Goal: Complete application form

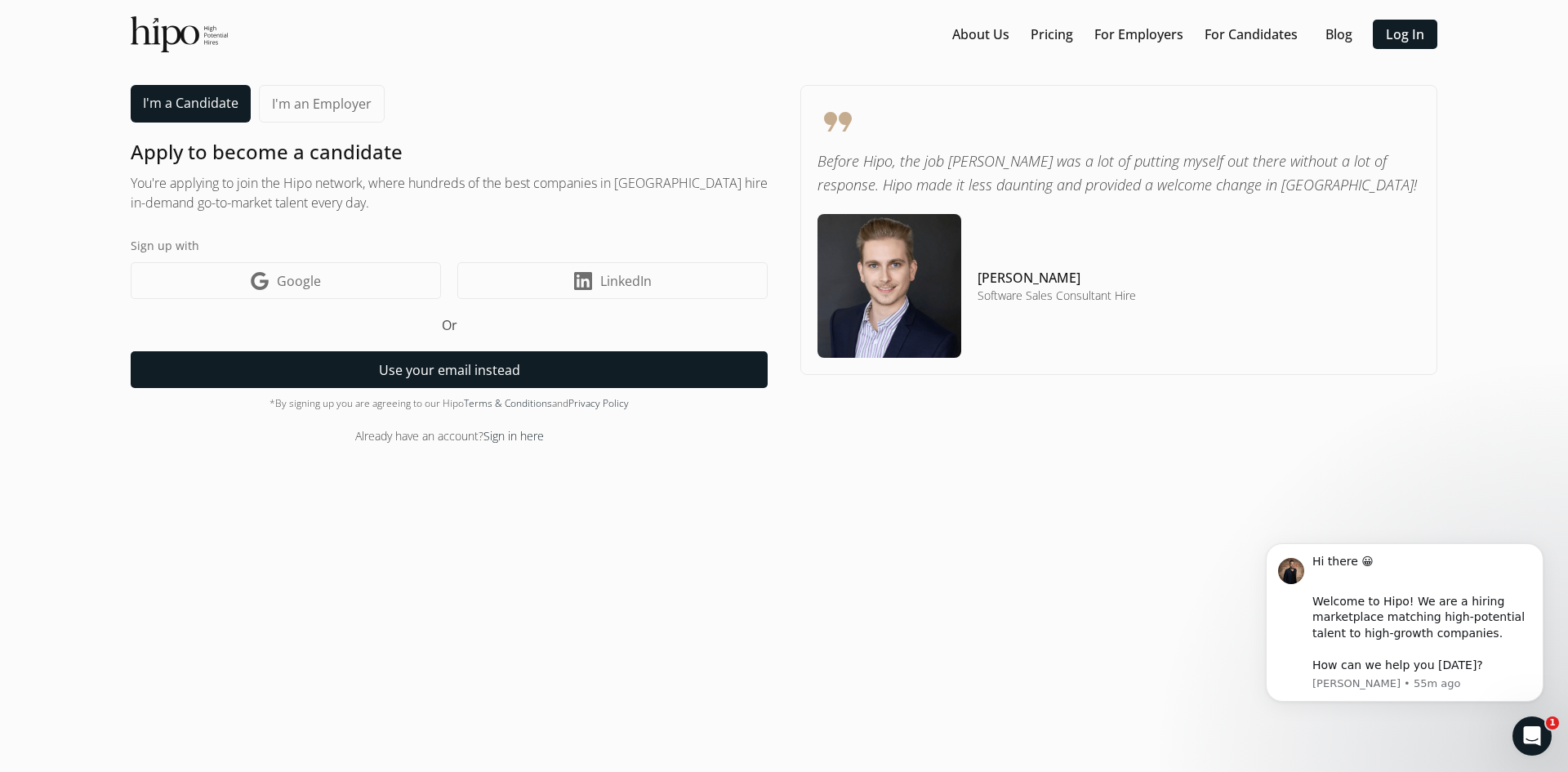
click at [520, 377] on button "Use your email instead" at bounding box center [449, 370] width 637 height 37
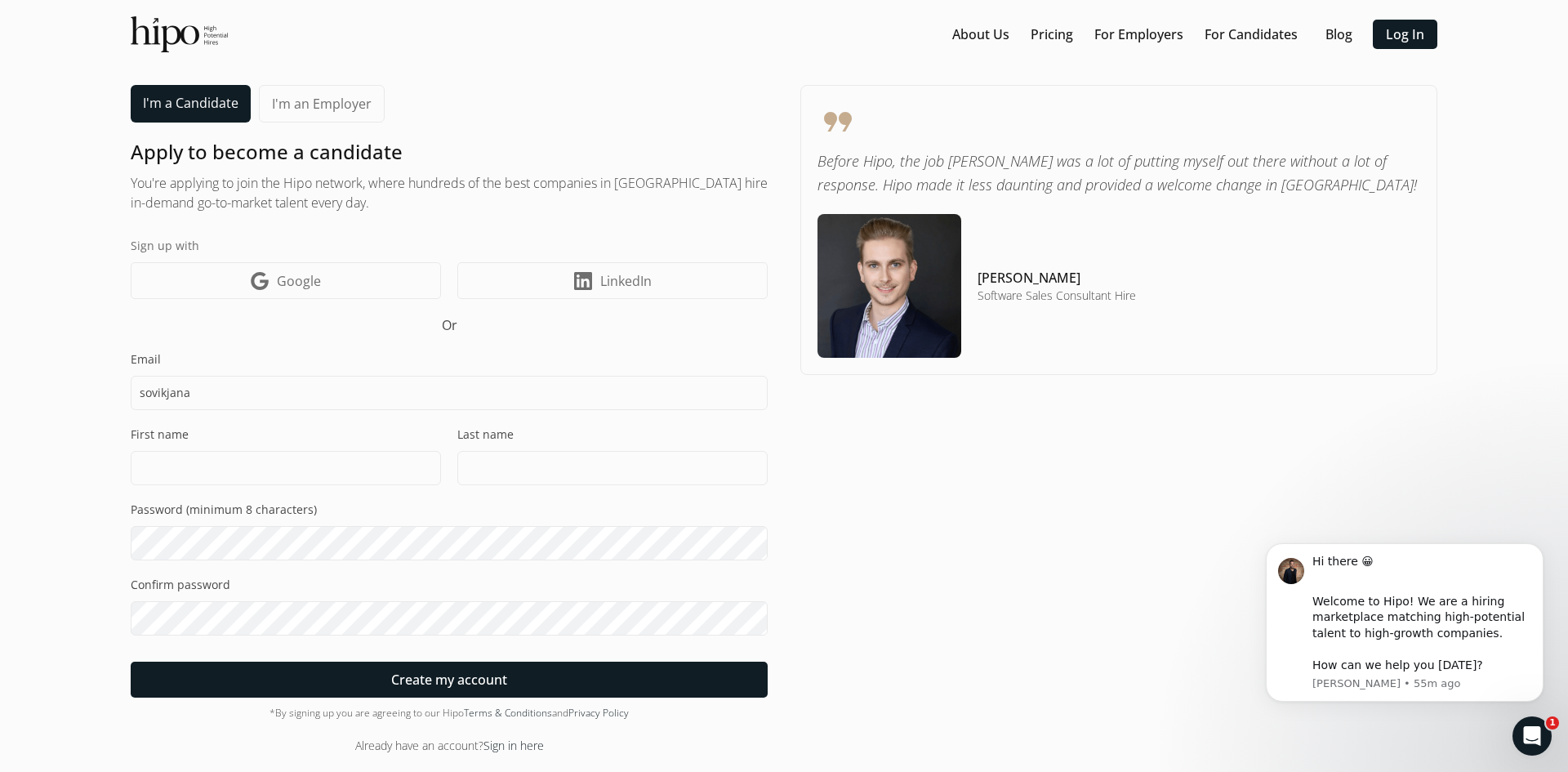
type input "[EMAIL_ADDRESS][DOMAIN_NAME]"
type input "[PERSON_NAME]"
click at [91, 515] on section "About Us Pricing For Employers For Candidates Blog Log In menu I'm a Candidate …" at bounding box center [784, 386] width 1535 height 739
click at [180, 454] on input "[PERSON_NAME]" at bounding box center [286, 467] width 310 height 35
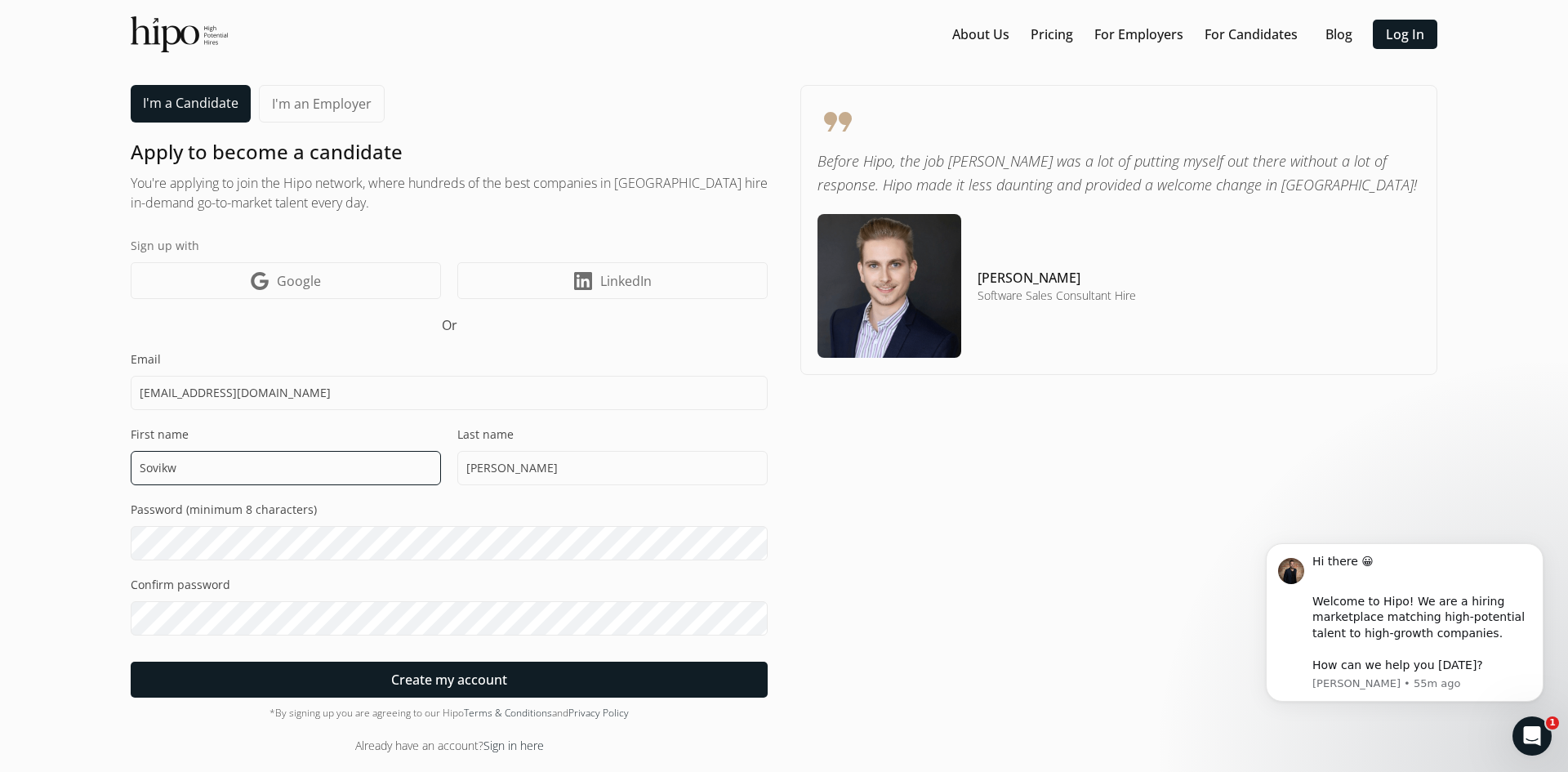
type input "[PERSON_NAME]"
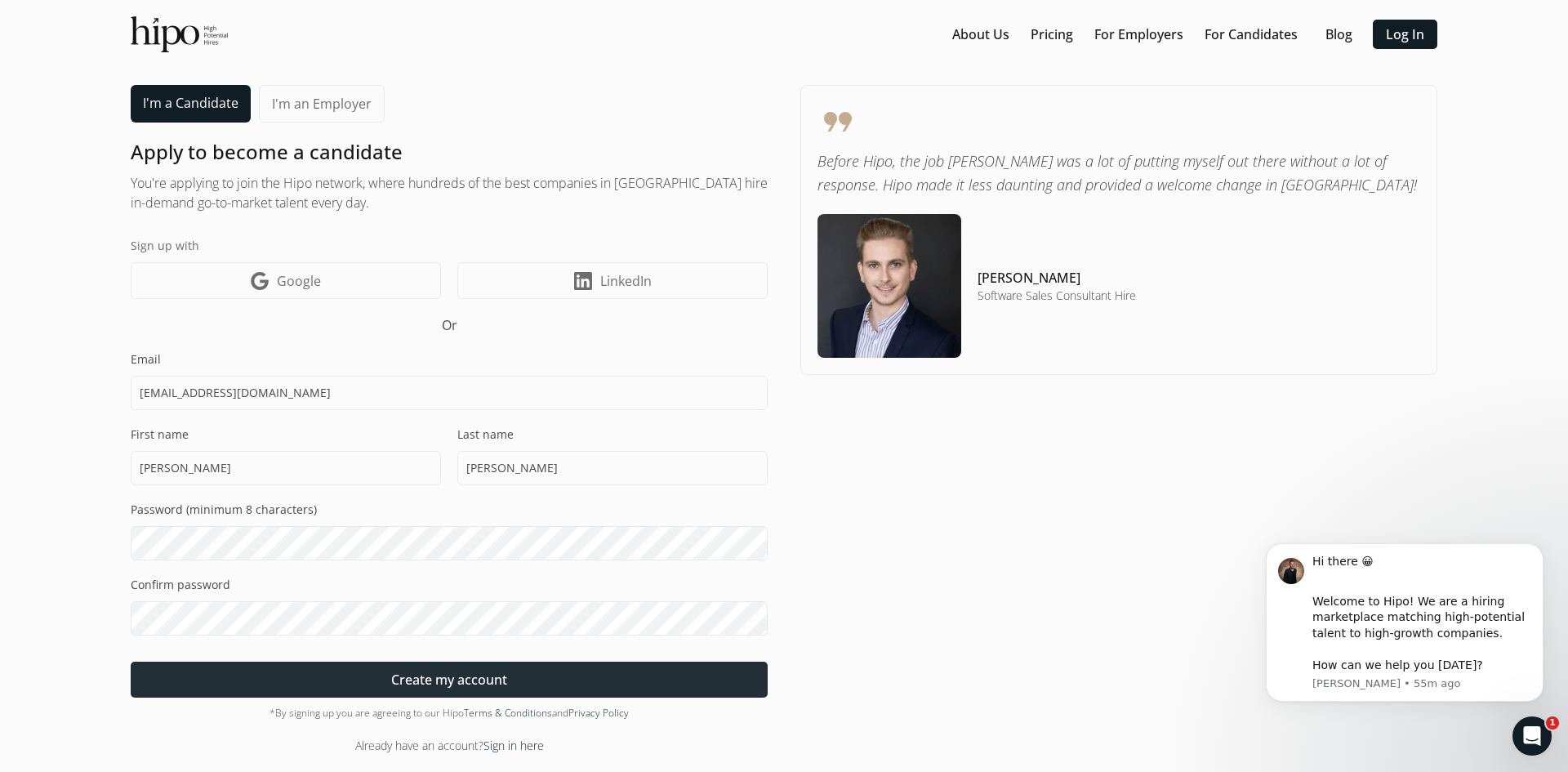
click at [511, 670] on div at bounding box center [449, 679] width 637 height 36
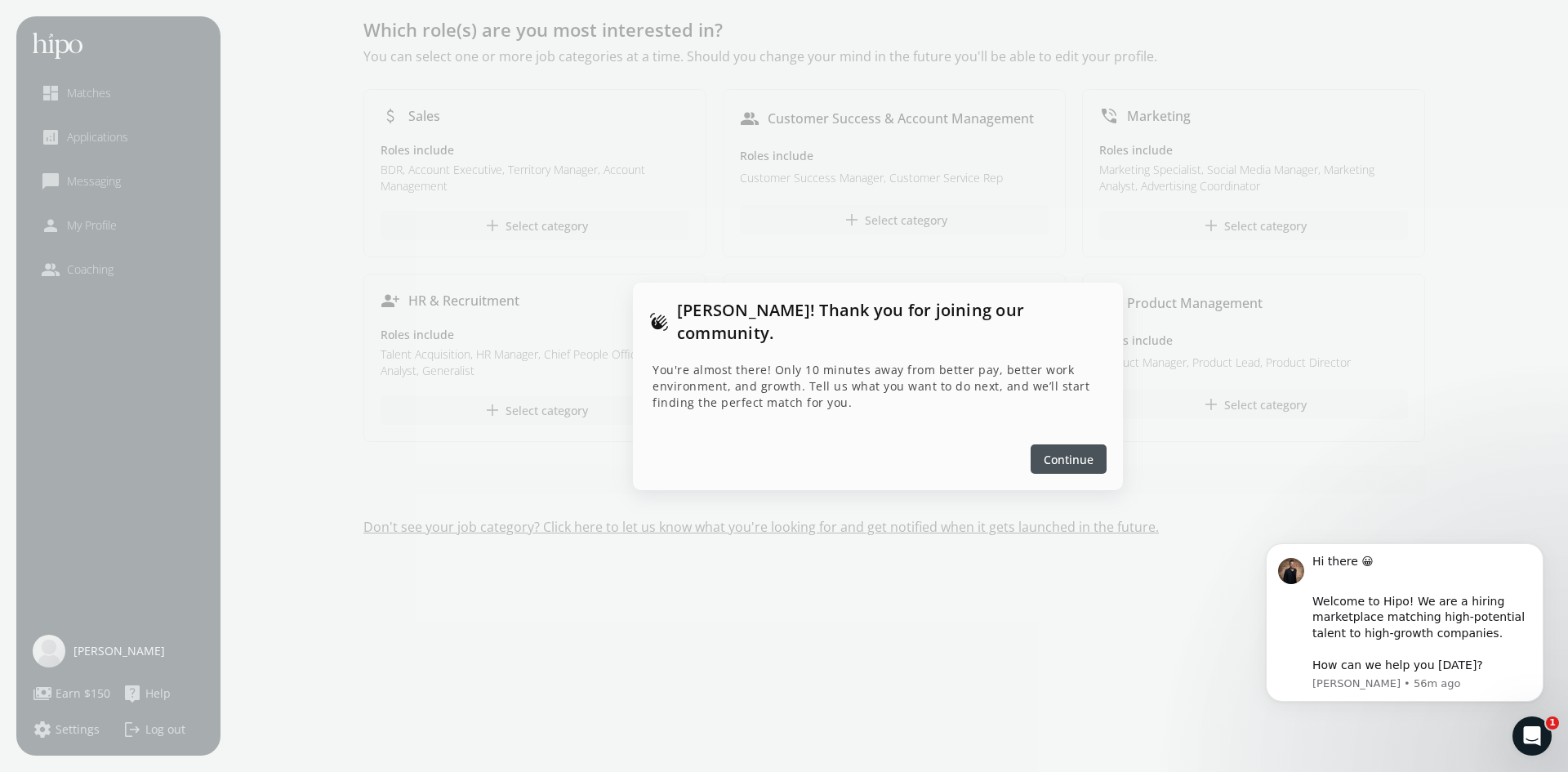
click at [1041, 449] on div at bounding box center [1069, 459] width 76 height 30
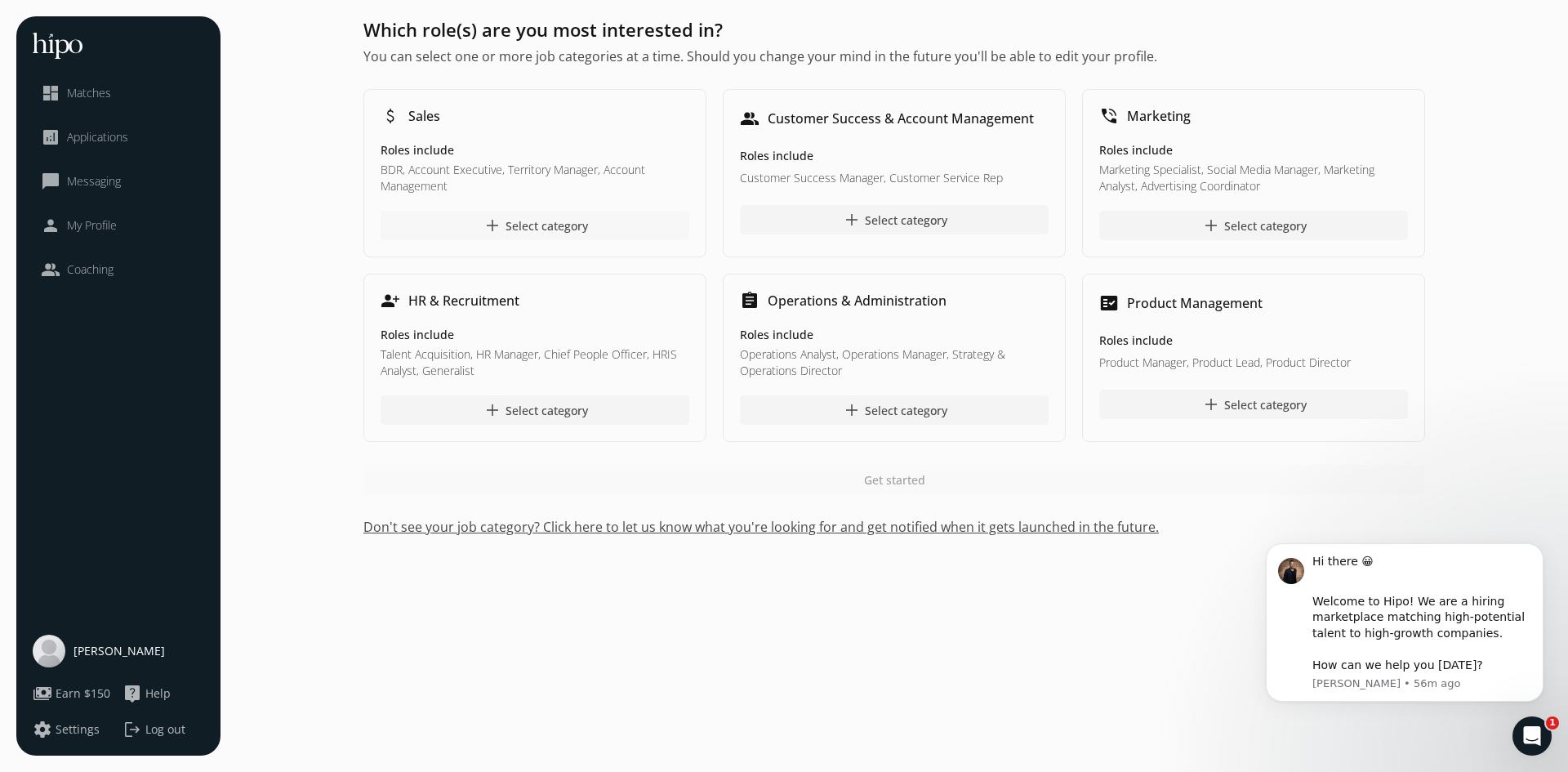
click at [529, 229] on div "add Select category" at bounding box center [535, 225] width 105 height 19
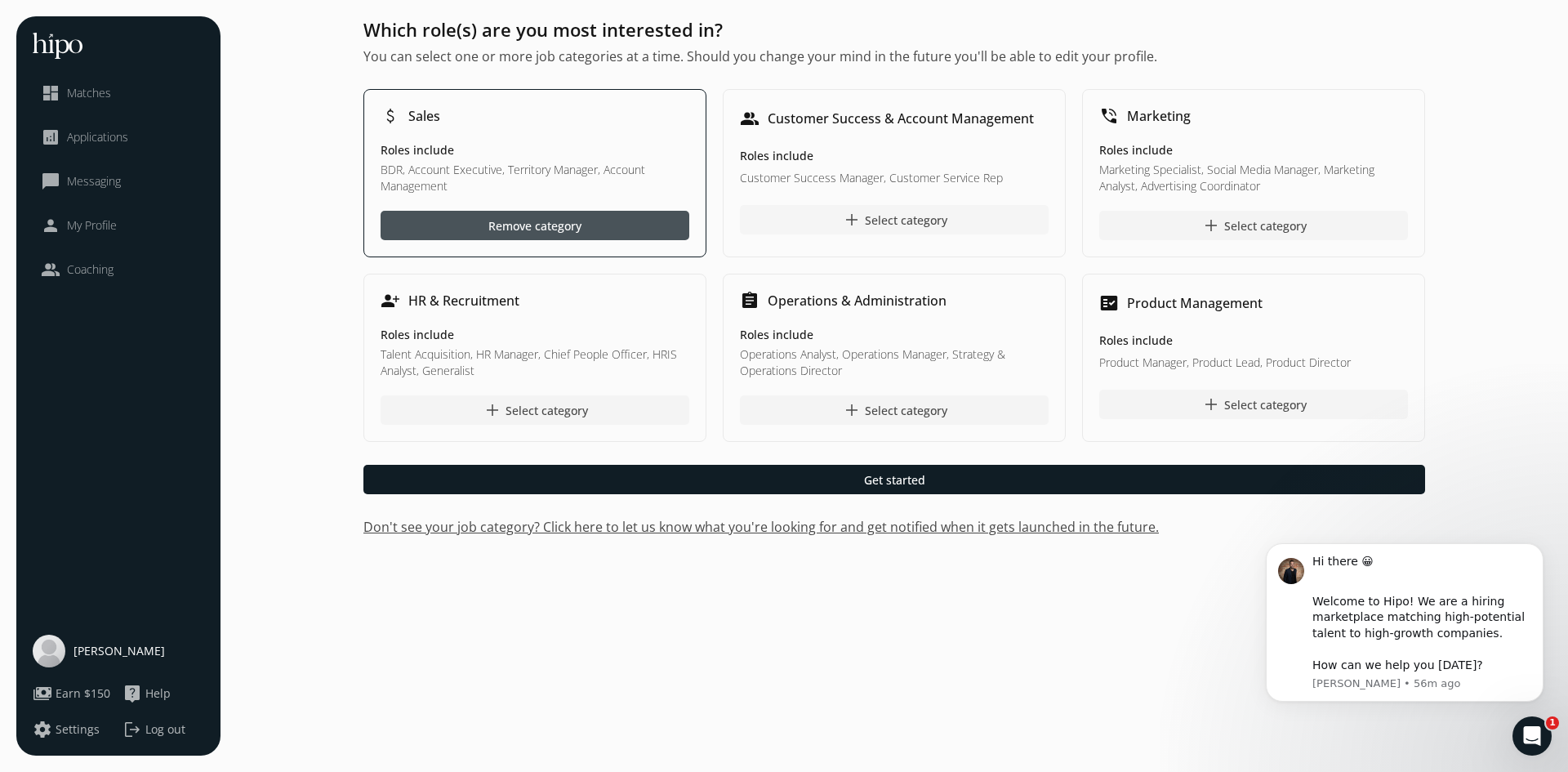
click at [993, 232] on div at bounding box center [894, 219] width 309 height 30
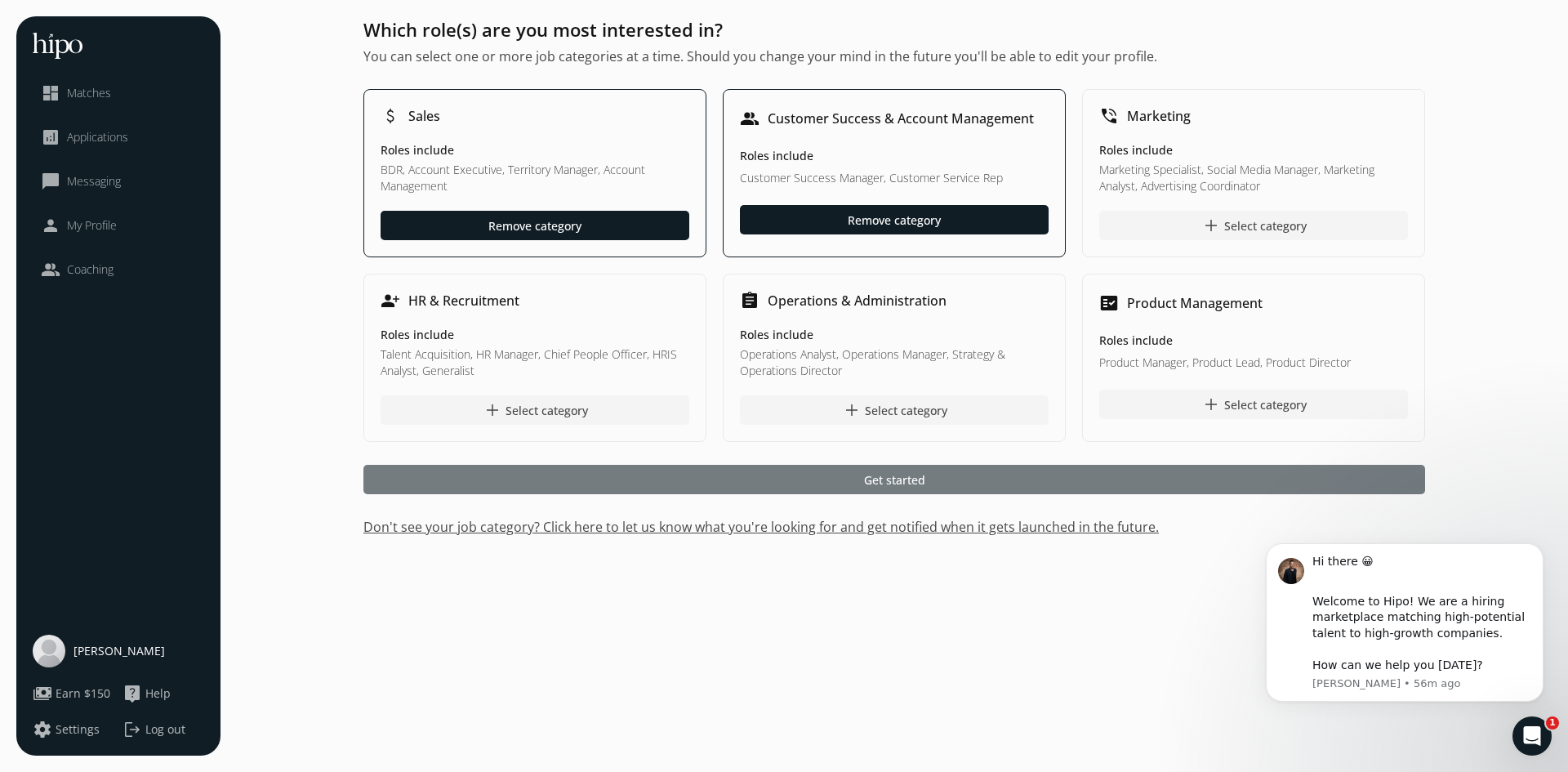
click at [935, 471] on div at bounding box center [894, 479] width 1062 height 30
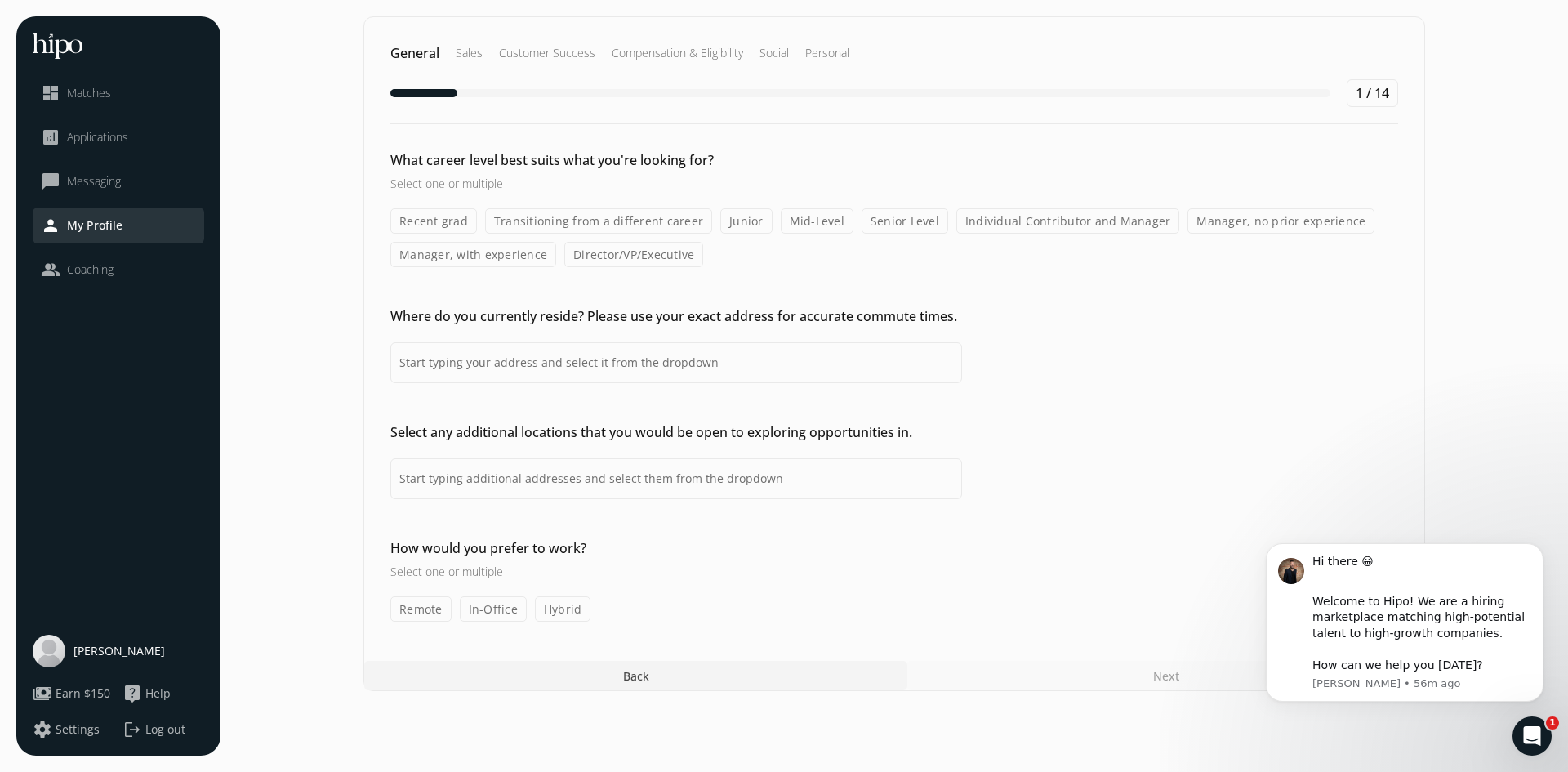
click at [816, 219] on label "Mid-Level" at bounding box center [817, 221] width 73 height 25
click at [0, 0] on input "Mid-Level" at bounding box center [0, 0] width 0 height 0
click at [1019, 228] on label "Individual Contributor and Manager" at bounding box center [1068, 221] width 224 height 25
click at [0, 0] on input "Individual Contributor and Manager" at bounding box center [0, 0] width 0 height 0
click at [472, 263] on label "Manager, with experience" at bounding box center [473, 255] width 166 height 25
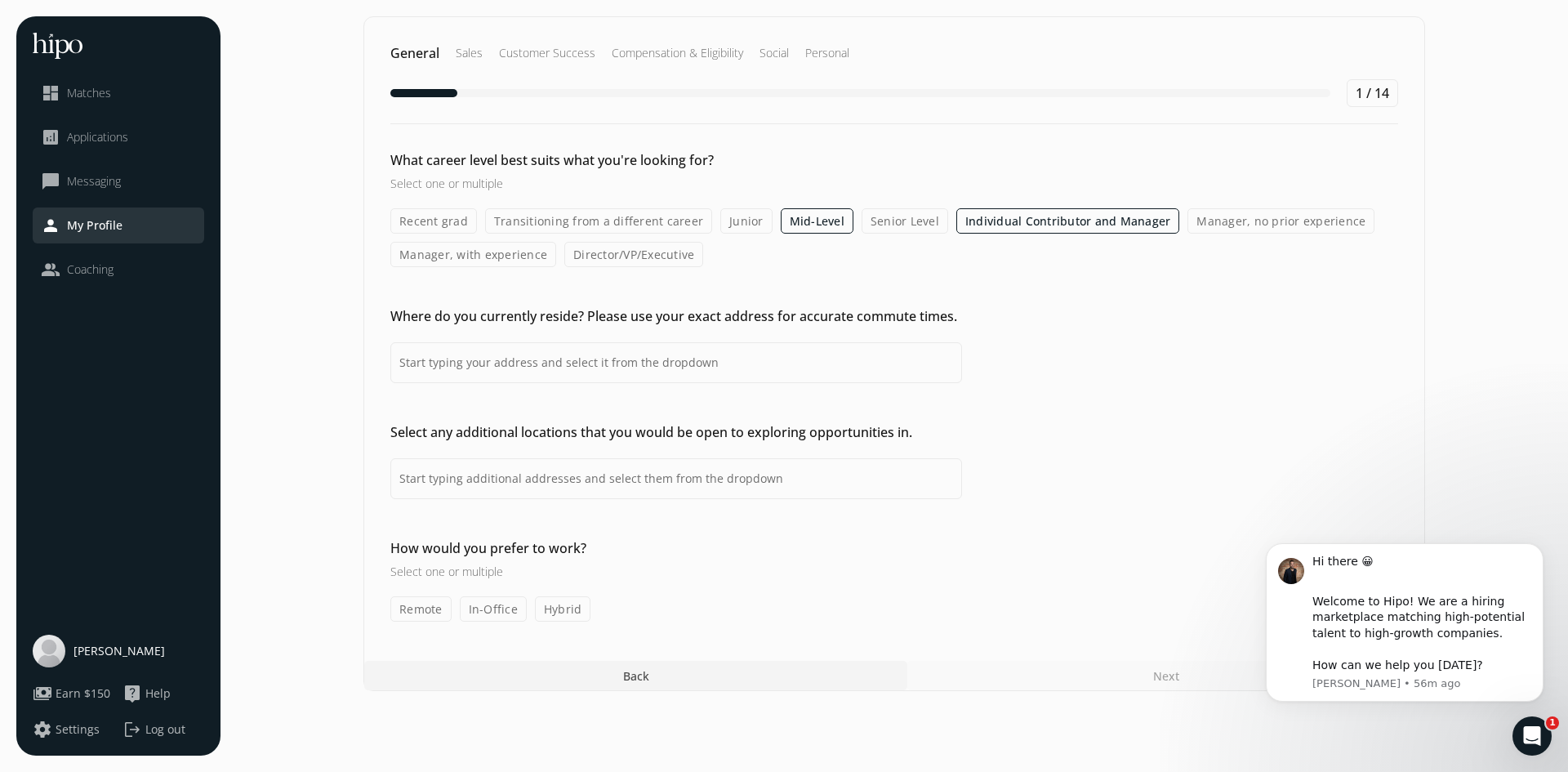
click at [0, 0] on input "Manager, with experience" at bounding box center [0, 0] width 0 height 0
click at [703, 370] on input at bounding box center [676, 363] width 572 height 40
type input "[STREET_ADDRESS][PERSON_NAME][PERSON_NAME]"
click at [733, 472] on input at bounding box center [676, 478] width 572 height 40
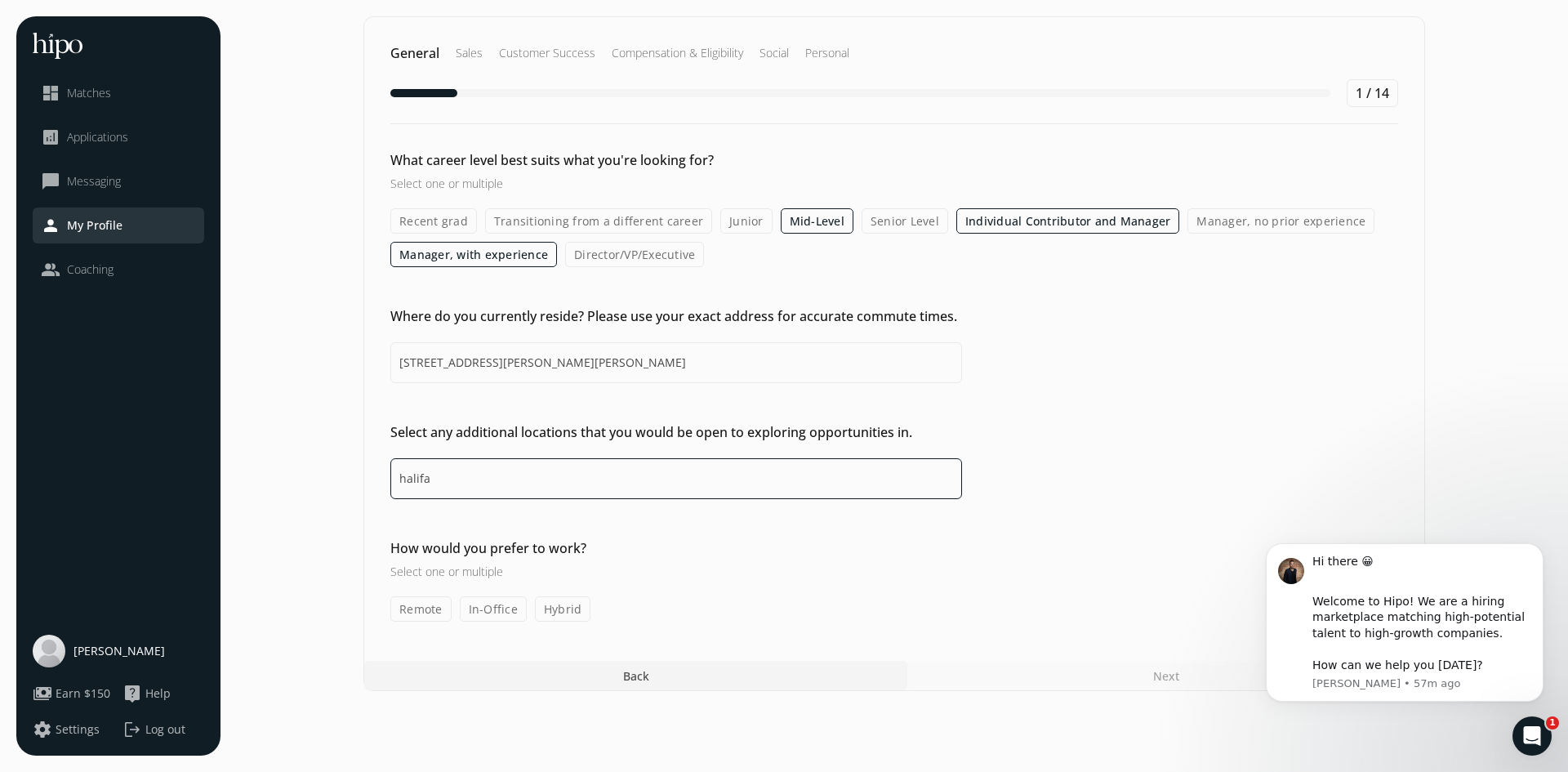
type input "[GEOGRAPHIC_DATA]"
drag, startPoint x: 592, startPoint y: 495, endPoint x: 315, endPoint y: 522, distance: 278.3
click at [315, 522] on section "General Sales Customer Success Compensation & Eligibility Social Personal 1 / 1…" at bounding box center [894, 386] width 1315 height 739
click at [426, 597] on label "Remote" at bounding box center [421, 609] width 62 height 25
click input "Remote" at bounding box center [0, 0] width 0 height 0
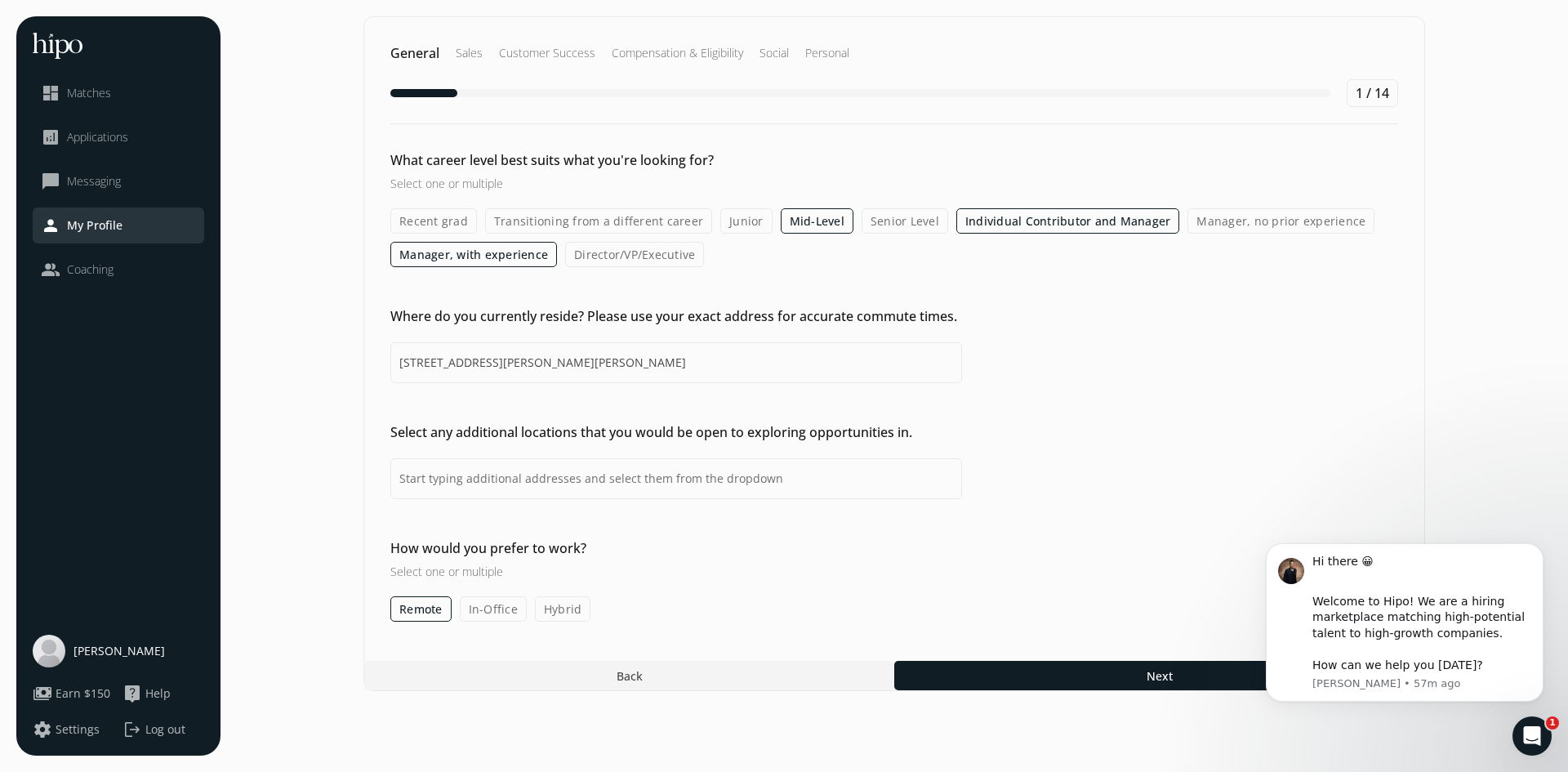
click at [561, 615] on label "Hybrid" at bounding box center [563, 609] width 57 height 25
click at [0, 0] on input "Hybrid" at bounding box center [0, 0] width 0 height 0
click at [485, 617] on label "In-Office" at bounding box center [493, 609] width 67 height 25
click at [0, 0] on input "In-Office" at bounding box center [0, 0] width 0 height 0
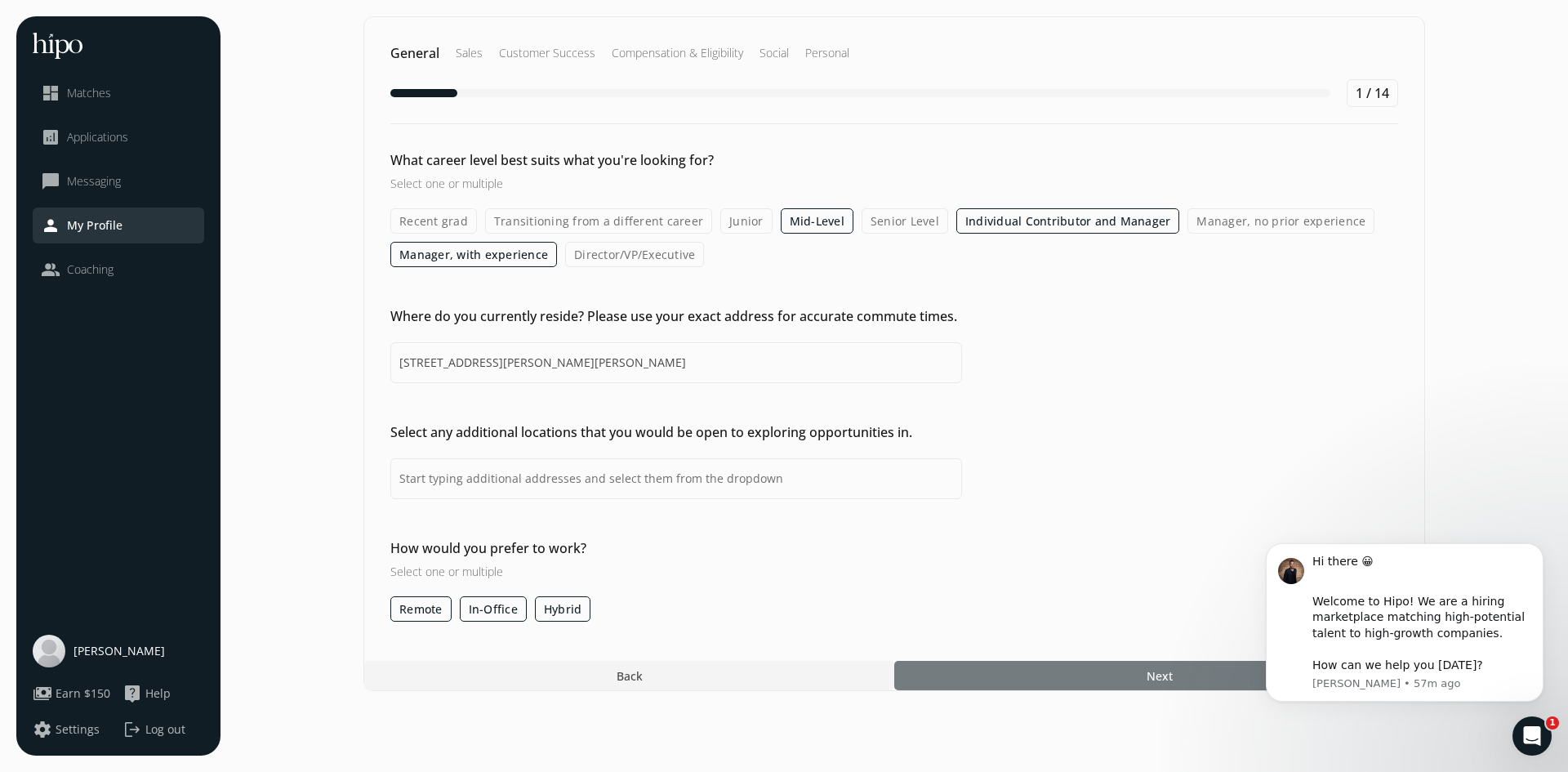
click at [1143, 673] on div at bounding box center [1159, 675] width 530 height 30
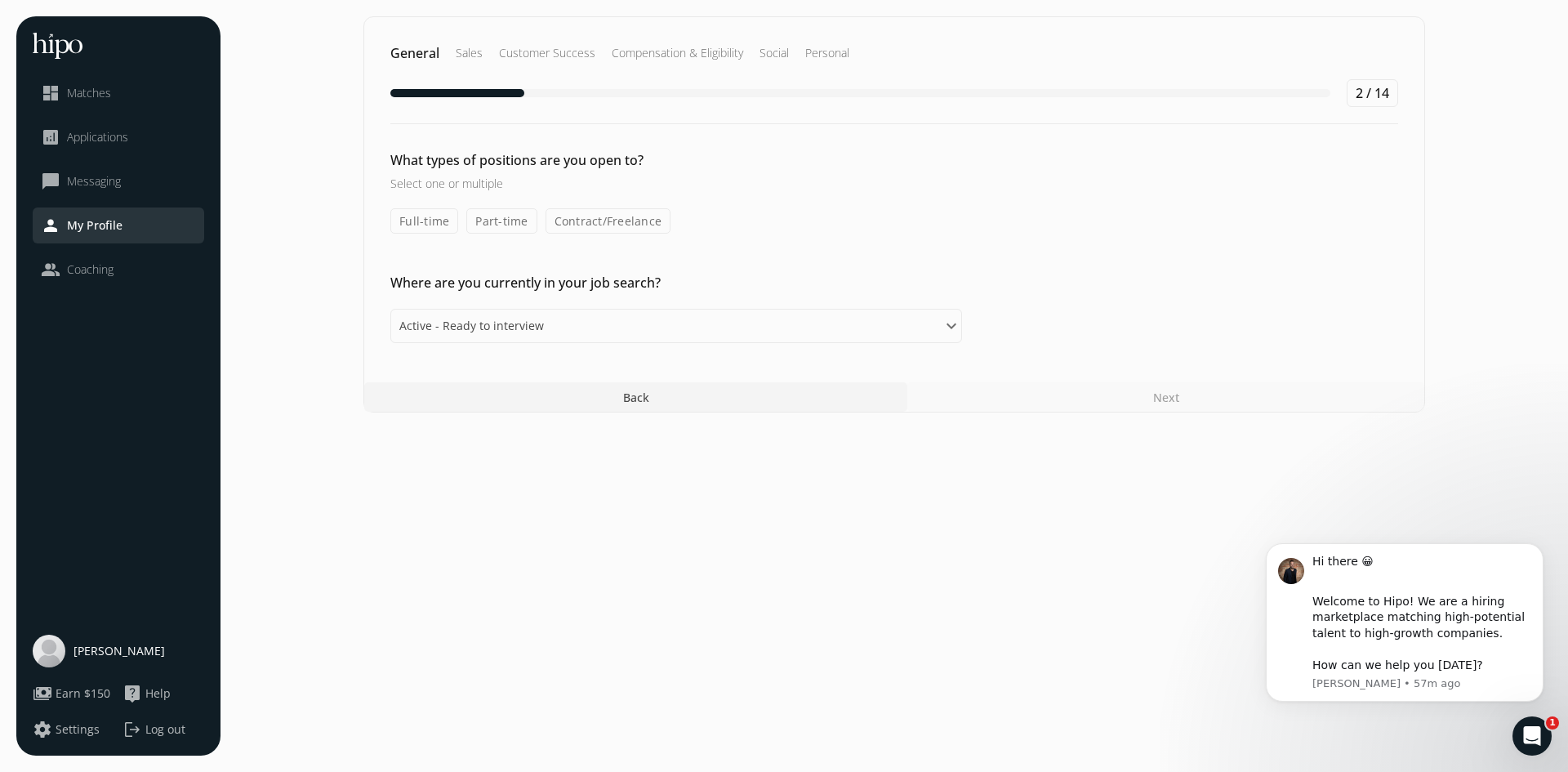
click at [424, 224] on label "Full-time" at bounding box center [424, 221] width 67 height 25
click at [0, 0] on input "Full-time" at bounding box center [0, 0] width 0 height 0
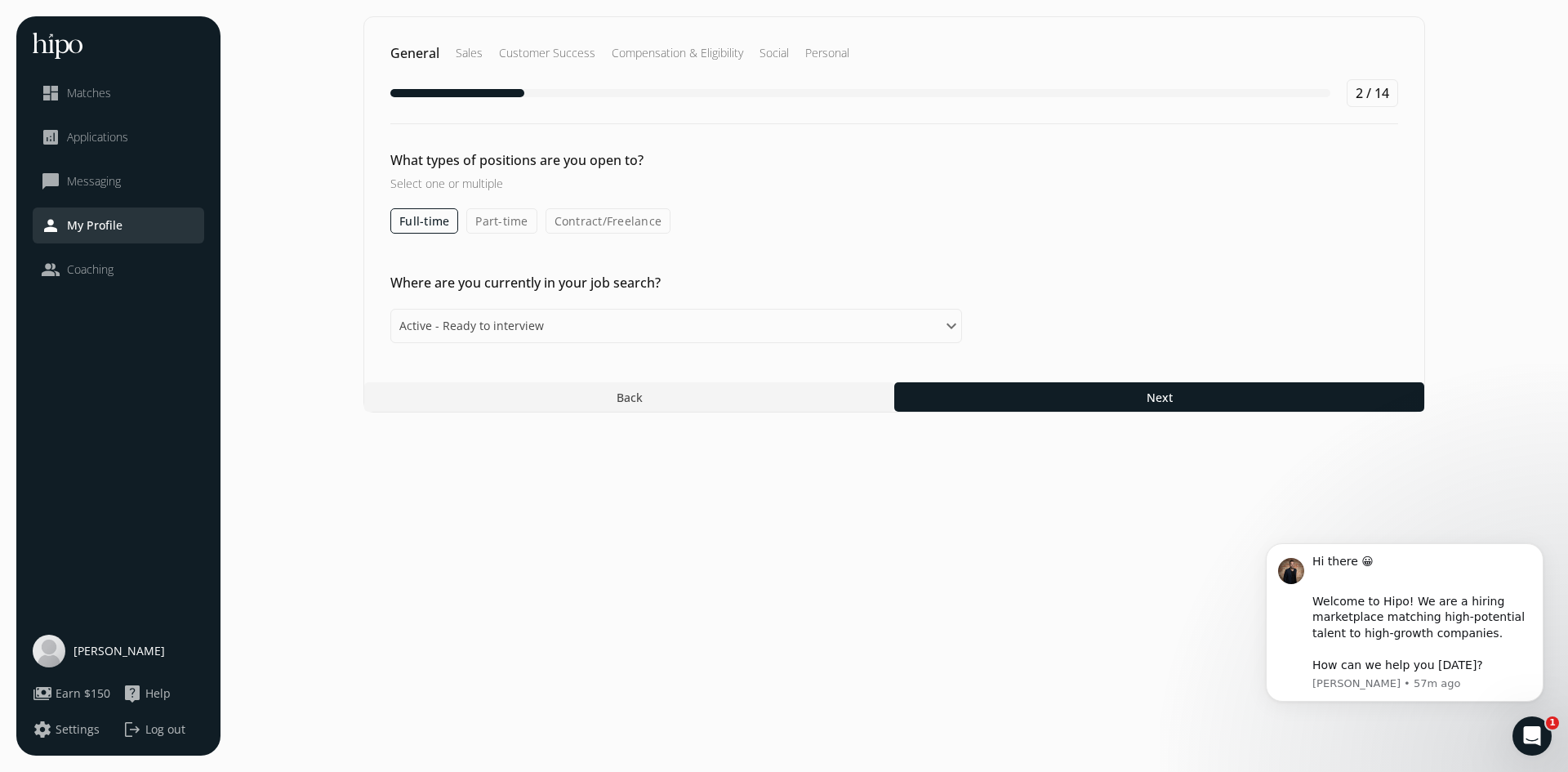
click at [638, 216] on label "Contract/Freelance" at bounding box center [608, 221] width 126 height 25
click at [0, 0] on input "Contract/Freelance" at bounding box center [0, 0] width 0 height 0
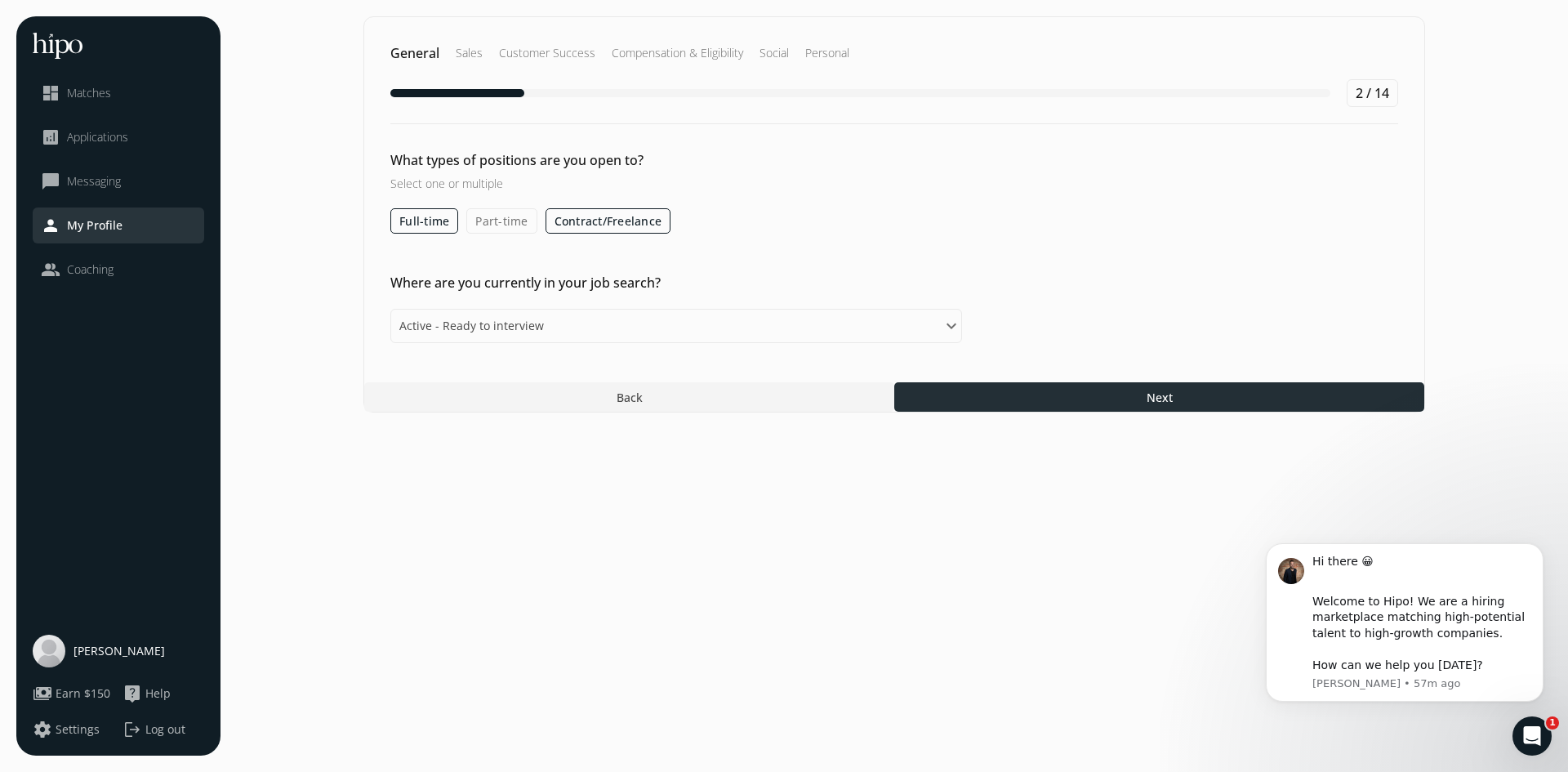
click at [1157, 393] on span "Next" at bounding box center [1159, 397] width 26 height 17
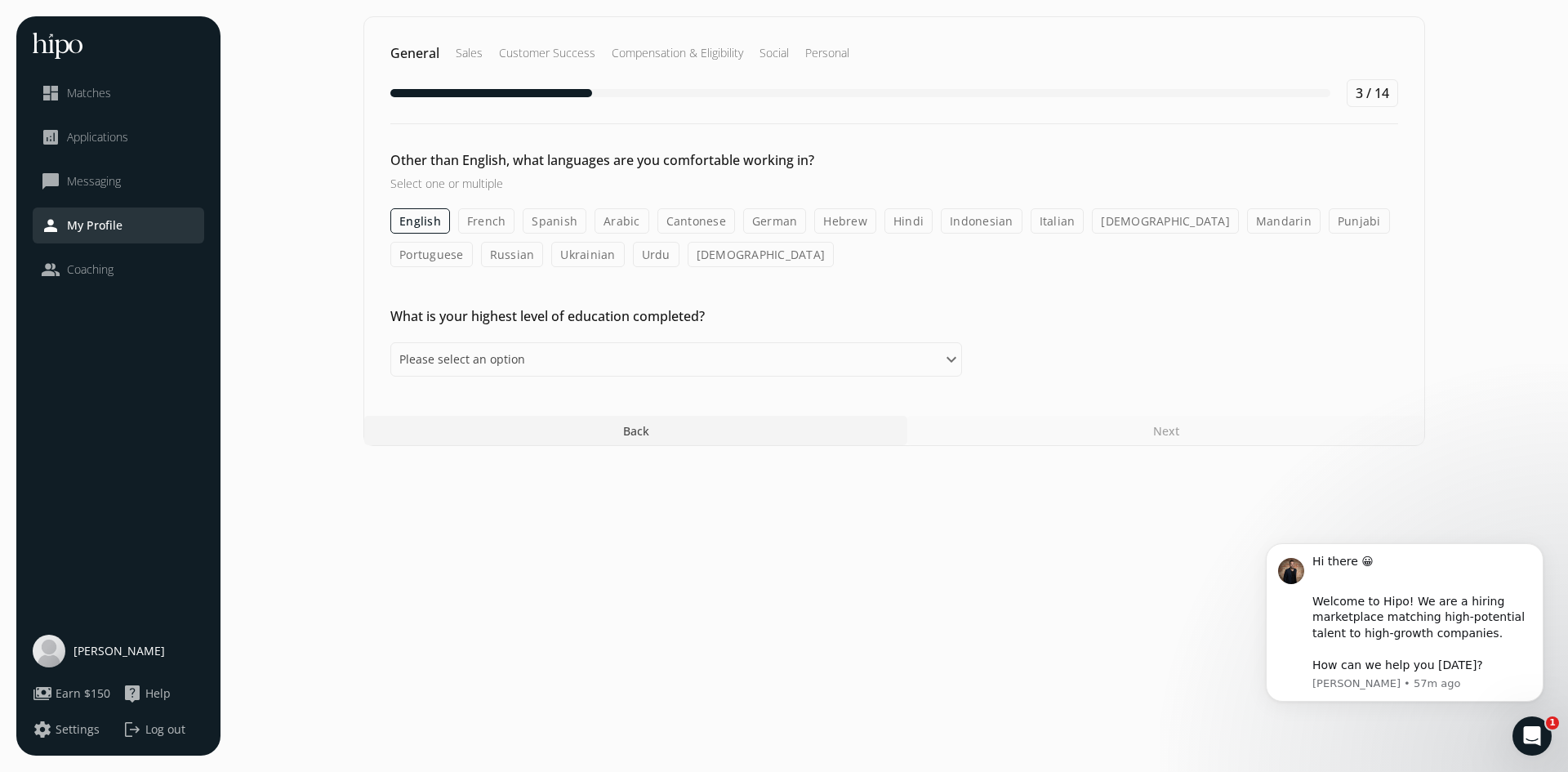
click at [899, 219] on label "Hindi" at bounding box center [908, 221] width 48 height 25
click at [0, 0] on input "Hindi" at bounding box center [0, 0] width 0 height 0
click at [945, 360] on select "Please select an option Some High School High School Diploma Some University or…" at bounding box center [676, 359] width 572 height 35
select select "master"
click at [391, 343] on select "Please select an option Some High School High School Diploma Some University or…" at bounding box center [676, 359] width 572 height 35
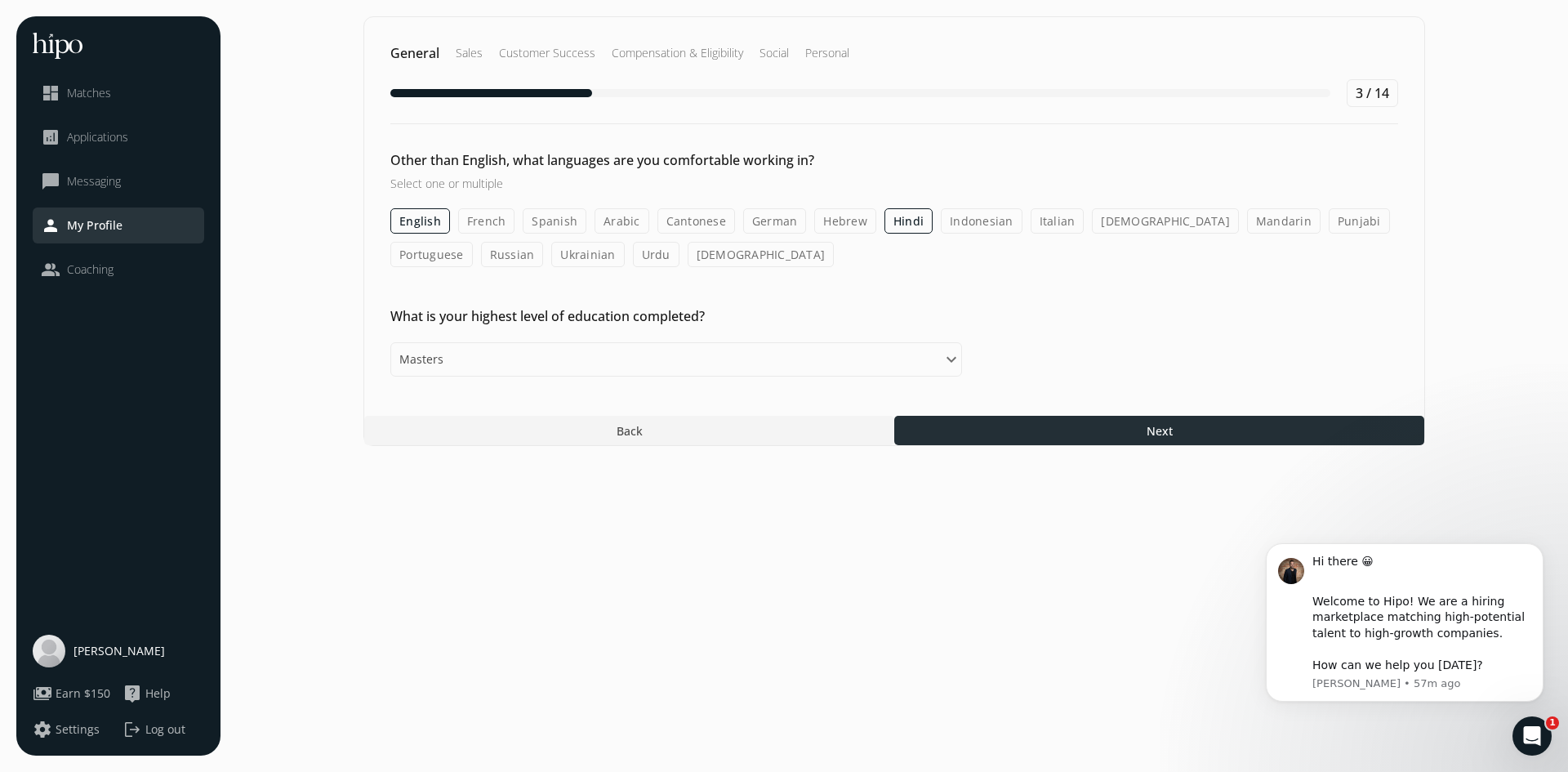
click at [1134, 428] on div at bounding box center [1159, 430] width 530 height 30
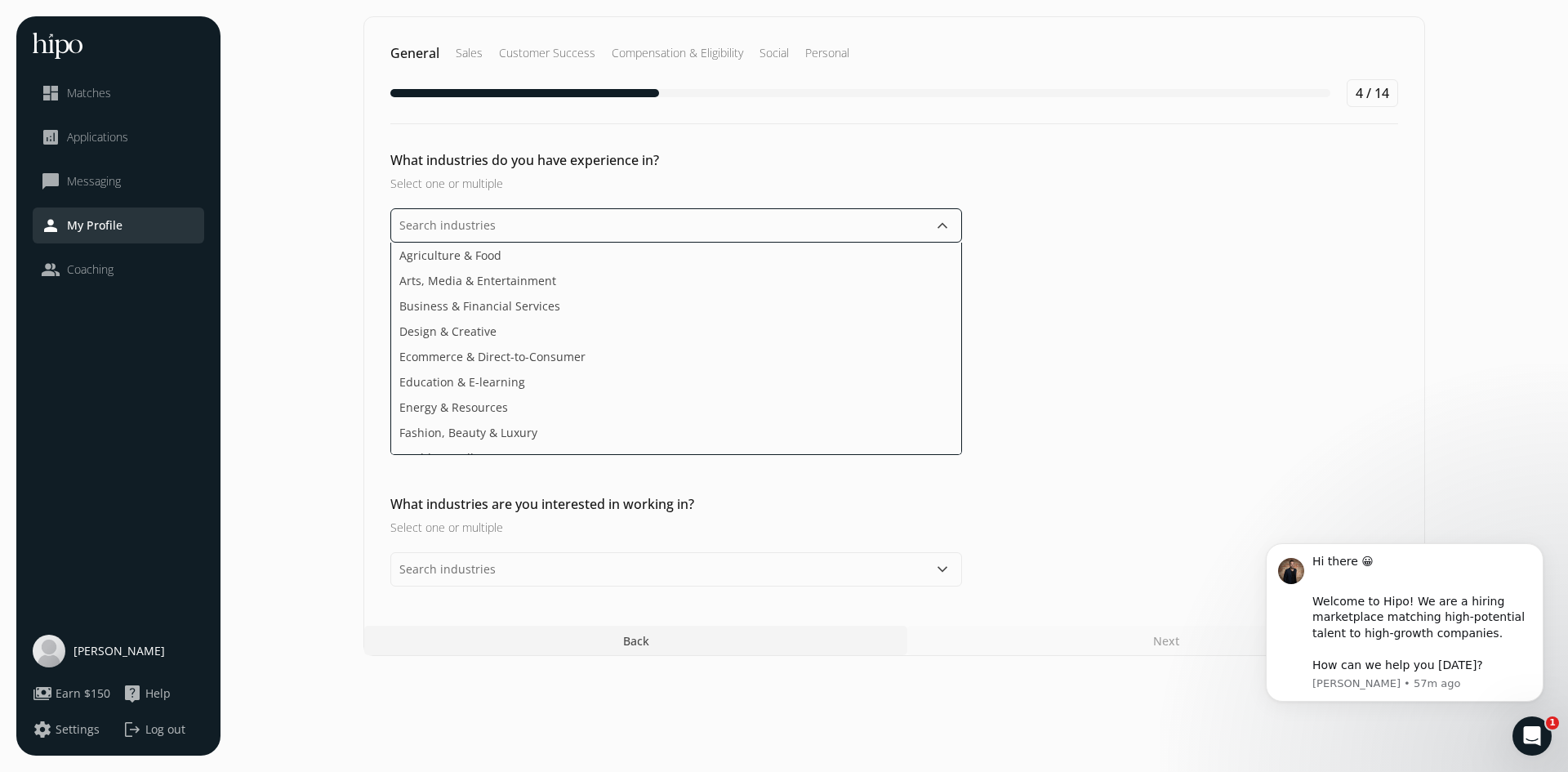
click at [822, 236] on input "text" at bounding box center [676, 225] width 572 height 35
click at [753, 399] on li "Information Technology" at bounding box center [676, 412] width 570 height 25
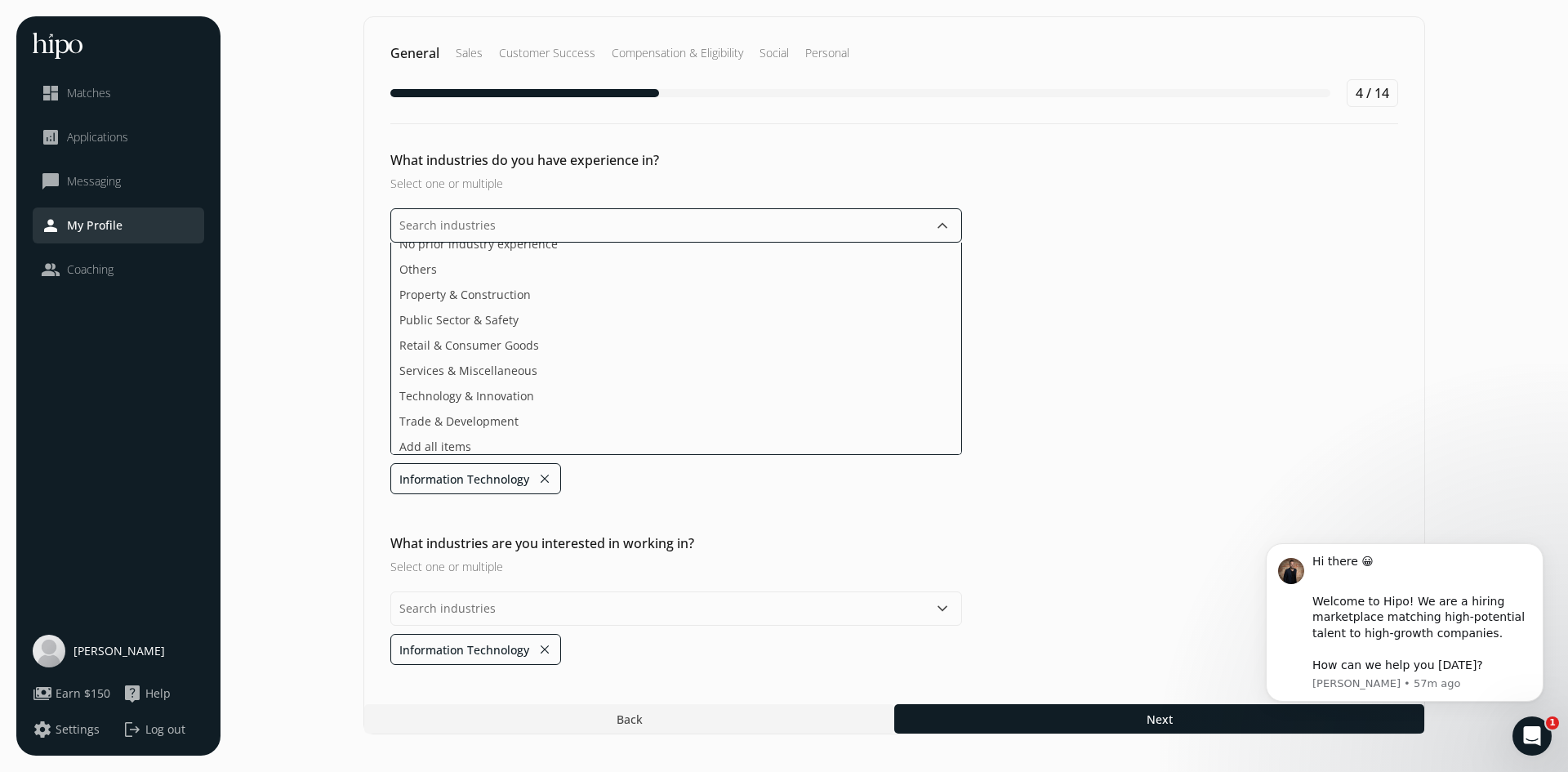
scroll to position [295, 0]
click at [820, 397] on ul "Agriculture & Food Arts, Media & Entertainment Business & Financial Services De…" at bounding box center [676, 349] width 572 height 213
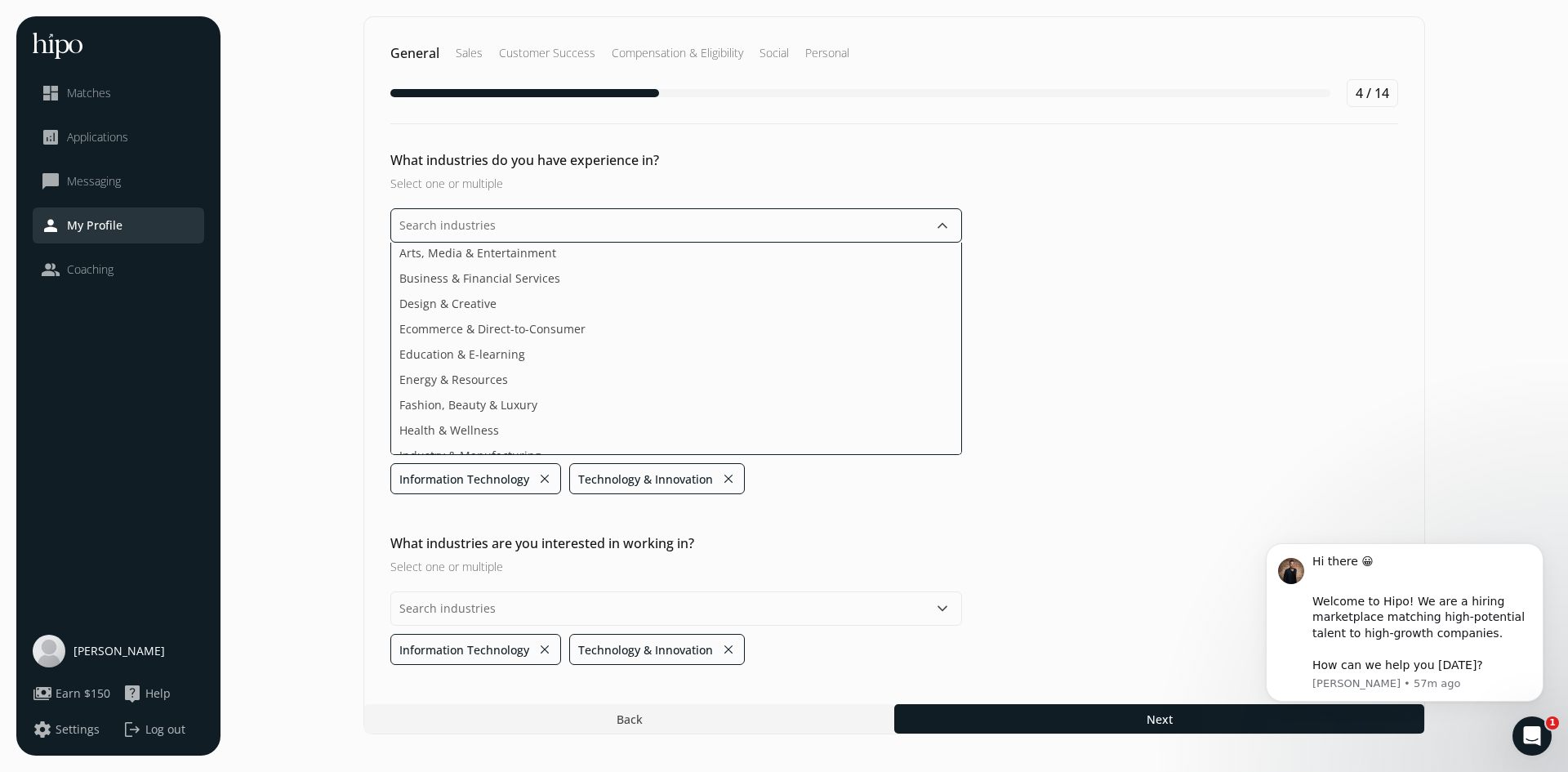
scroll to position [0, 0]
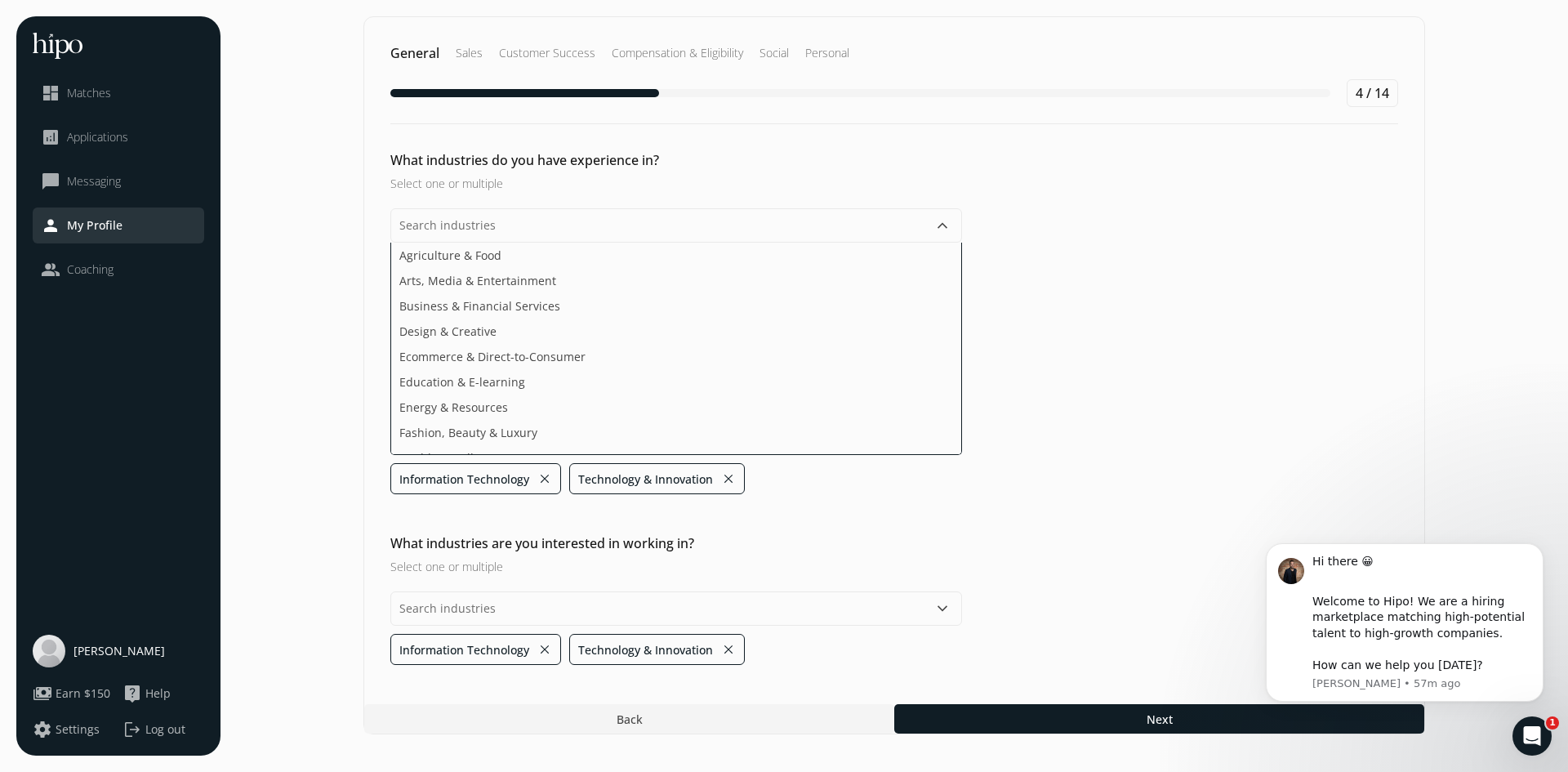
click at [1058, 705] on div "What industries do you have experience in? Select one or multiple keyboard_arro…" at bounding box center [894, 719] width 1060 height 30
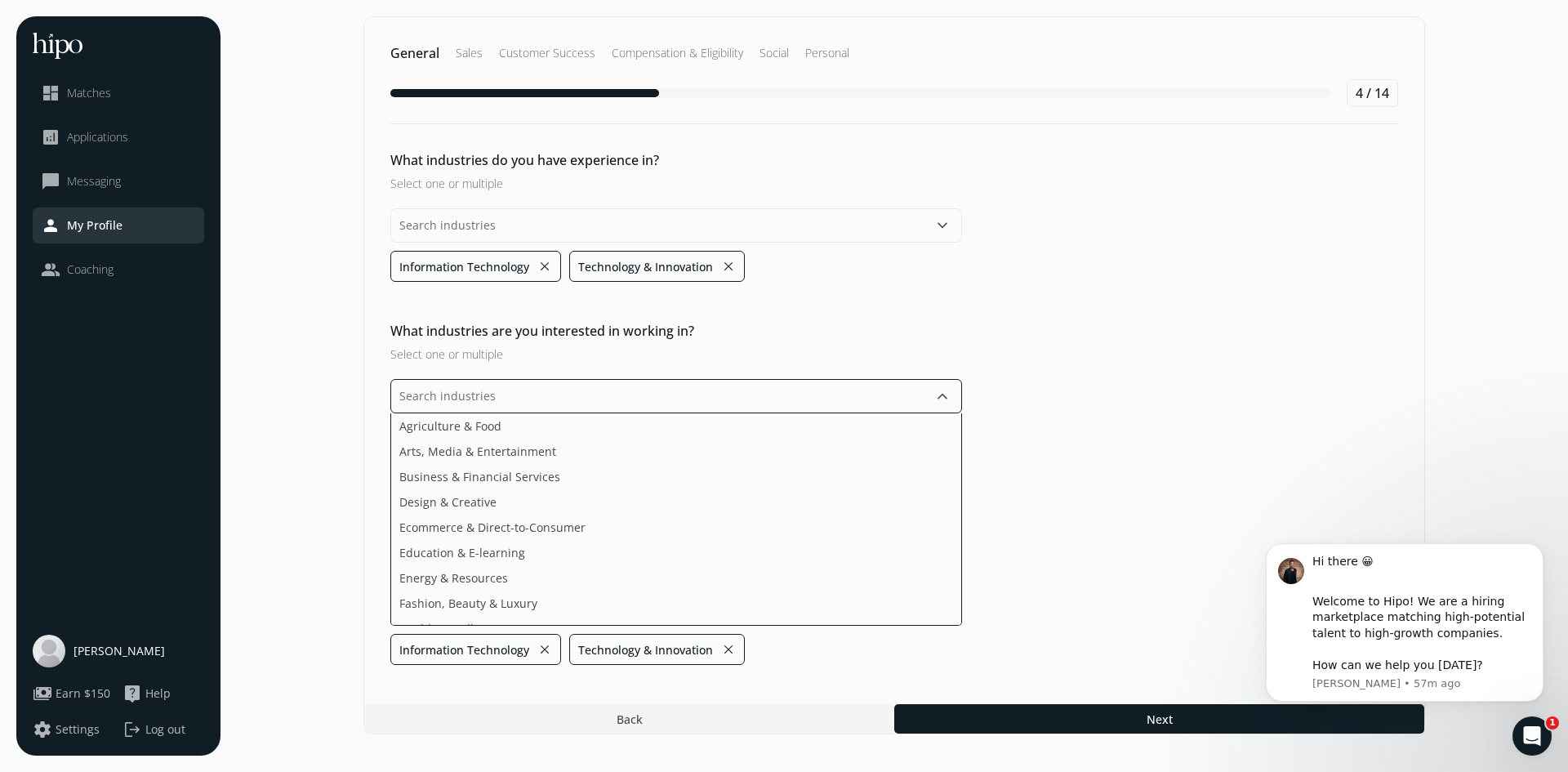
click at [907, 398] on input "text" at bounding box center [676, 396] width 572 height 35
click at [817, 565] on li "Education & E-learning" at bounding box center [676, 578] width 570 height 25
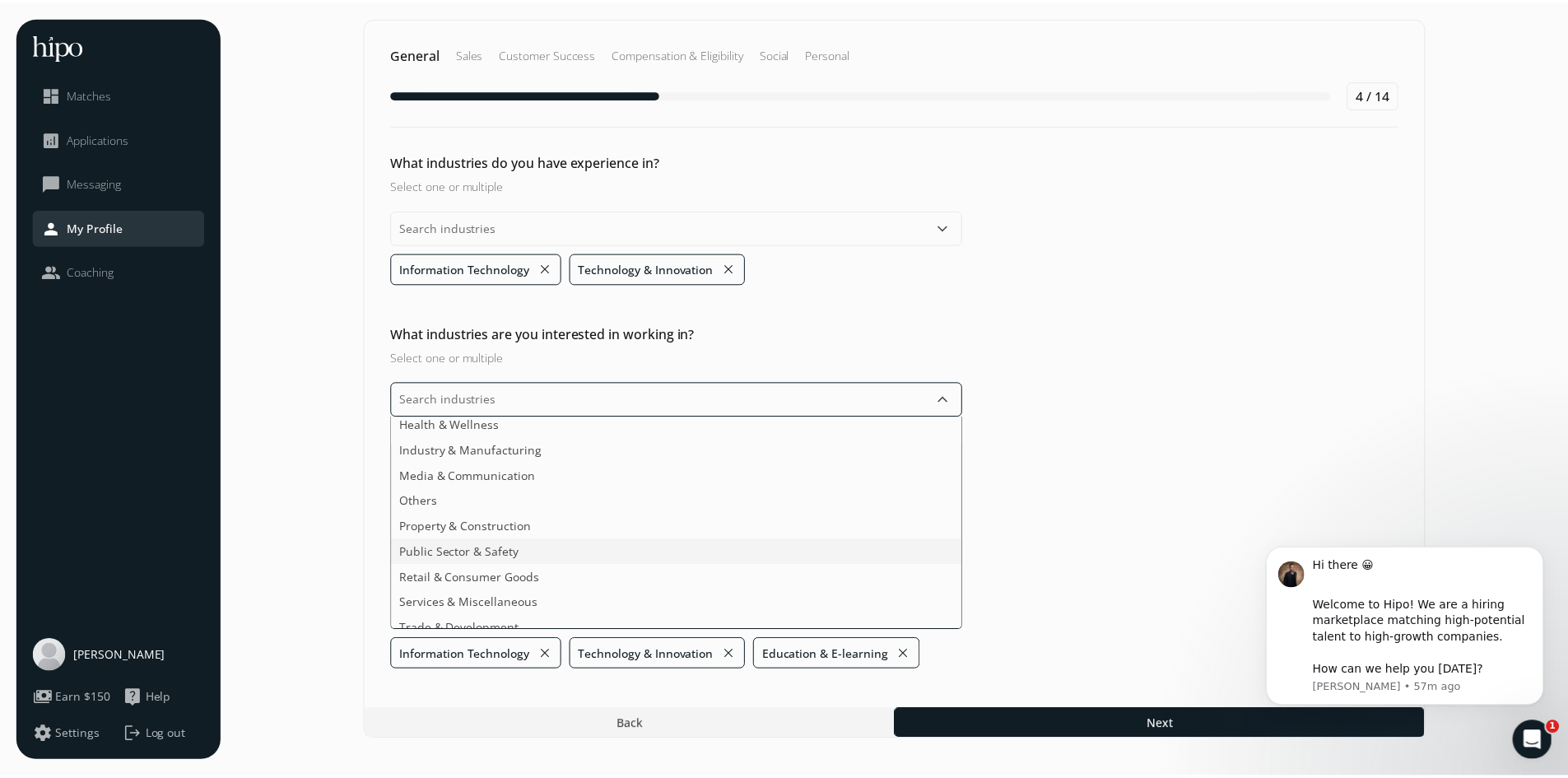
scroll to position [195, 0]
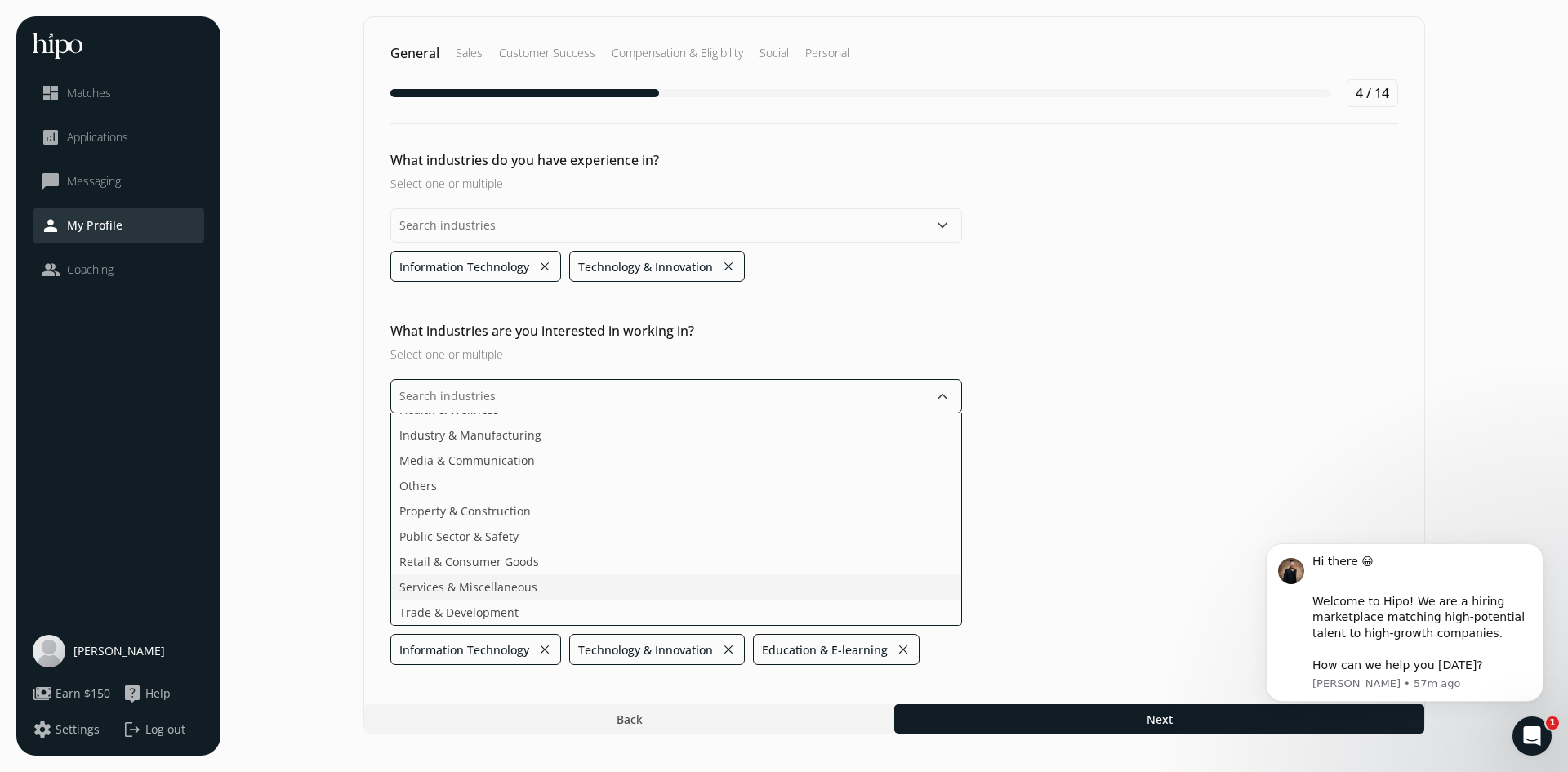
click at [712, 591] on ul "Agriculture & Food Arts, Media & Entertainment Business & Financial Services De…" at bounding box center [676, 520] width 572 height 213
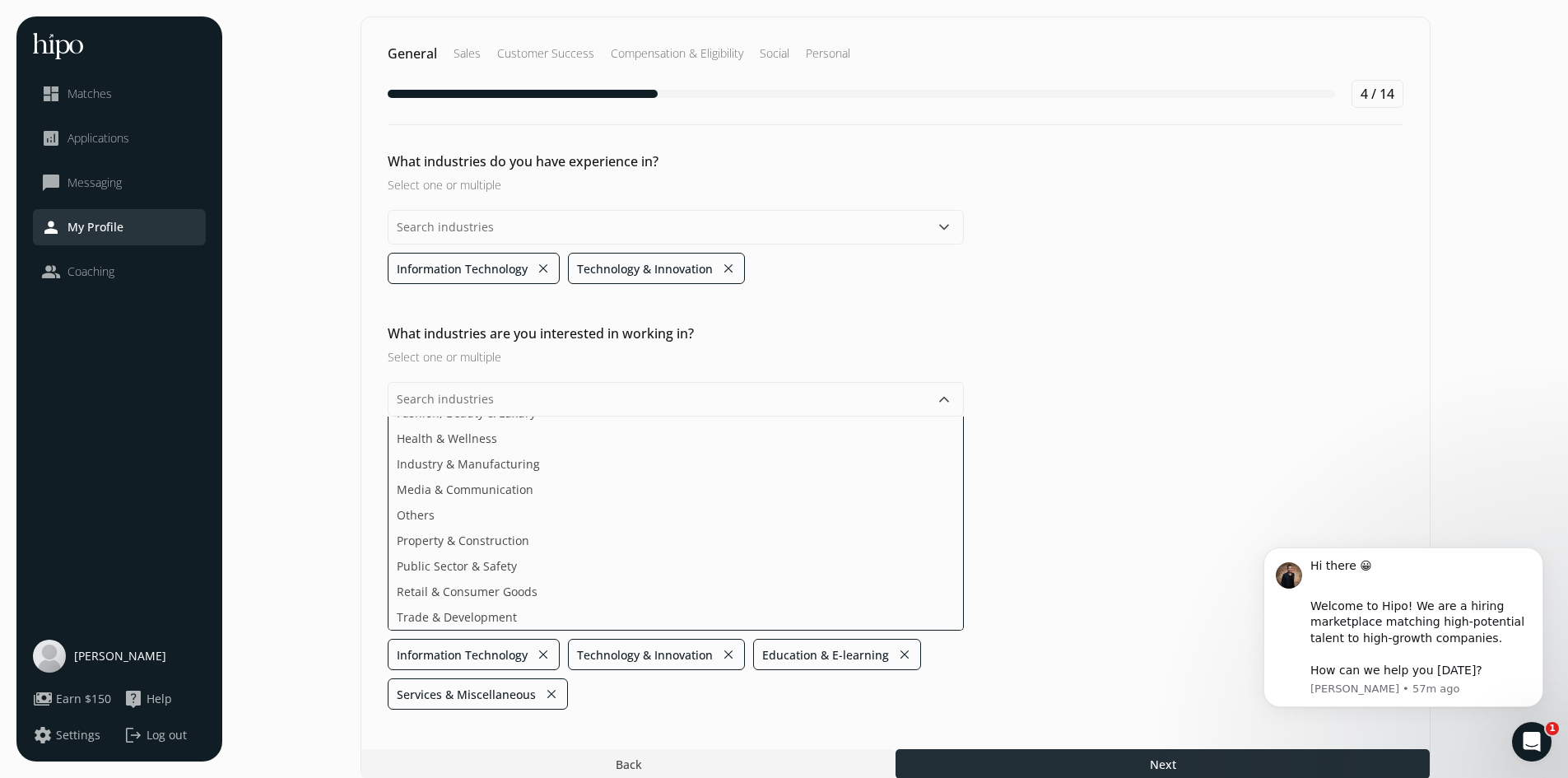
click at [1145, 760] on section "General Sales Customer Success Compensation & Eligibility Social Personal 4 / 1…" at bounding box center [895, 398] width 1313 height 764
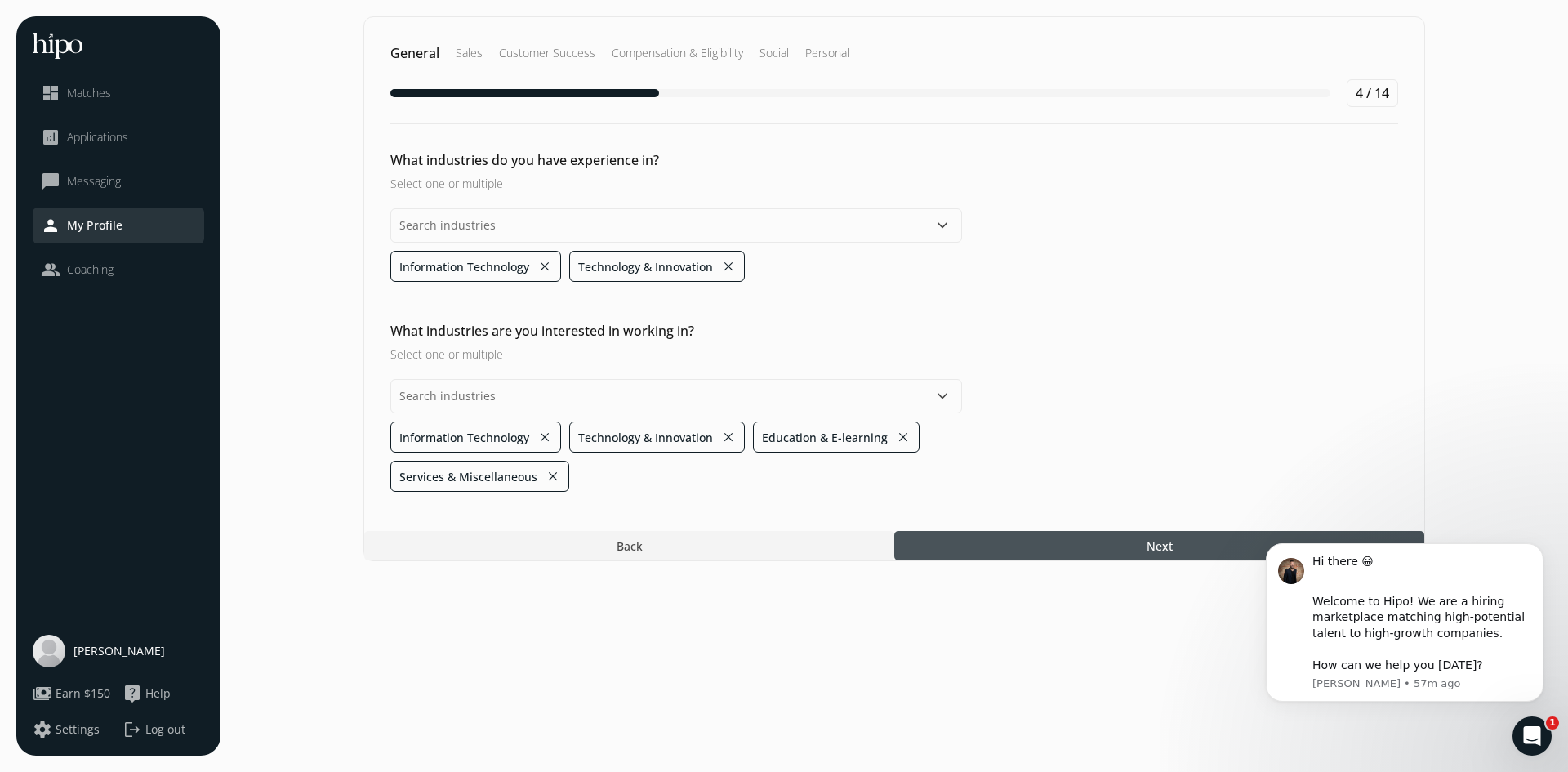
click at [1092, 543] on div at bounding box center [1159, 545] width 530 height 30
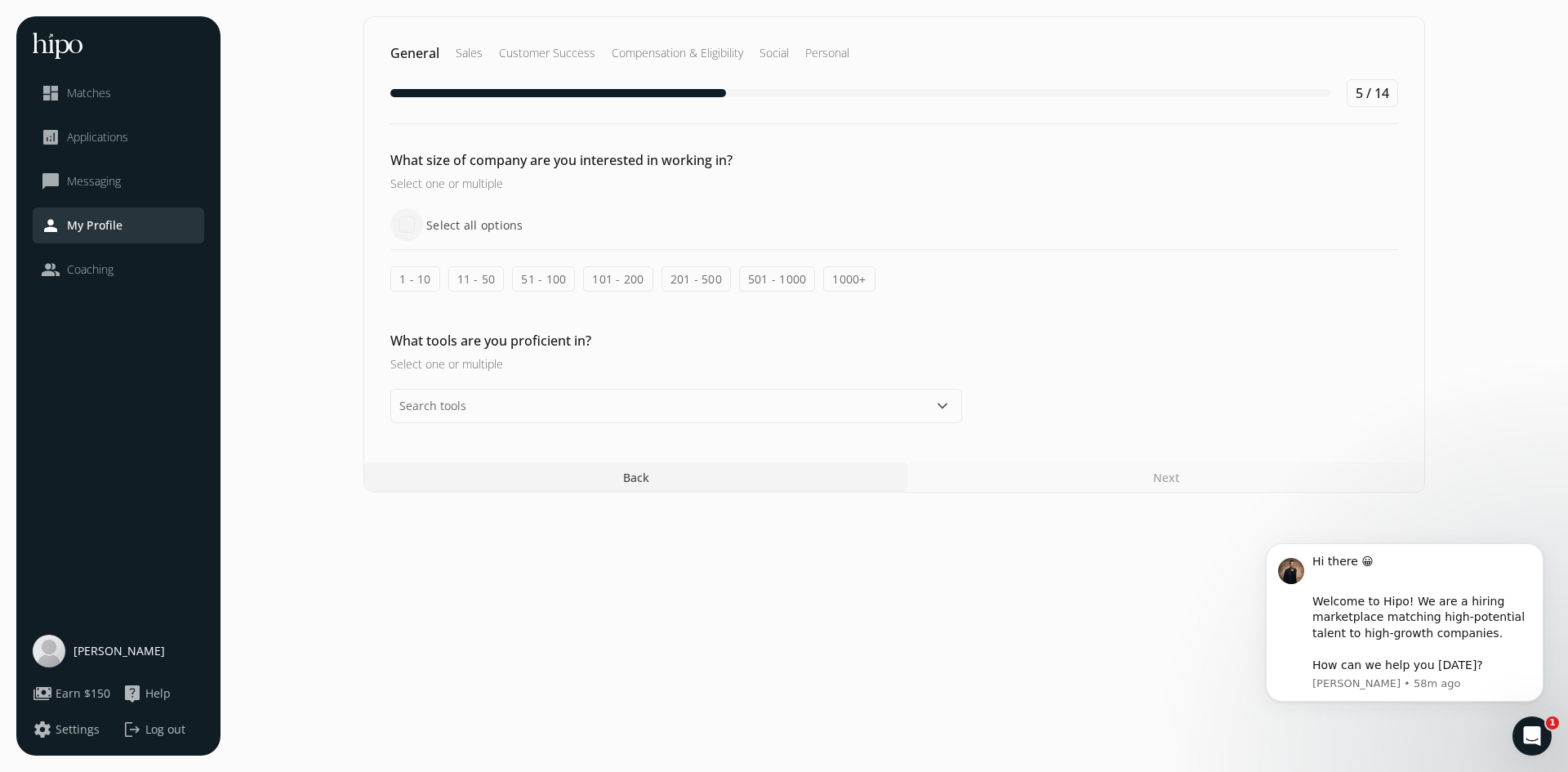
click at [418, 219] on input "Select all options" at bounding box center [407, 224] width 33 height 33
checkbox input "true"
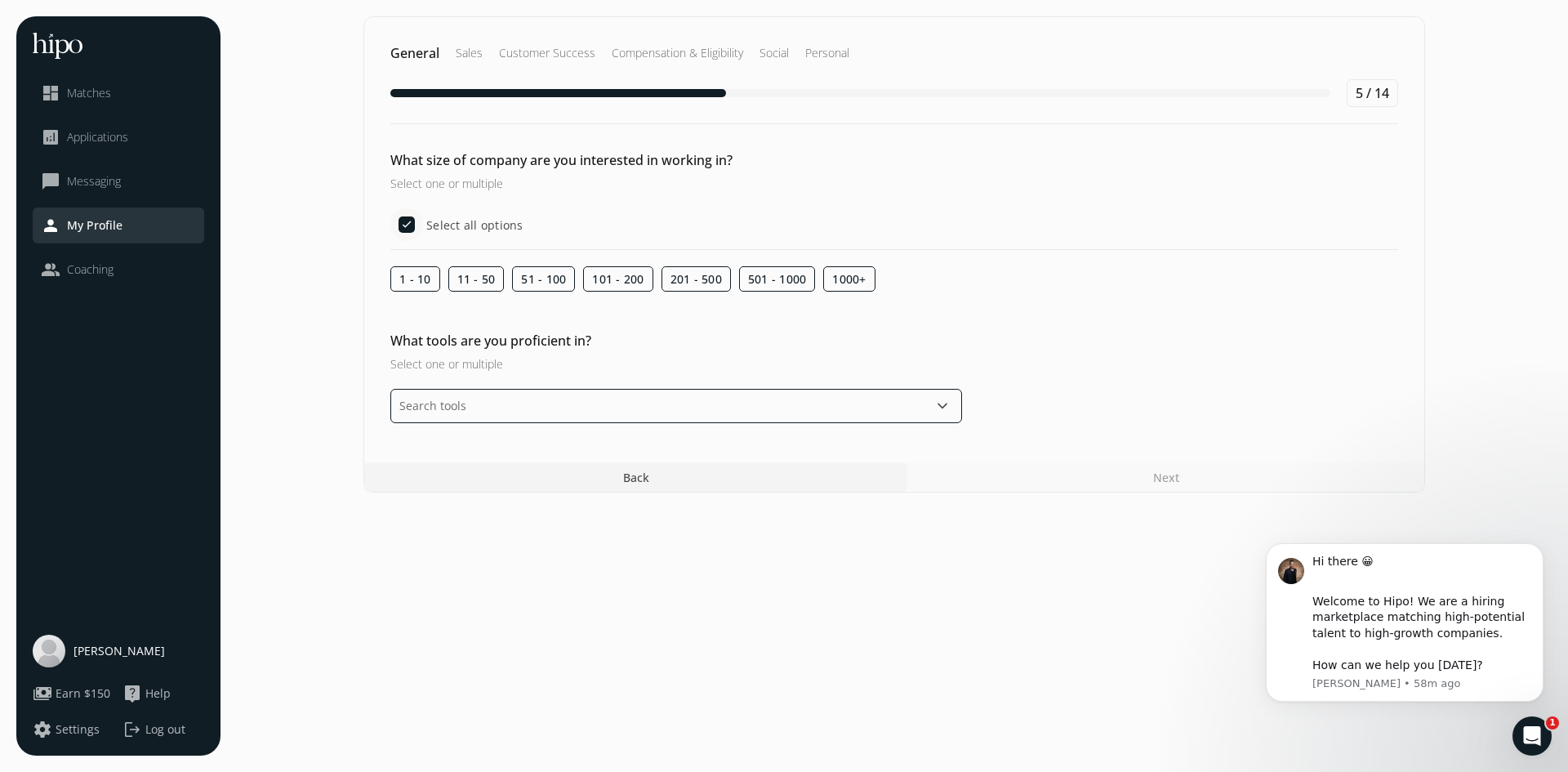
click at [756, 409] on input "text" at bounding box center [676, 406] width 572 height 35
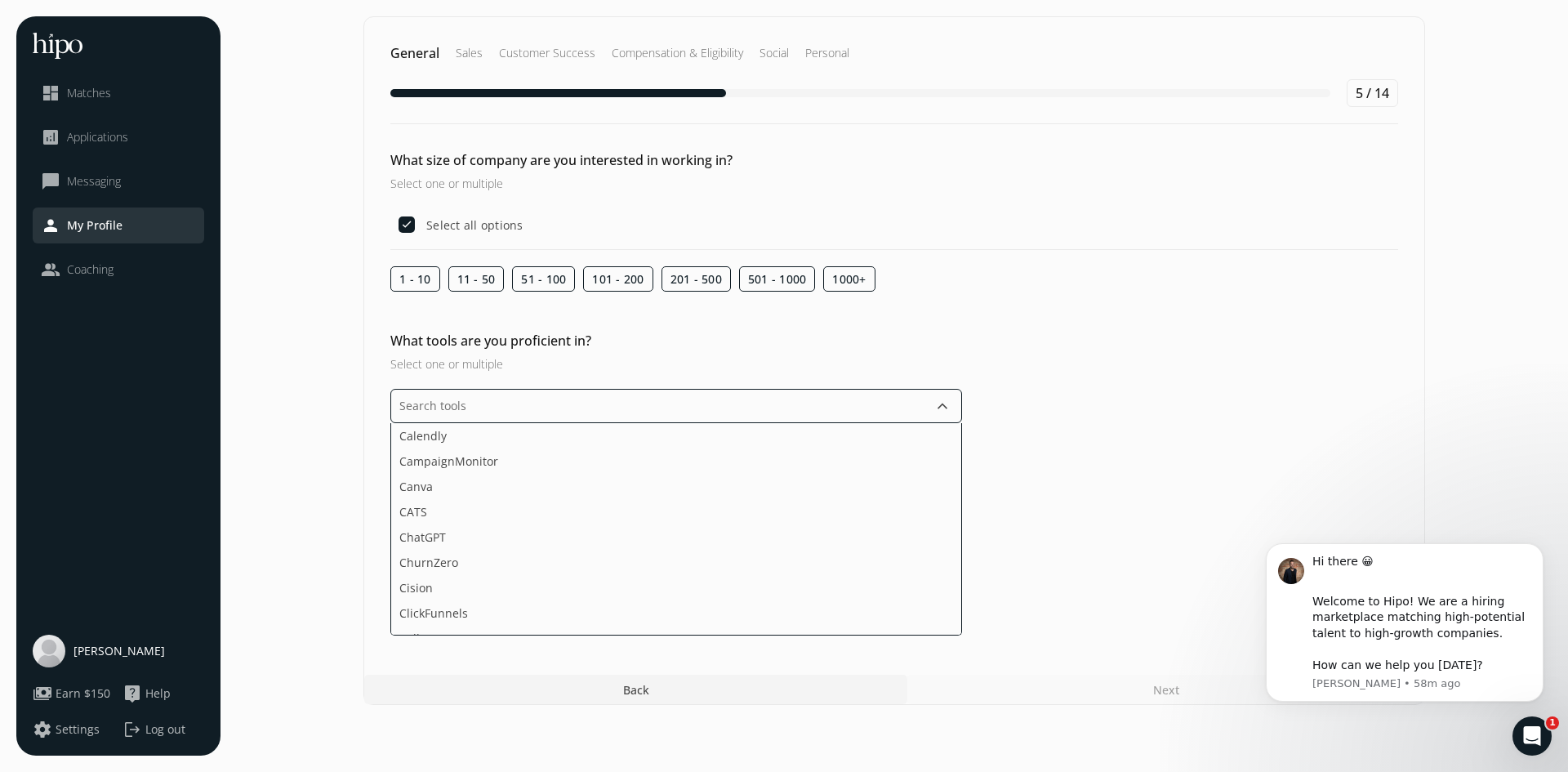
scroll to position [408, 0]
click at [776, 547] on li "ChatGPT" at bounding box center [676, 559] width 570 height 25
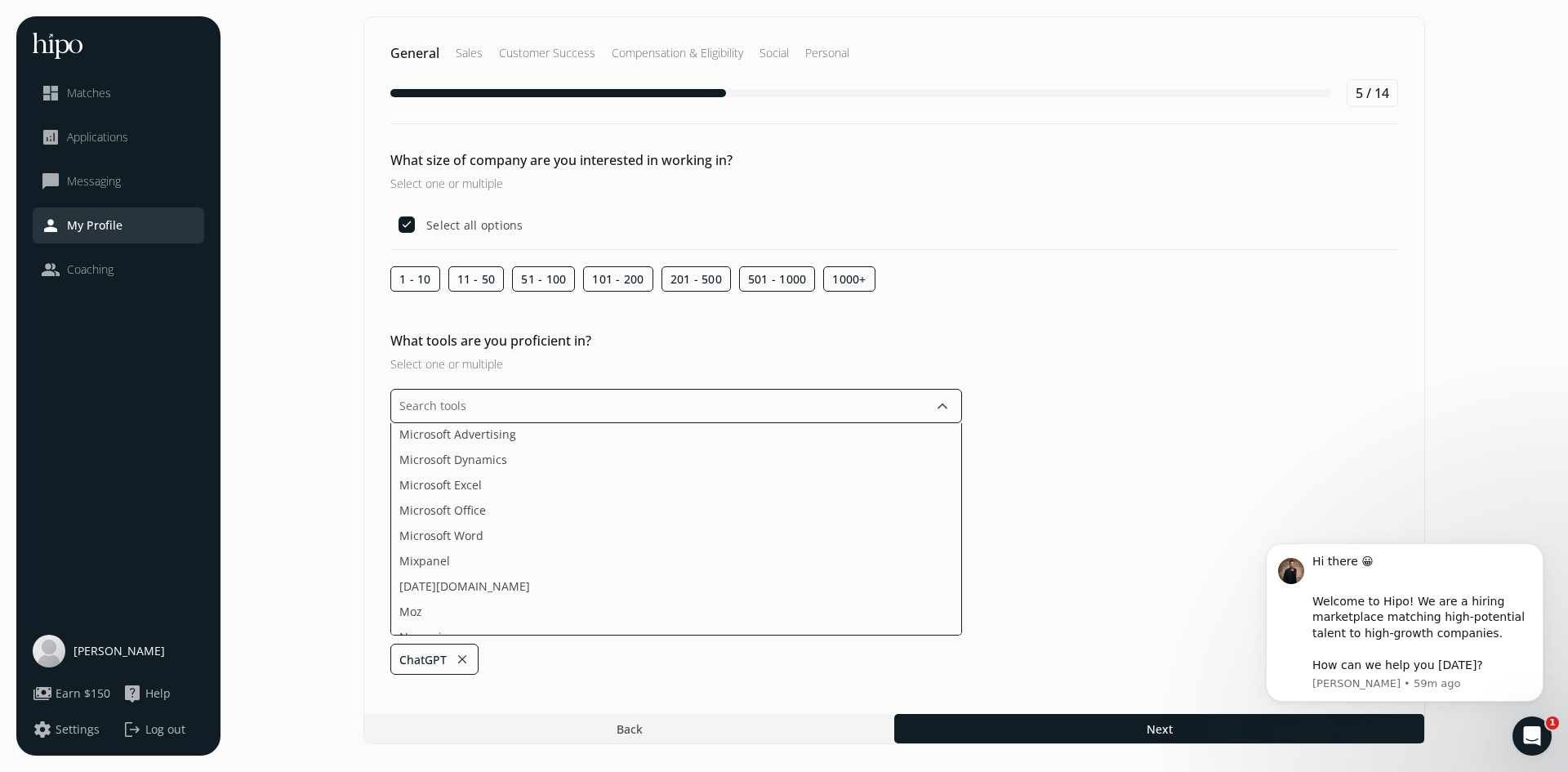
scroll to position [2205, 0]
click at [776, 497] on li "Microsoft Excel" at bounding box center [676, 510] width 570 height 25
click at [788, 497] on li "Microsoft Office" at bounding box center [676, 510] width 570 height 25
click at [788, 497] on li "Microsoft Word" at bounding box center [676, 510] width 570 height 25
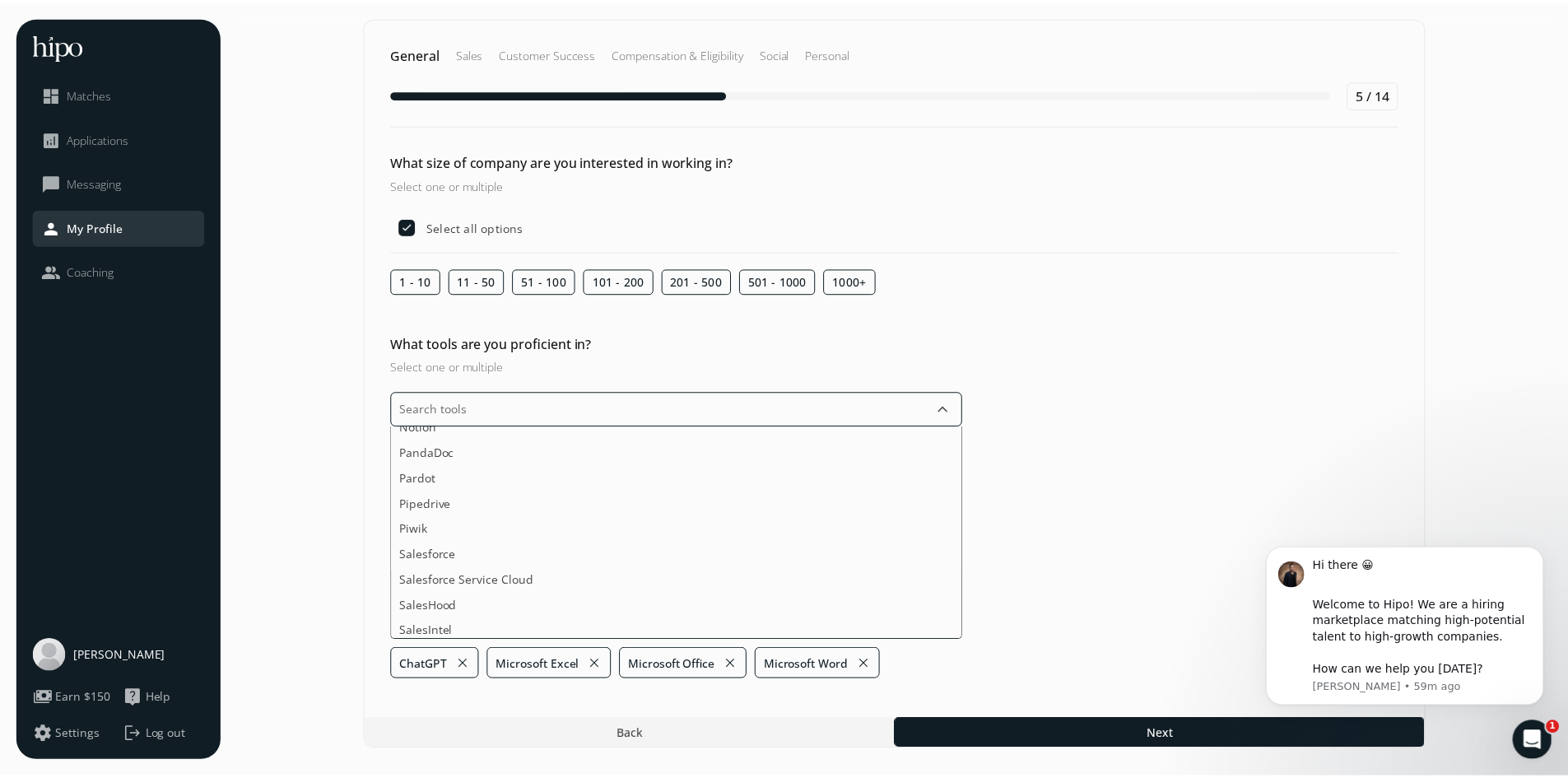
scroll to position [2388, 0]
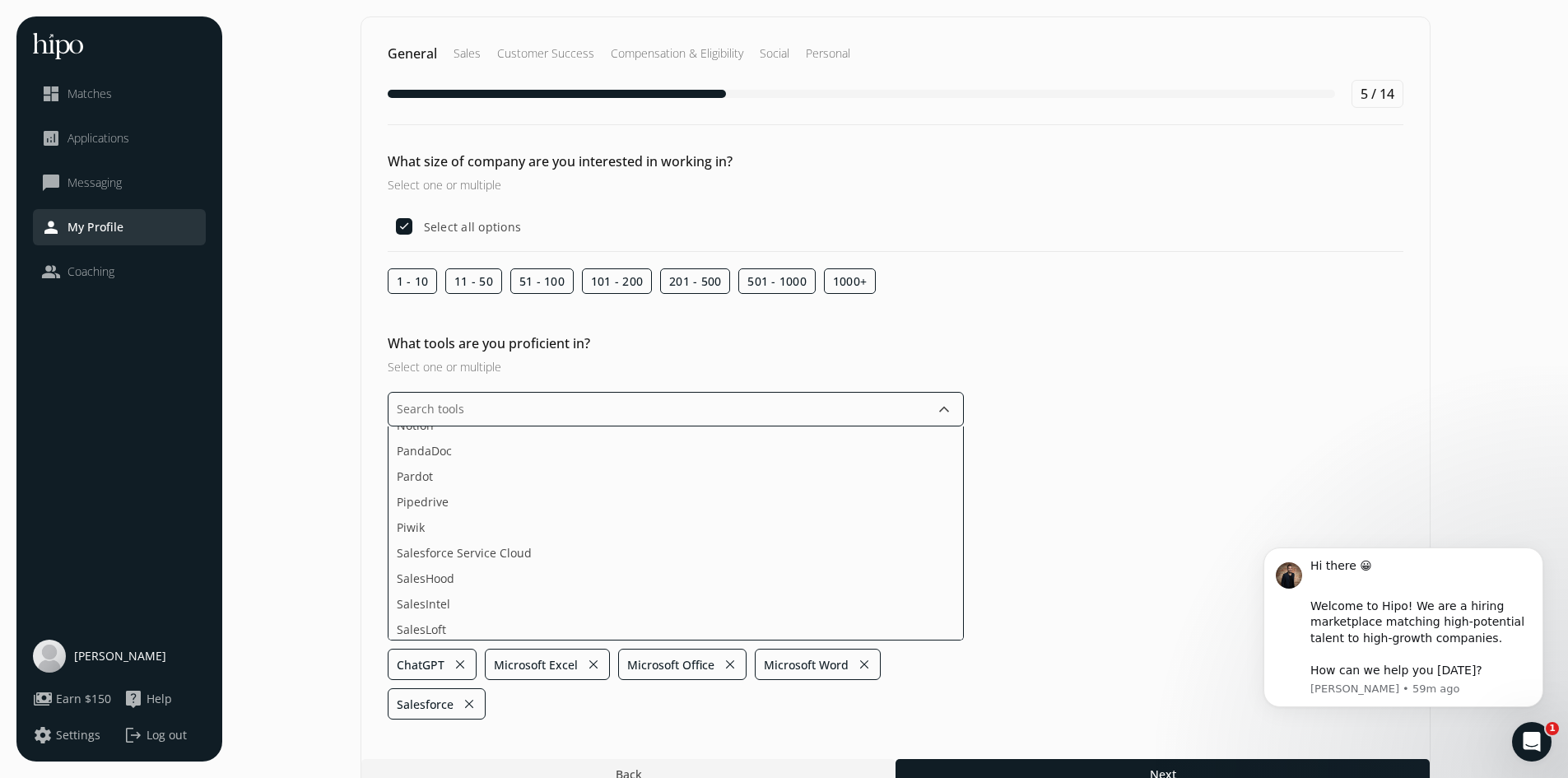
click at [757, 565] on li "Salesforce Service Cloud" at bounding box center [676, 578] width 575 height 26
click at [781, 488] on li "WebEx" at bounding box center [676, 501] width 575 height 26
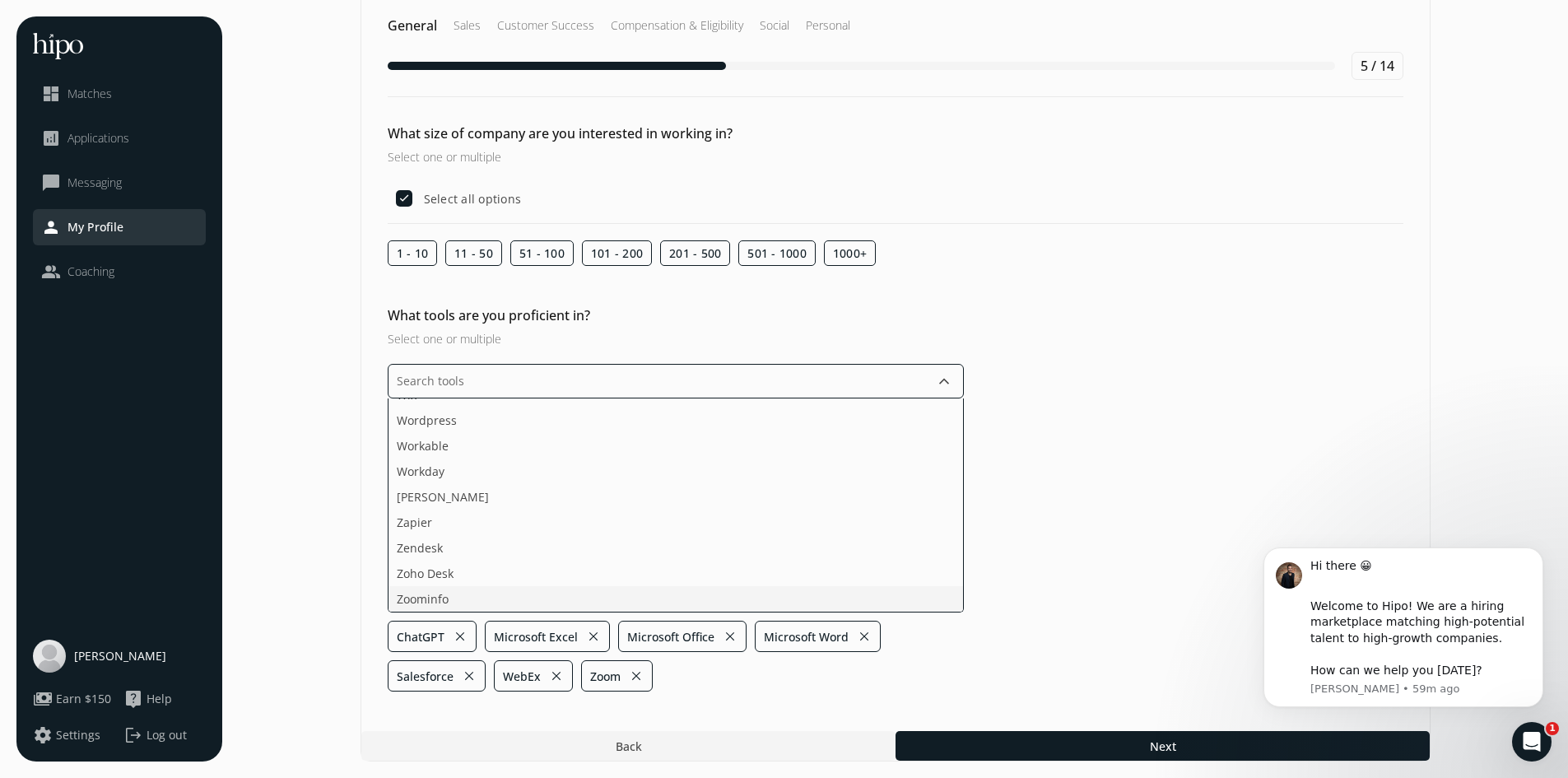
click at [758, 561] on ul "Acquire ActiveCampaign Adobe Creative Cloud Adobe Sign Agorapulse Ahrefs [DOMAI…" at bounding box center [676, 506] width 577 height 214
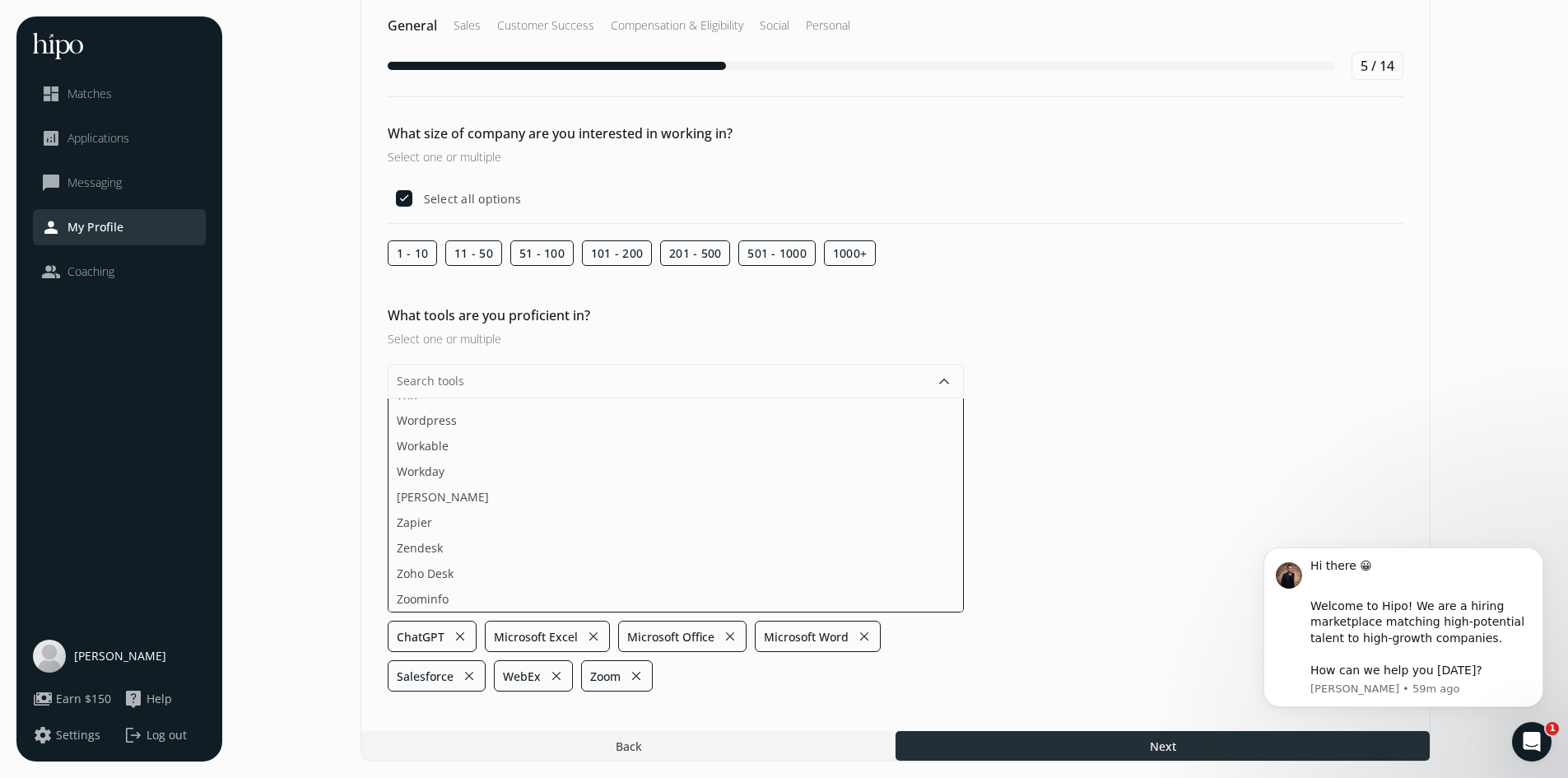
click at [1082, 742] on section "General Sales Customer Success Compensation & Eligibility Social Personal 5 / 1…" at bounding box center [895, 374] width 1313 height 773
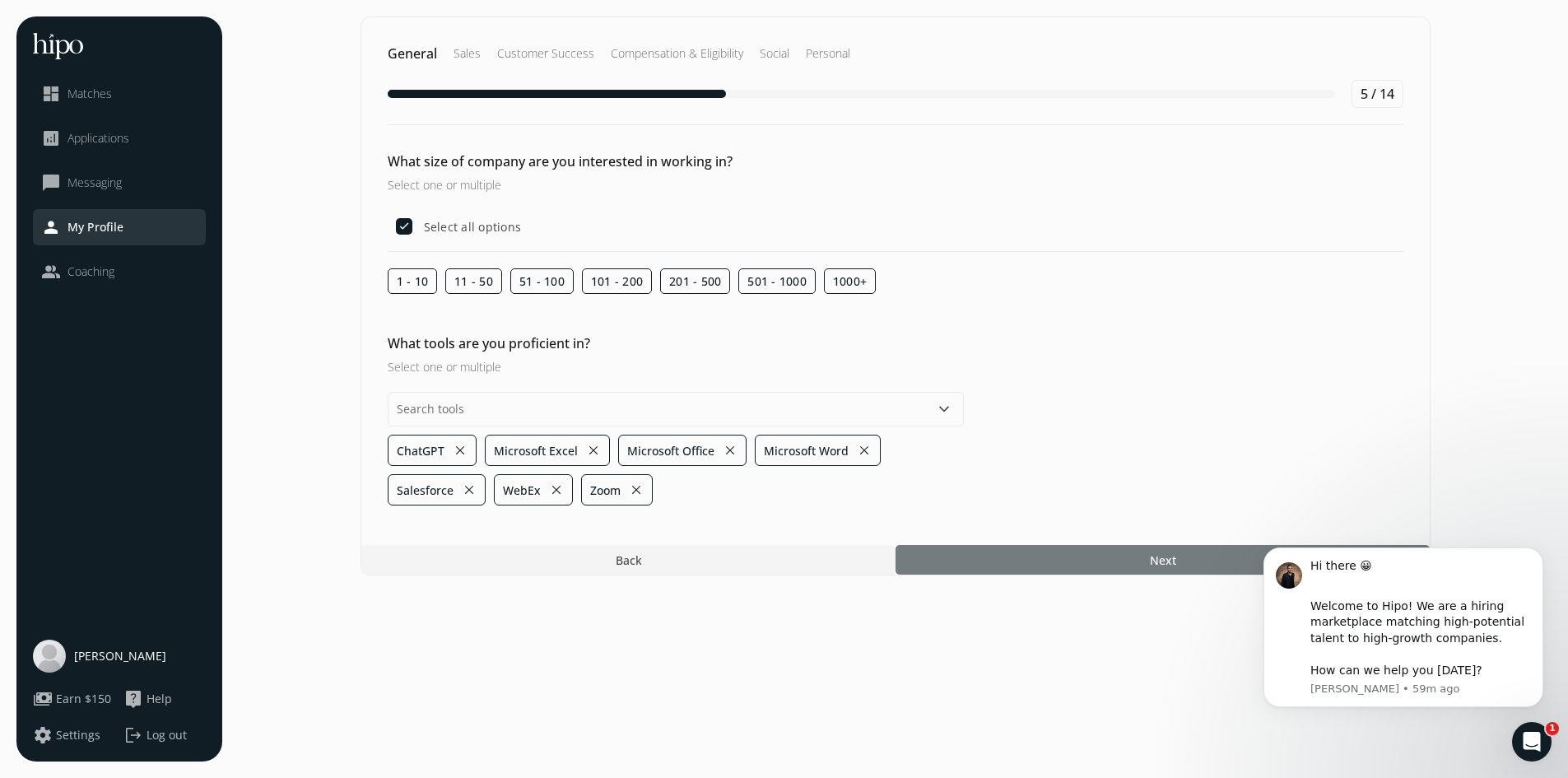
scroll to position [0, 0]
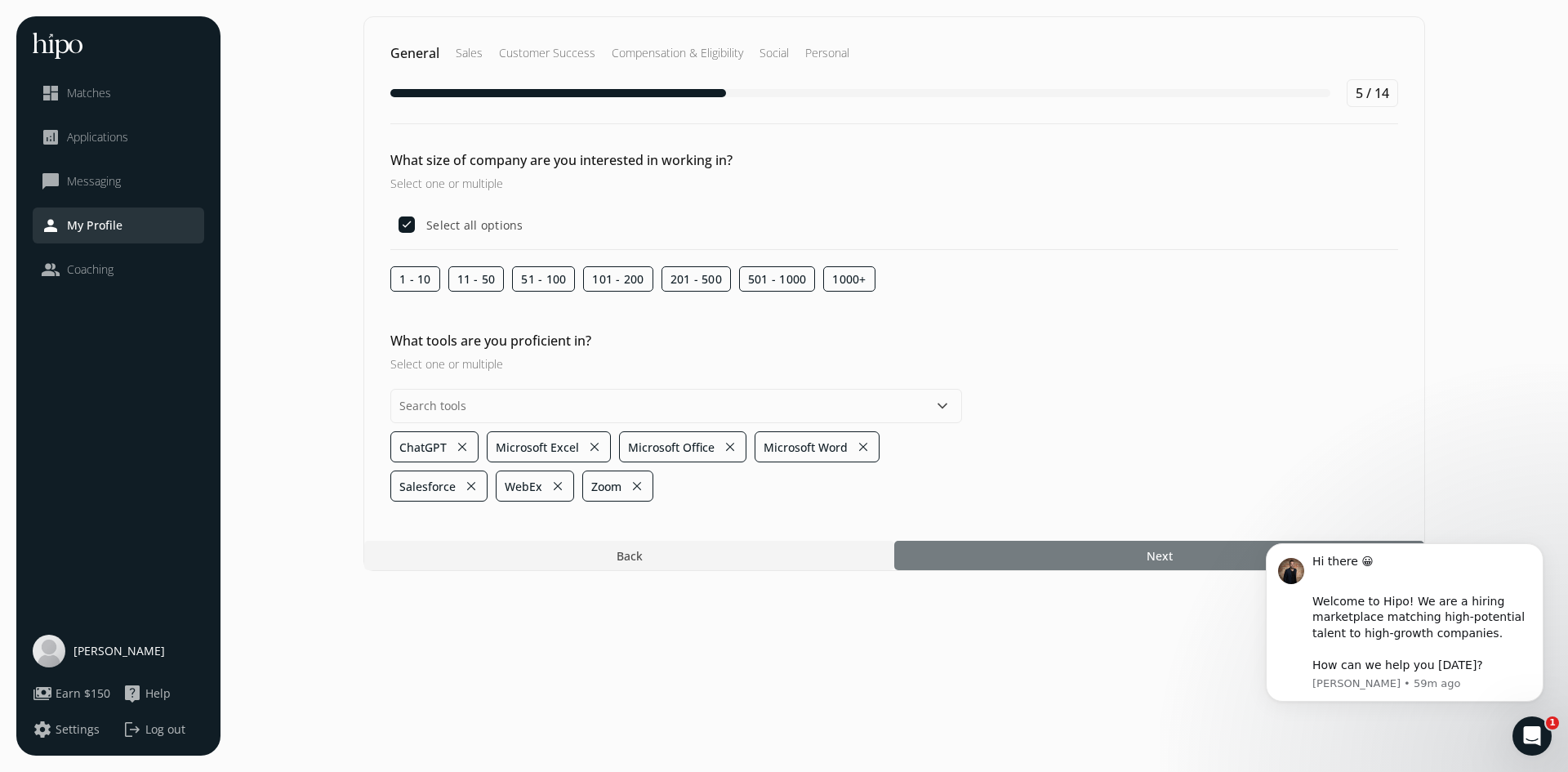
click at [1122, 548] on div at bounding box center [1159, 555] width 530 height 30
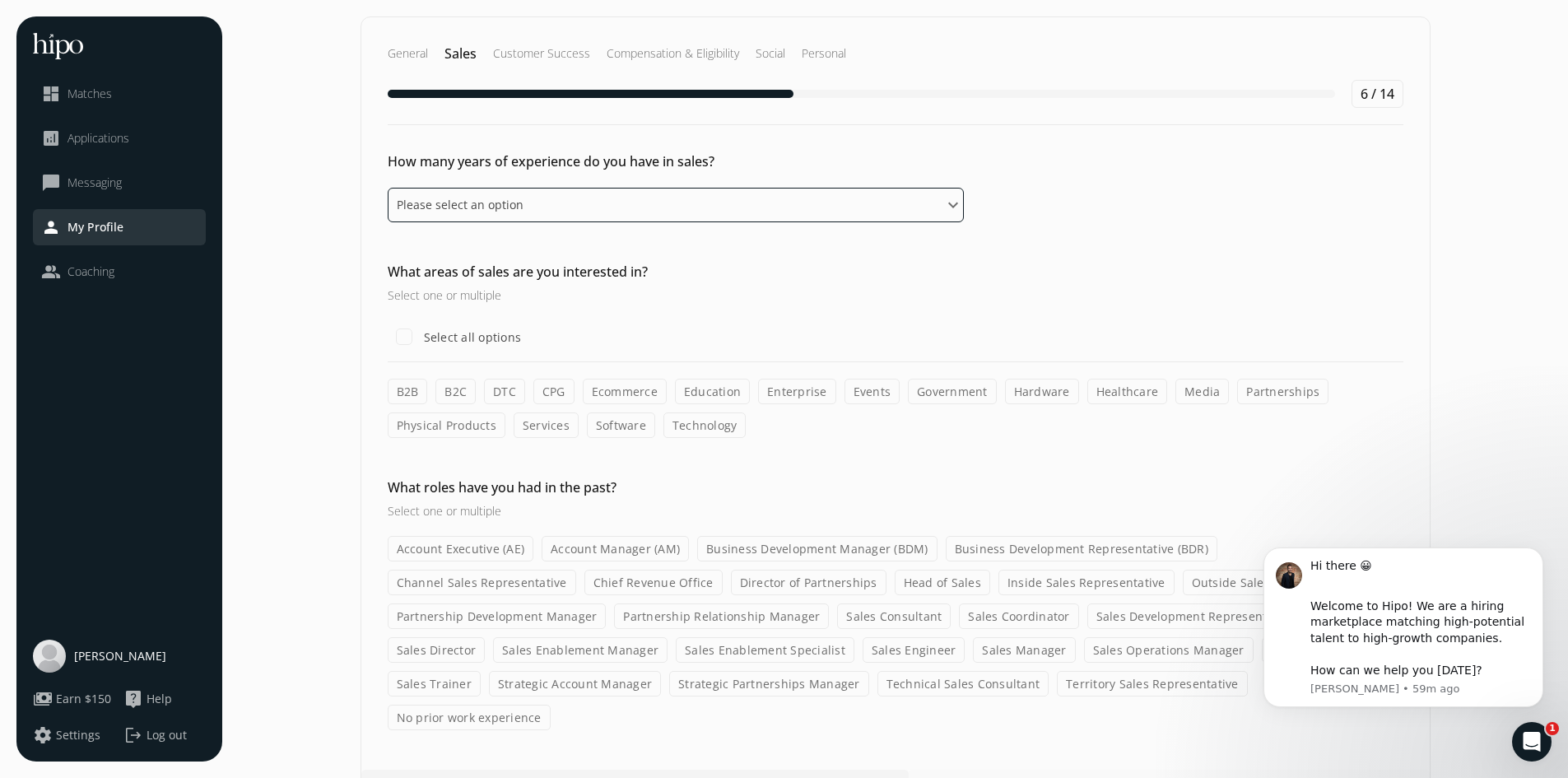
click at [776, 195] on select "Please select an option 0 - 1 years 2 - 3 years 4 - 5 years 6 - 8 years 9+ years" at bounding box center [676, 205] width 577 height 35
select select "nine_plus_years"
click at [388, 188] on select "Please select an option 0 - 1 years 2 - 3 years 4 - 5 years 6 - 8 years 9+ years" at bounding box center [676, 205] width 577 height 35
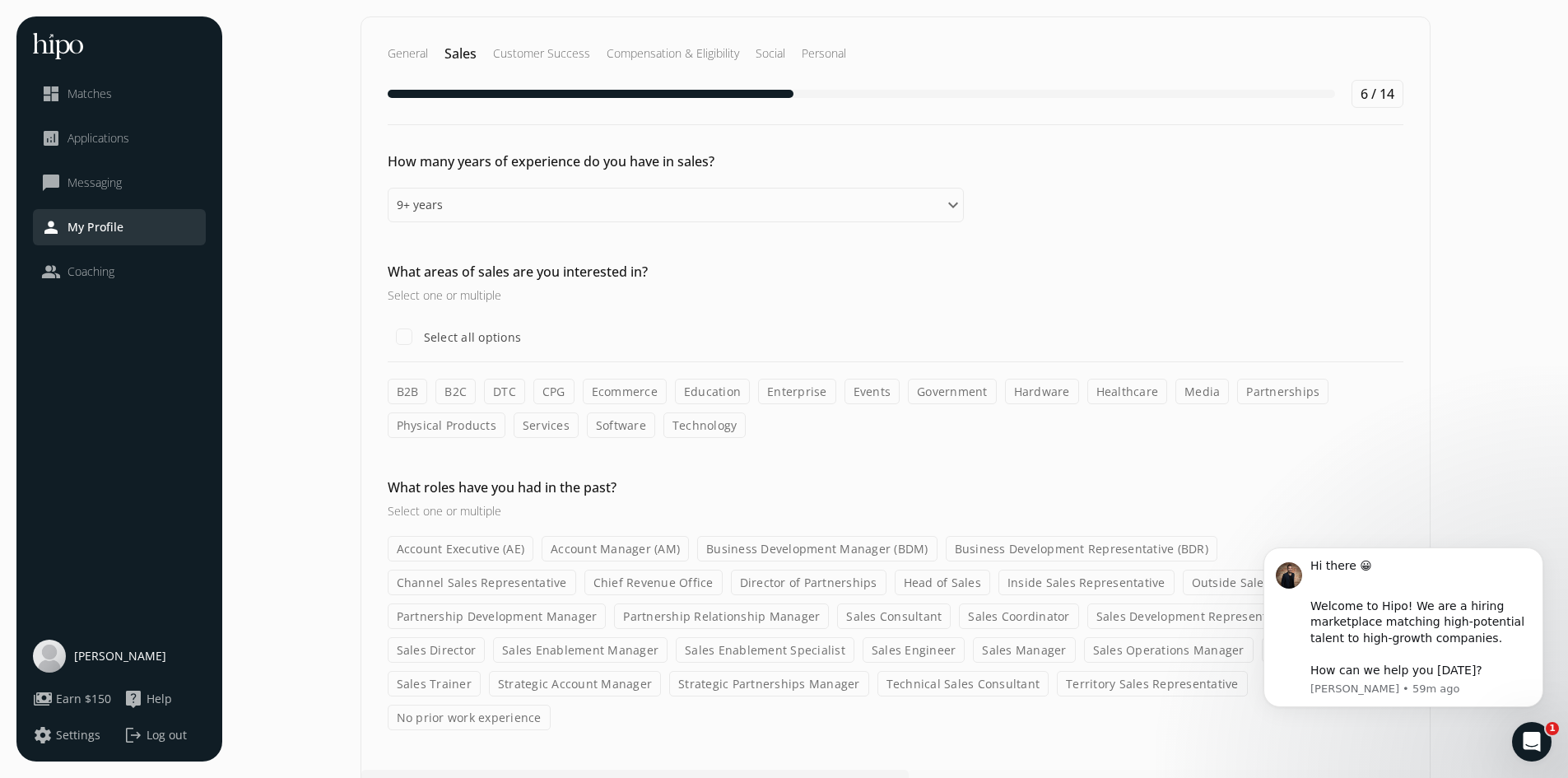
click at [412, 386] on label "B2B" at bounding box center [407, 391] width 40 height 26
click at [0, 0] on input "B2B" at bounding box center [0, 0] width 0 height 0
click at [638, 395] on label "Ecommerce" at bounding box center [624, 391] width 84 height 26
click at [0, 0] on input "Ecommerce" at bounding box center [0, 0] width 0 height 0
click at [1105, 387] on label "Healthcare" at bounding box center [1128, 391] width 81 height 26
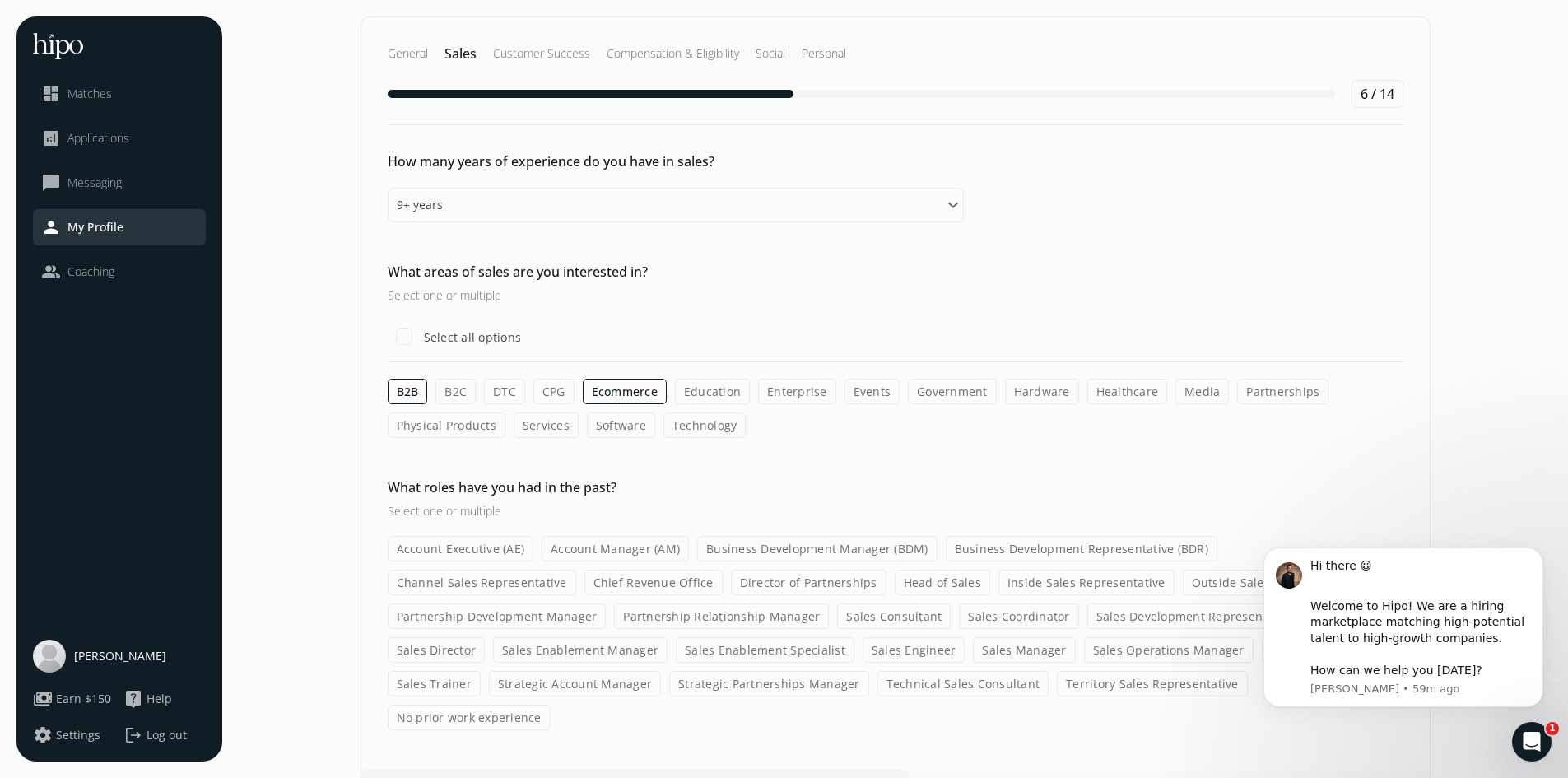
click at [0, 0] on input "Healthcare" at bounding box center [0, 0] width 0 height 0
click at [612, 425] on label "Software" at bounding box center [621, 425] width 68 height 26
click at [0, 0] on input "Software" at bounding box center [0, 0] width 0 height 0
click at [540, 418] on label "Services" at bounding box center [546, 425] width 65 height 26
click at [0, 0] on input "Services" at bounding box center [0, 0] width 0 height 0
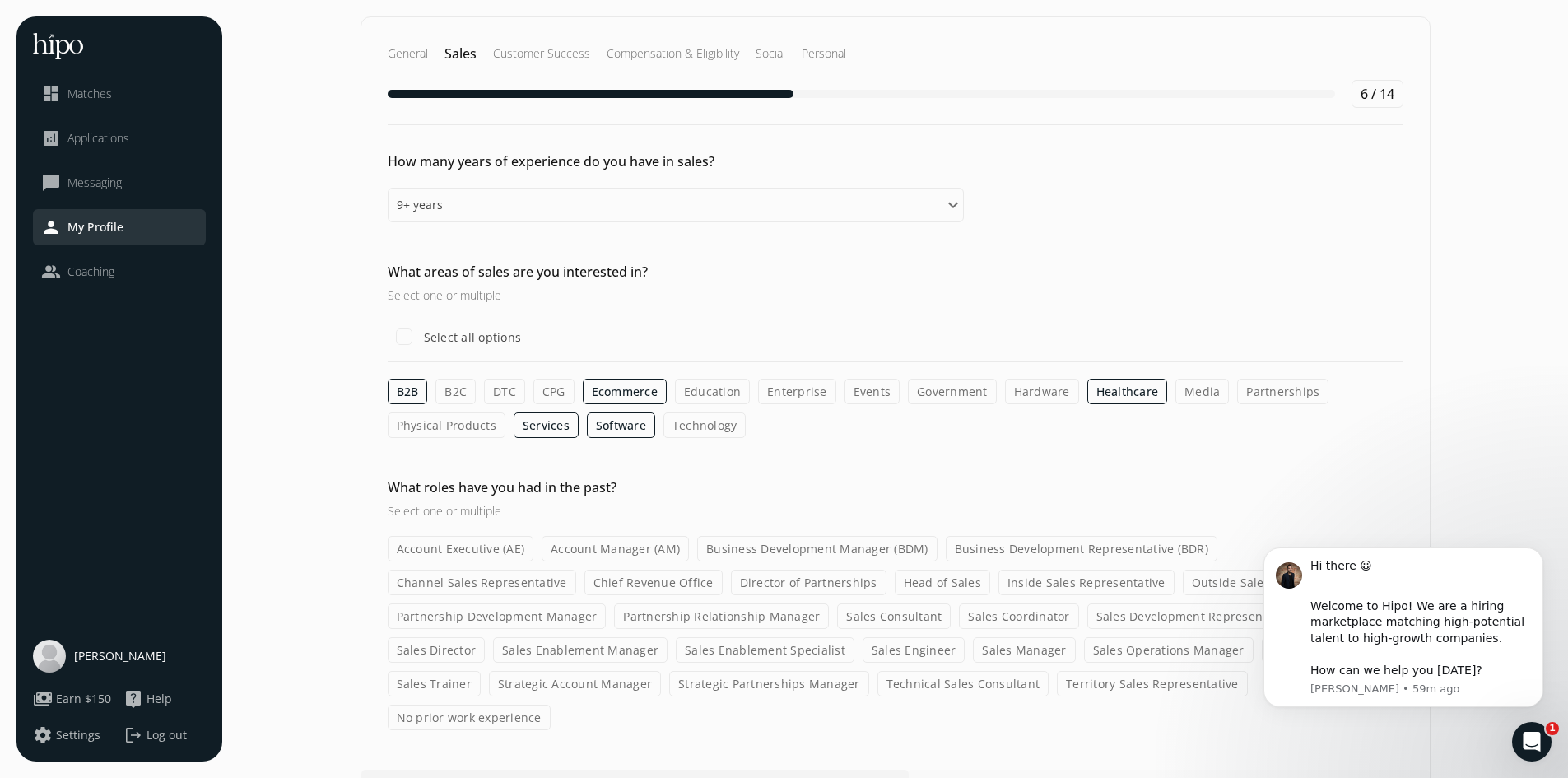
click at [721, 433] on label "Technology" at bounding box center [705, 425] width 83 height 26
click at [0, 0] on input "Technology" at bounding box center [0, 0] width 0 height 0
click at [810, 390] on label "Enterprise" at bounding box center [798, 391] width 78 height 26
click at [0, 0] on input "Enterprise" at bounding box center [0, 0] width 0 height 0
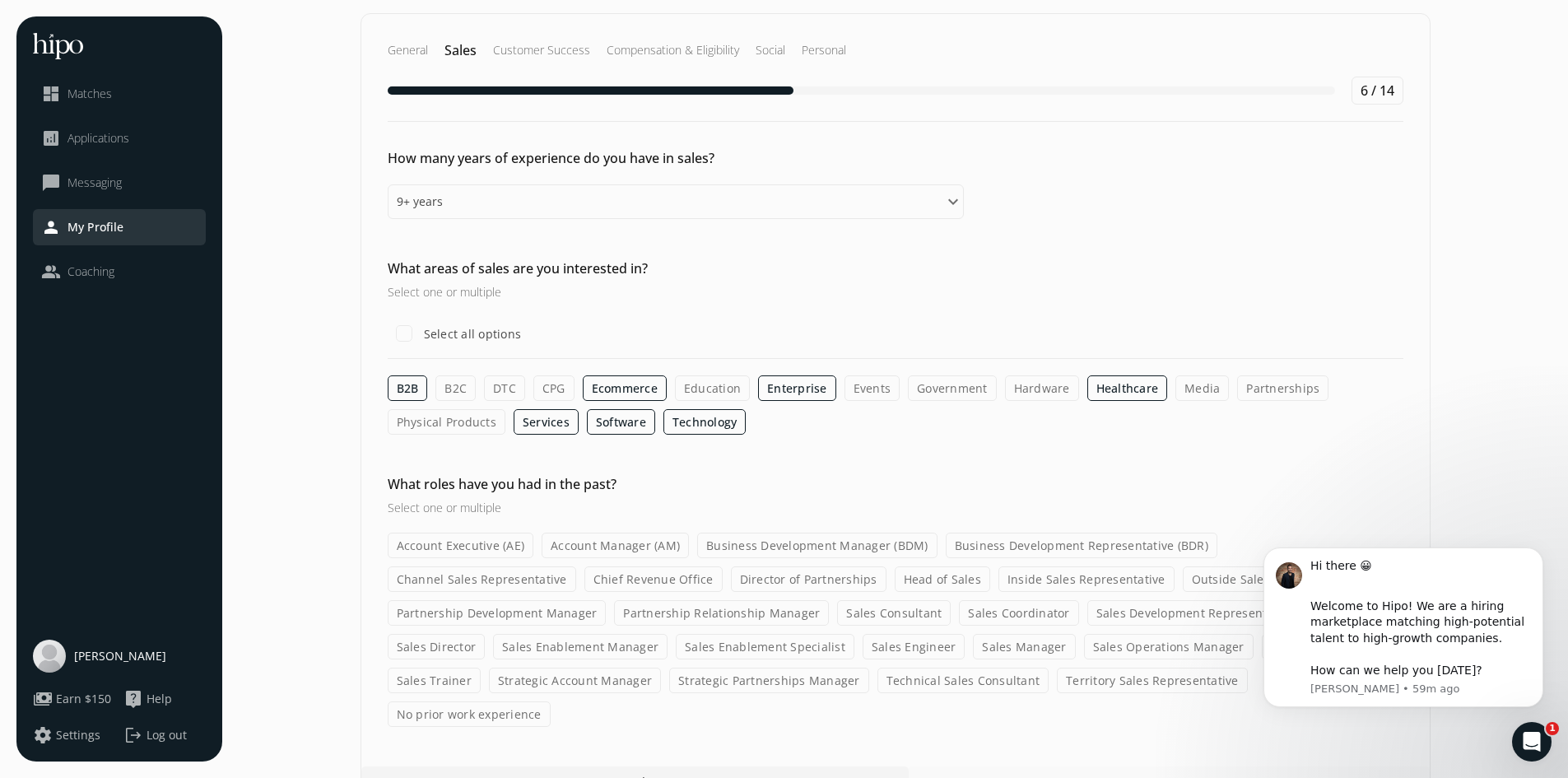
scroll to position [5, 0]
click at [815, 542] on label "Business Development Manager (BDM)" at bounding box center [817, 543] width 241 height 26
click at [0, 0] on input "Business Development Manager (BDM)" at bounding box center [0, 0] width 0 height 0
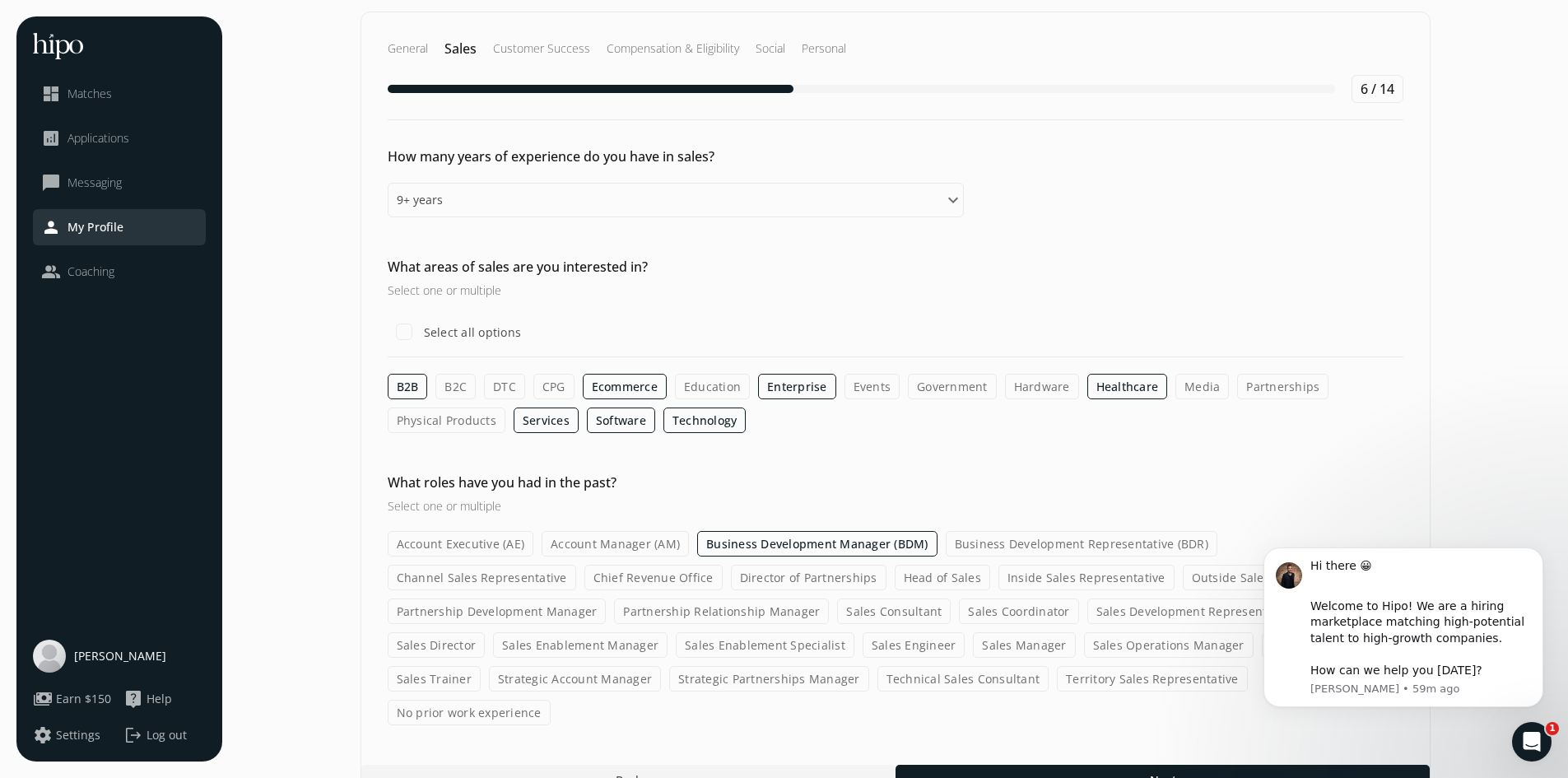
click at [1114, 546] on label "Business Development Representative (BDR)" at bounding box center [1082, 543] width 272 height 26
click at [0, 0] on input "Business Development Representative (BDR)" at bounding box center [0, 0] width 0 height 0
click at [973, 641] on label "Sales Manager" at bounding box center [1024, 645] width 102 height 26
click at [0, 0] on input "Sales Manager" at bounding box center [0, 0] width 0 height 0
click at [676, 643] on label "Sales Enablement Specialist" at bounding box center [765, 645] width 179 height 26
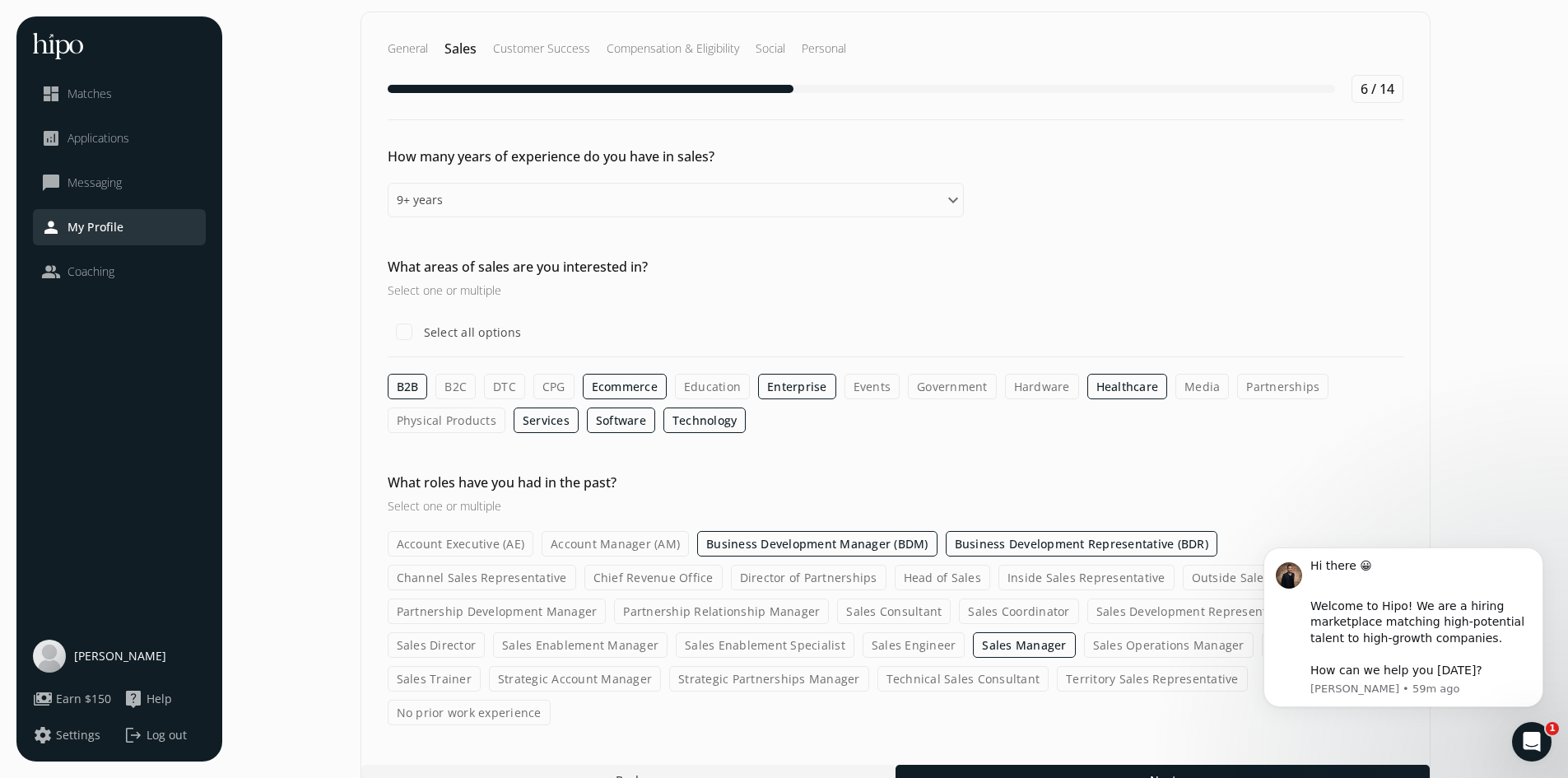
click at [0, 0] on input "Sales Enablement Specialist" at bounding box center [0, 0] width 0 height 0
click at [1438, 576] on div "Hi there 😀 ​" at bounding box center [1420, 574] width 220 height 32
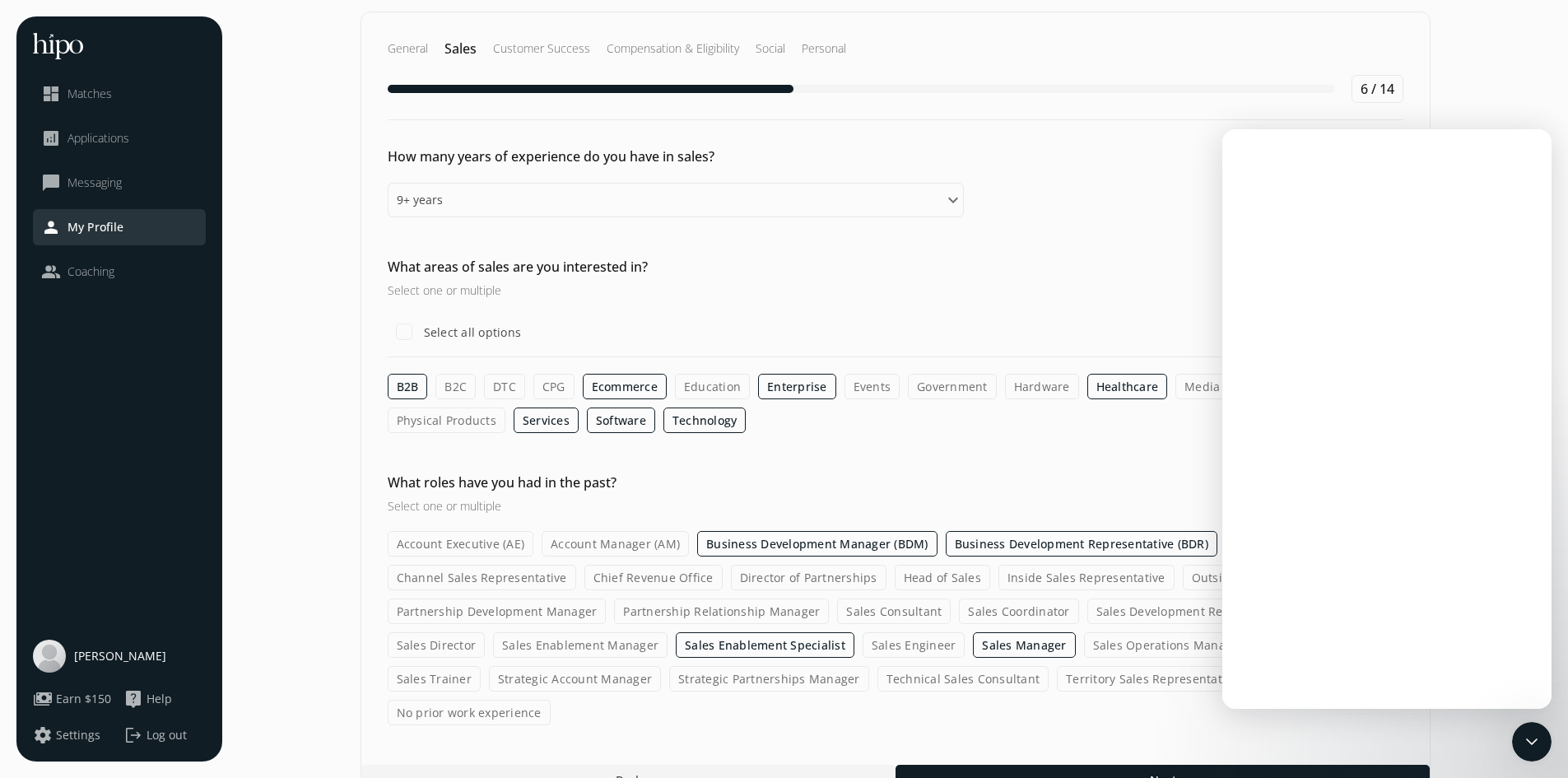
scroll to position [0, 0]
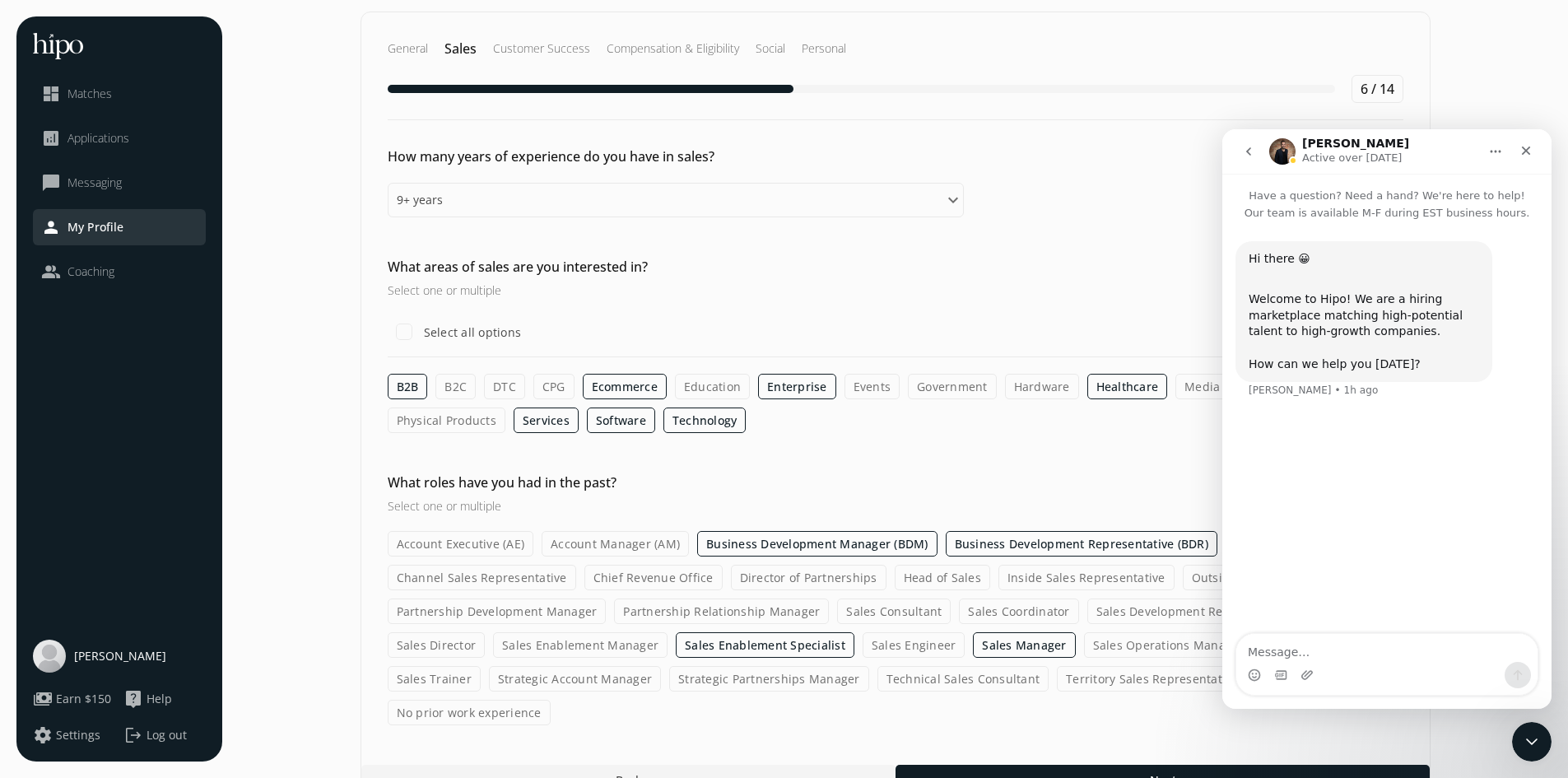
click at [1488, 159] on button "Home" at bounding box center [1496, 151] width 31 height 31
click at [1145, 764] on div "How many years of experience do you have in sales? Please select an option 0 - …" at bounding box center [895, 779] width 1069 height 30
click at [1247, 151] on icon "go back" at bounding box center [1249, 151] width 5 height 9
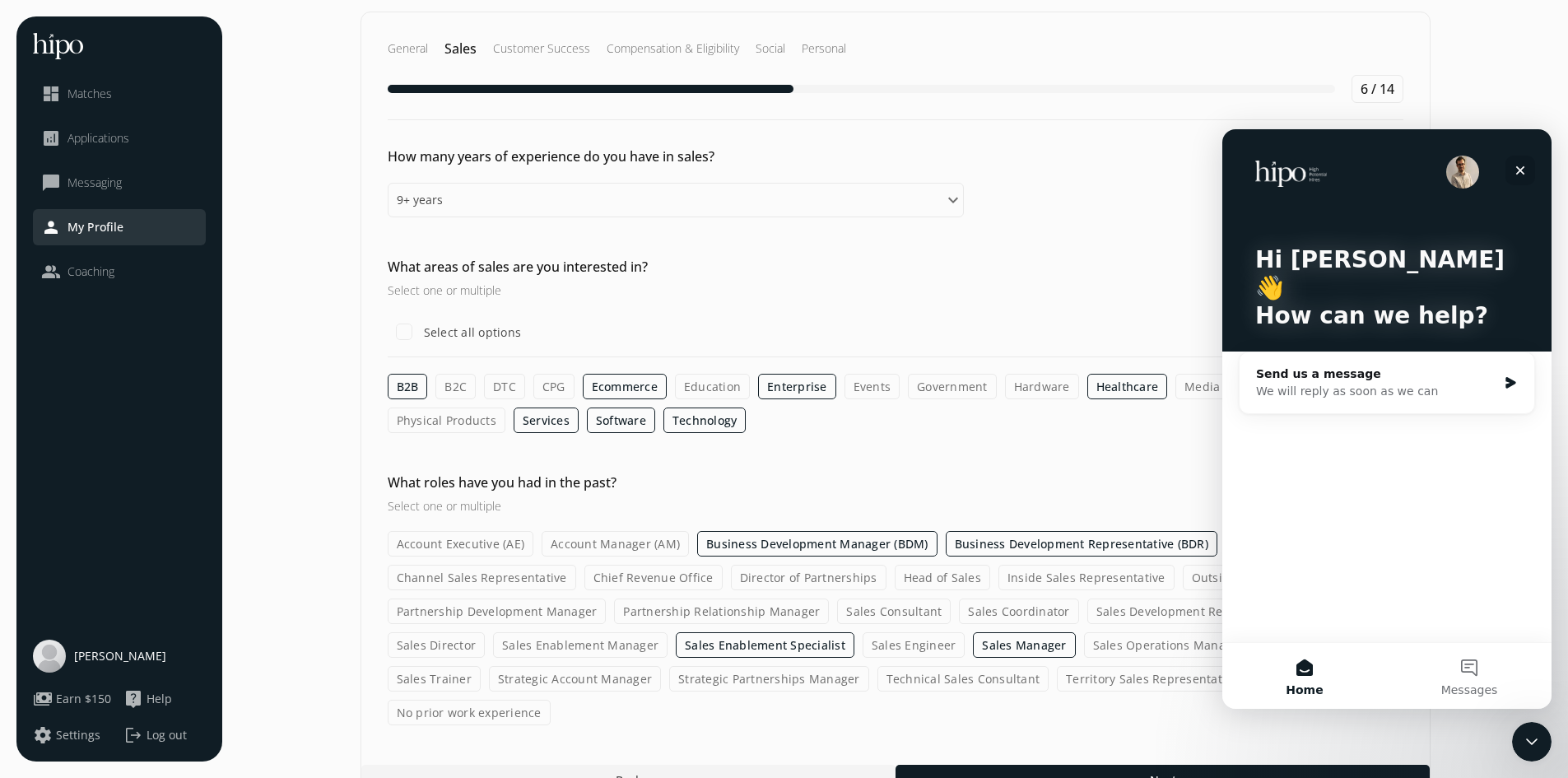
click at [1520, 176] on icon "Close" at bounding box center [1520, 170] width 13 height 13
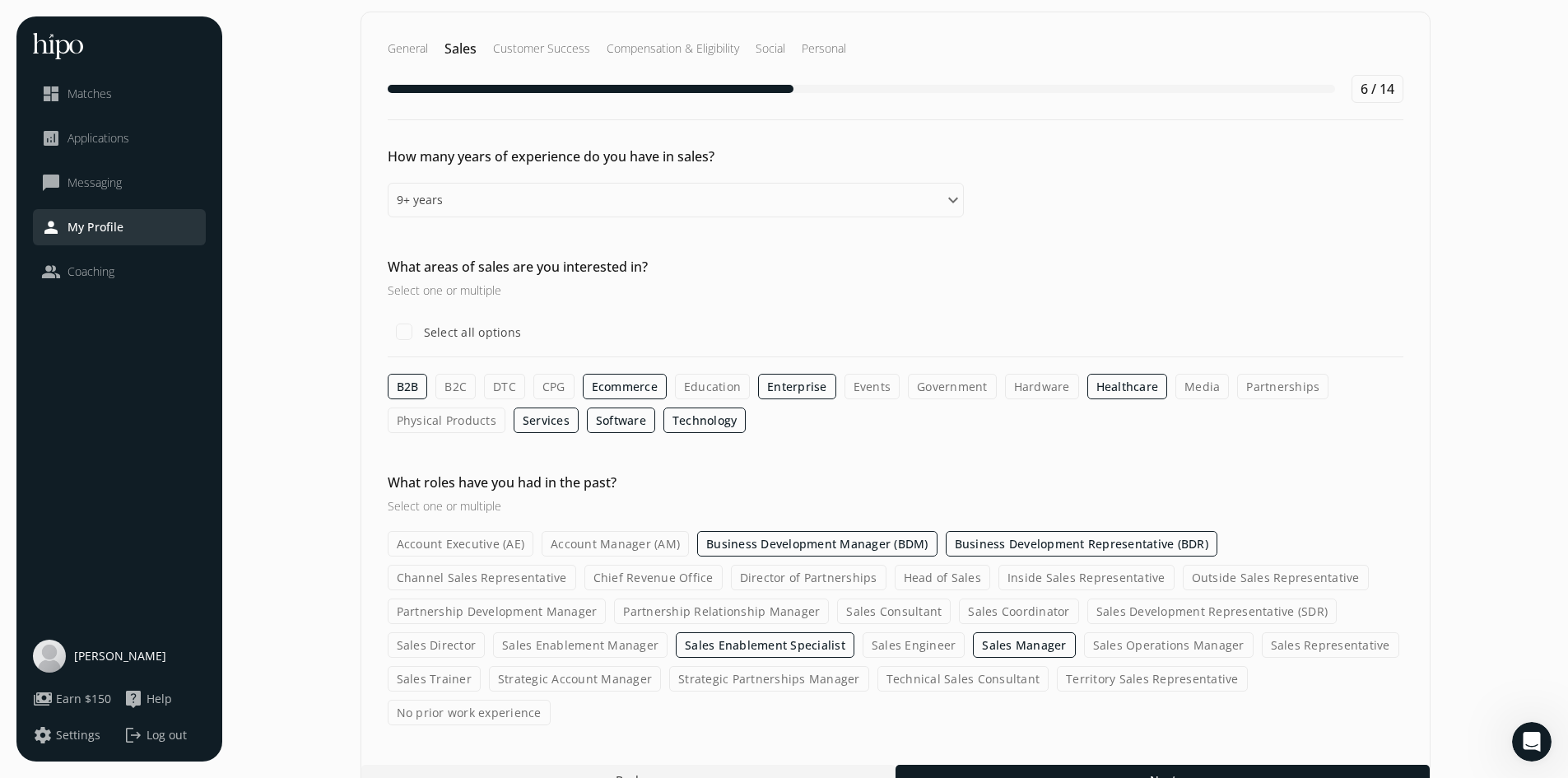
click at [668, 633] on label "Sales Enablement Manager" at bounding box center [580, 645] width 174 height 26
click at [0, 0] on input "Sales Enablement Manager" at bounding box center [0, 0] width 0 height 0
click at [661, 666] on label "Strategic Account Manager" at bounding box center [575, 679] width 172 height 26
click at [0, 0] on input "Strategic Account Manager" at bounding box center [0, 0] width 0 height 0
click at [838, 610] on label "Sales Consultant" at bounding box center [895, 611] width 114 height 26
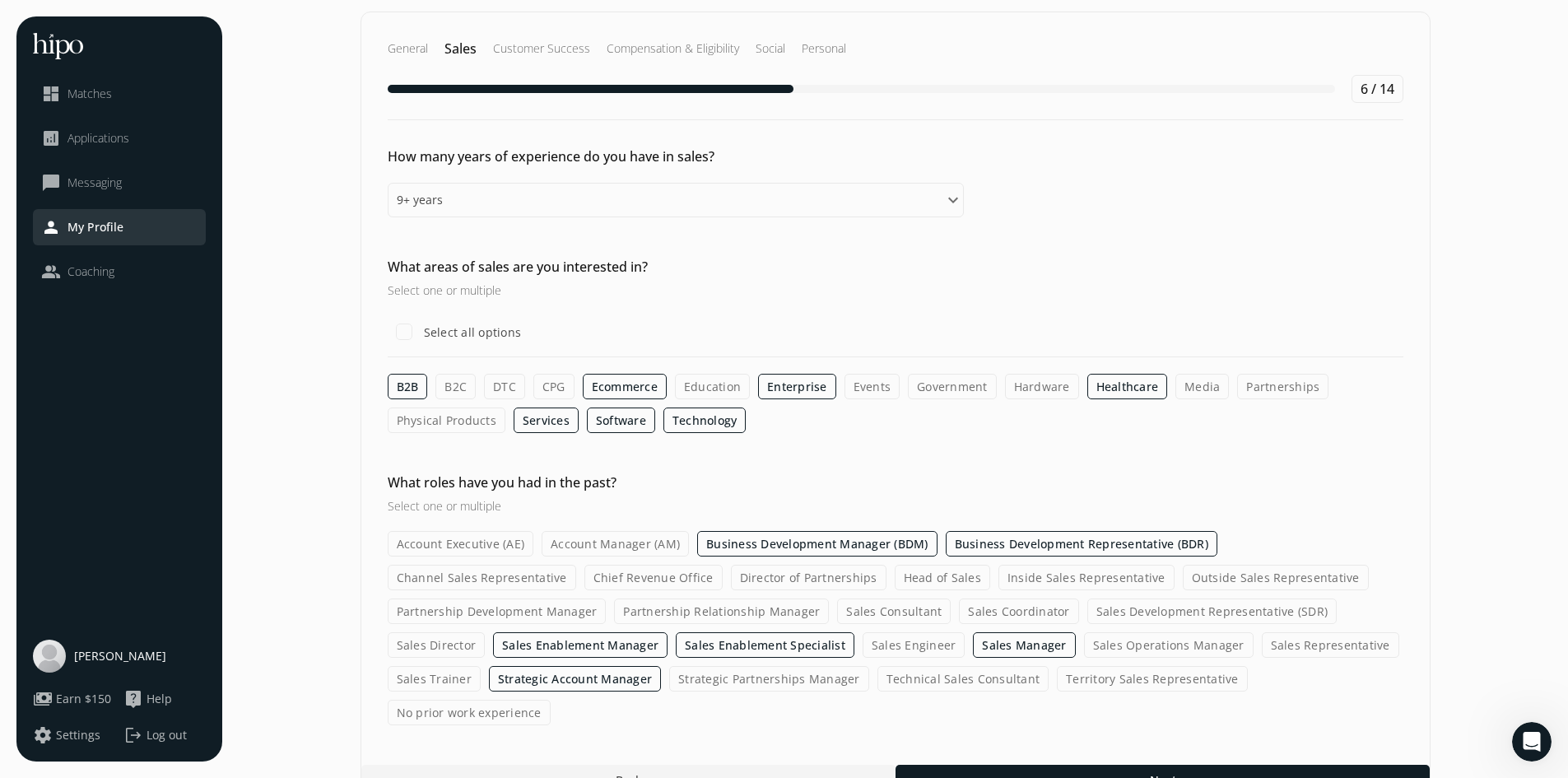
click at [0, 0] on input "Sales Consultant" at bounding box center [0, 0] width 0 height 0
click at [998, 582] on label "Inside Sales Representative" at bounding box center [1086, 577] width 176 height 26
click at [0, 0] on input "Inside Sales Representative" at bounding box center [0, 0] width 0 height 0
click at [493, 541] on label "Account Executive (AE)" at bounding box center [461, 543] width 146 height 26
click at [0, 0] on input "Account Executive (AE)" at bounding box center [0, 0] width 0 height 0
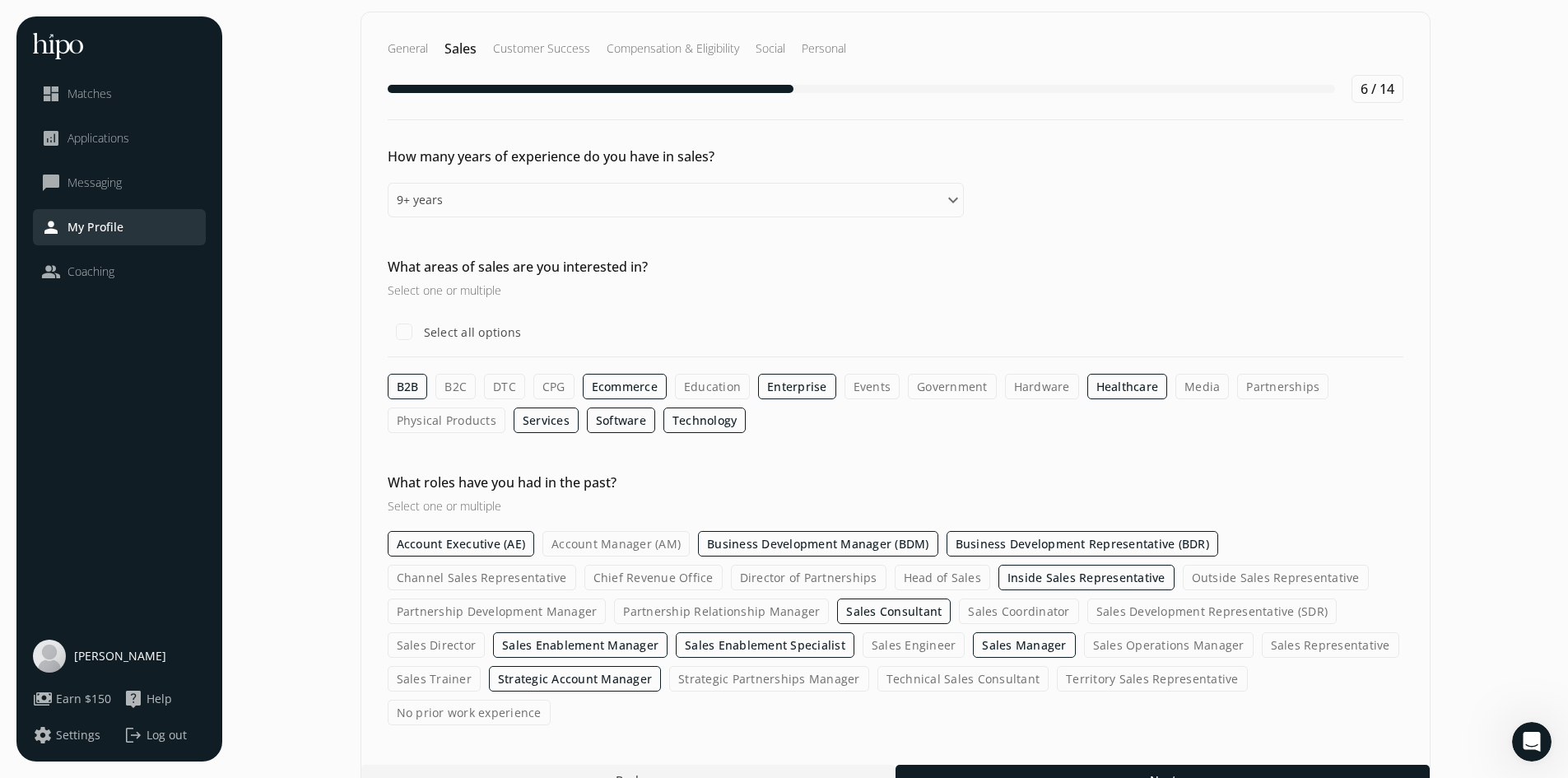
click at [660, 538] on label "Account Manager (AM)" at bounding box center [616, 543] width 147 height 26
click at [0, 0] on input "Account Manager (AM)" at bounding box center [0, 0] width 0 height 0
click at [1065, 764] on div at bounding box center [1162, 779] width 534 height 30
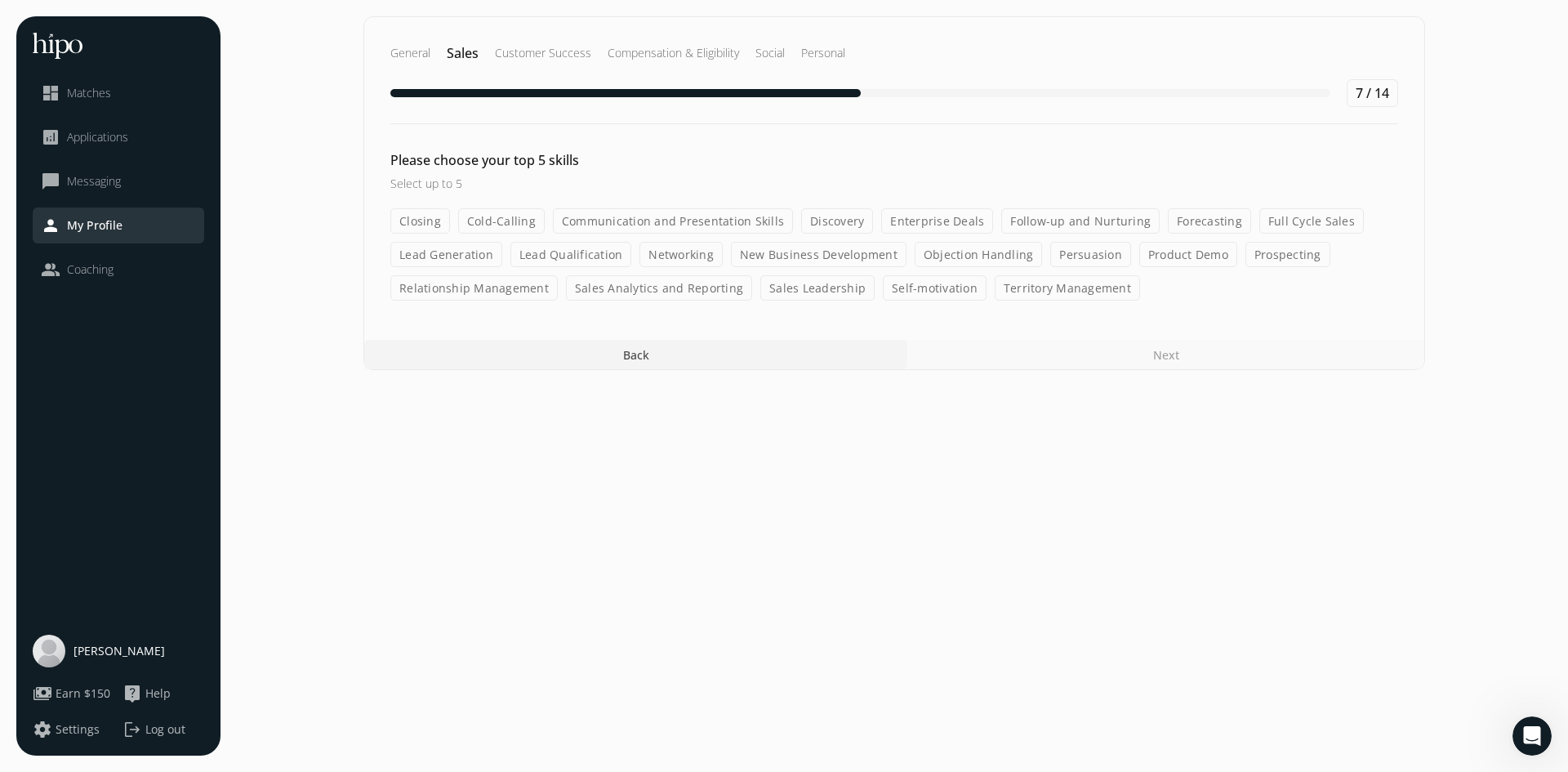
click at [713, 230] on label "Communication and Presentation Skills" at bounding box center [672, 221] width 240 height 25
click at [0, 0] on input "Communication and Presentation Skills" at bounding box center [0, 0] width 0 height 0
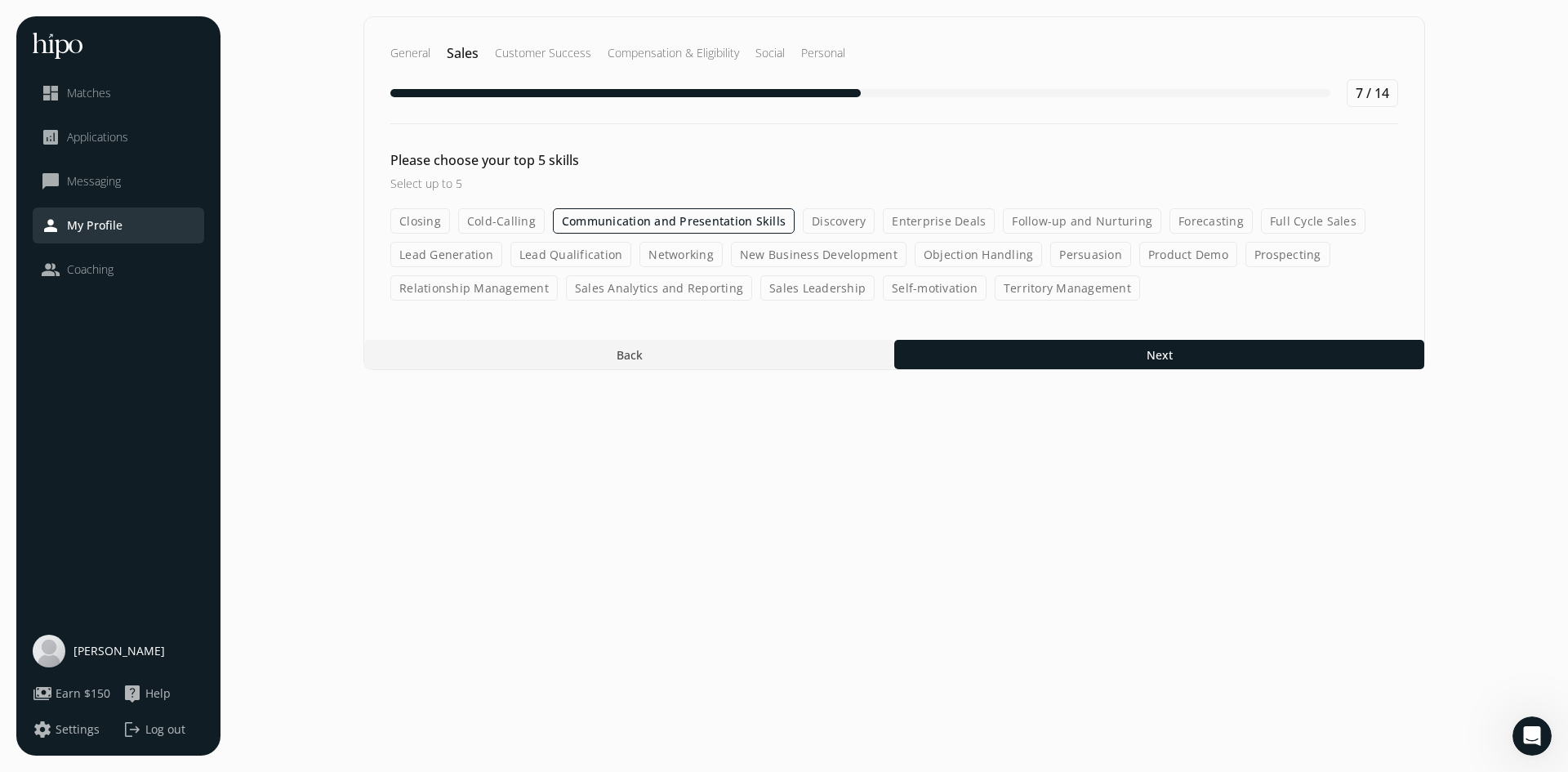
click at [910, 224] on label "Enterprise Deals" at bounding box center [939, 221] width 112 height 25
click at [0, 0] on input "Enterprise Deals" at bounding box center [0, 0] width 0 height 0
click at [1290, 220] on label "Full Cycle Sales" at bounding box center [1313, 221] width 105 height 25
click at [0, 0] on input "Full Cycle Sales" at bounding box center [0, 0] width 0 height 0
click at [600, 259] on label "Lead Qualification" at bounding box center [571, 255] width 121 height 25
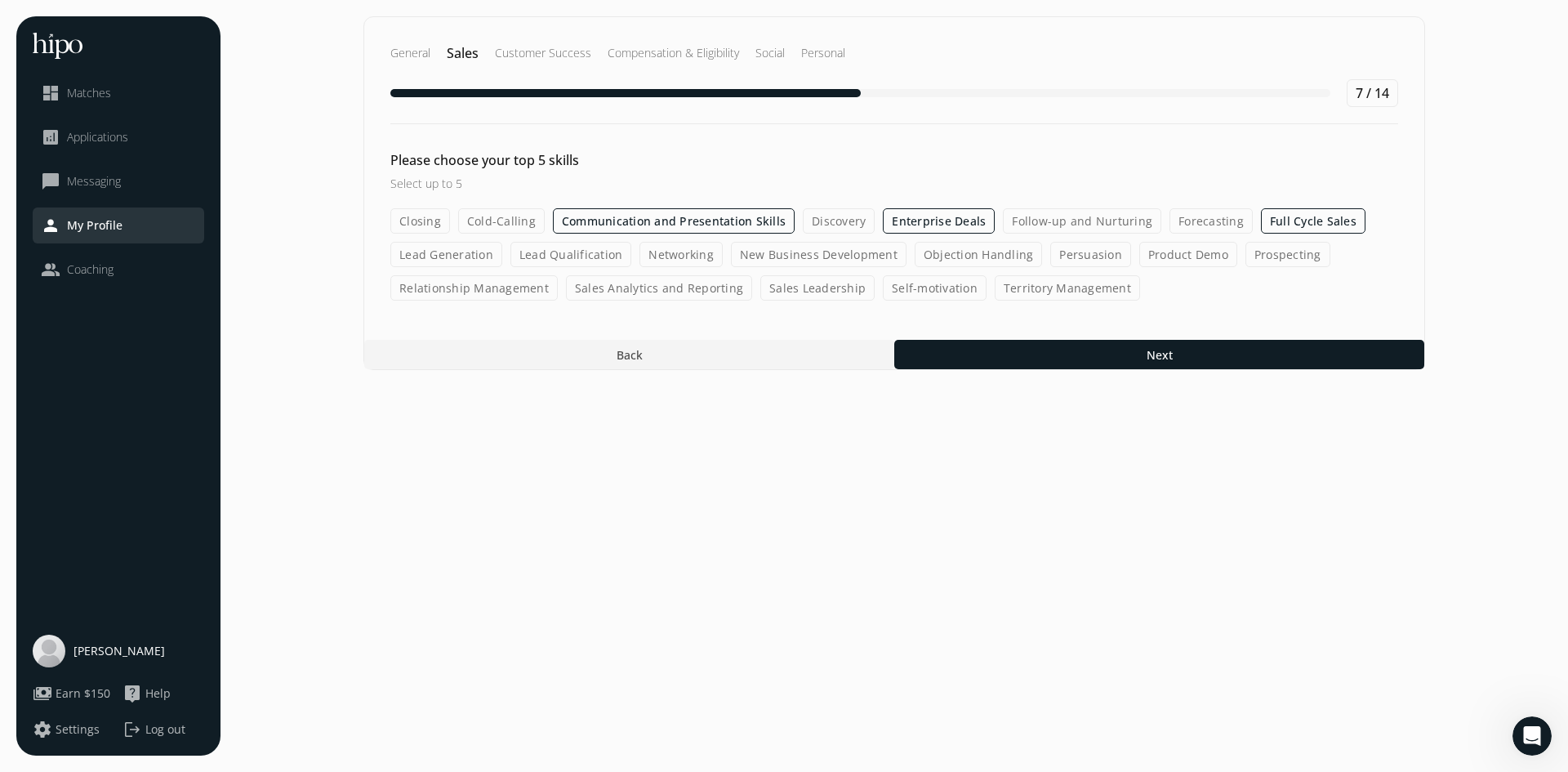
click at [0, 0] on input "Lead Qualification" at bounding box center [0, 0] width 0 height 0
click at [795, 257] on label "New Business Development" at bounding box center [819, 255] width 175 height 25
click at [0, 0] on input "New Business Development" at bounding box center [0, 0] width 0 height 0
click at [1168, 264] on label "Product Demo" at bounding box center [1188, 255] width 98 height 25
click at [0, 0] on input "Product Demo" at bounding box center [0, 0] width 0 height 0
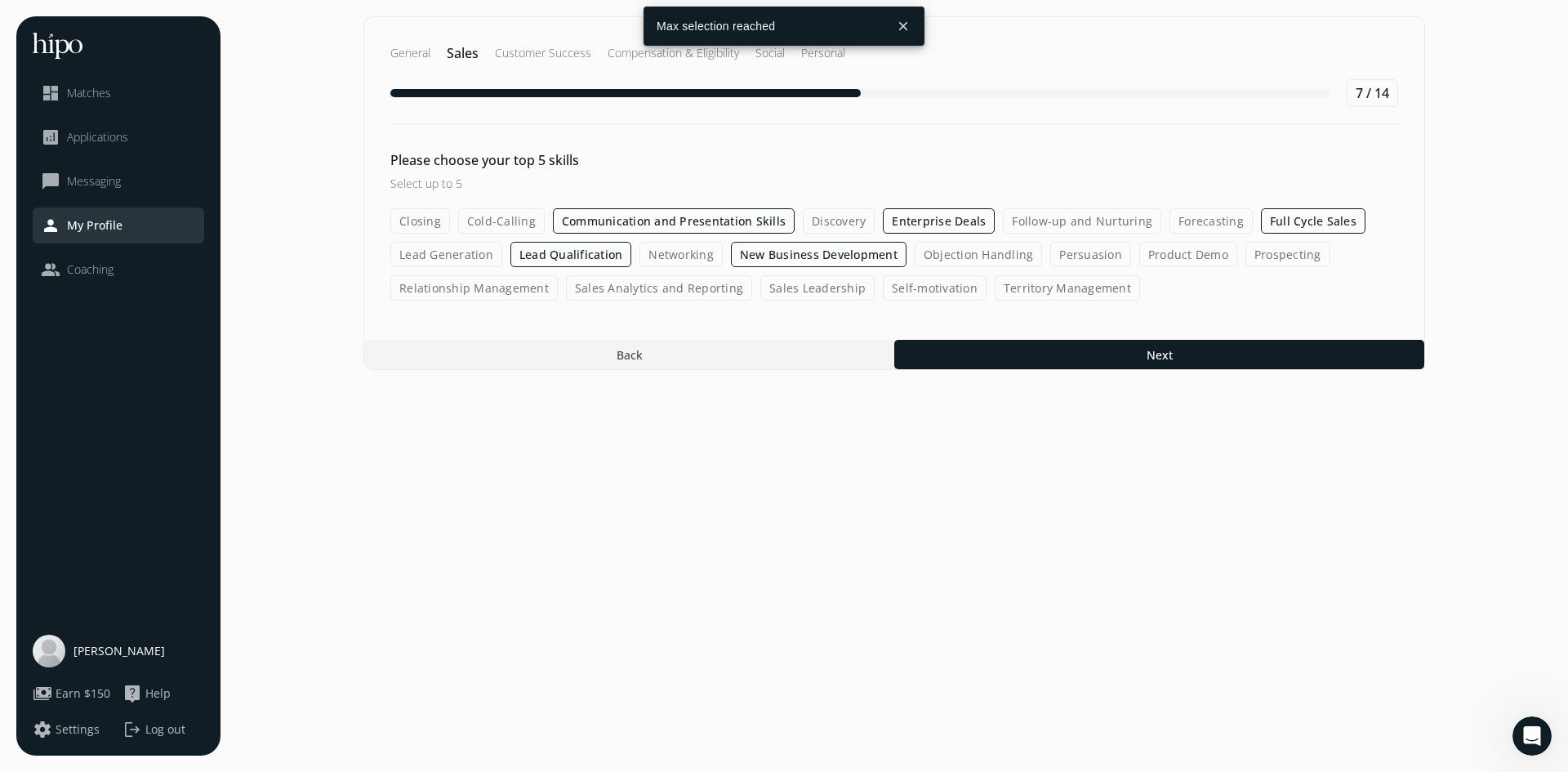
click at [1211, 258] on label "Product Demo" at bounding box center [1188, 255] width 98 height 25
click at [0, 0] on input "Product Demo" at bounding box center [0, 0] width 0 height 0
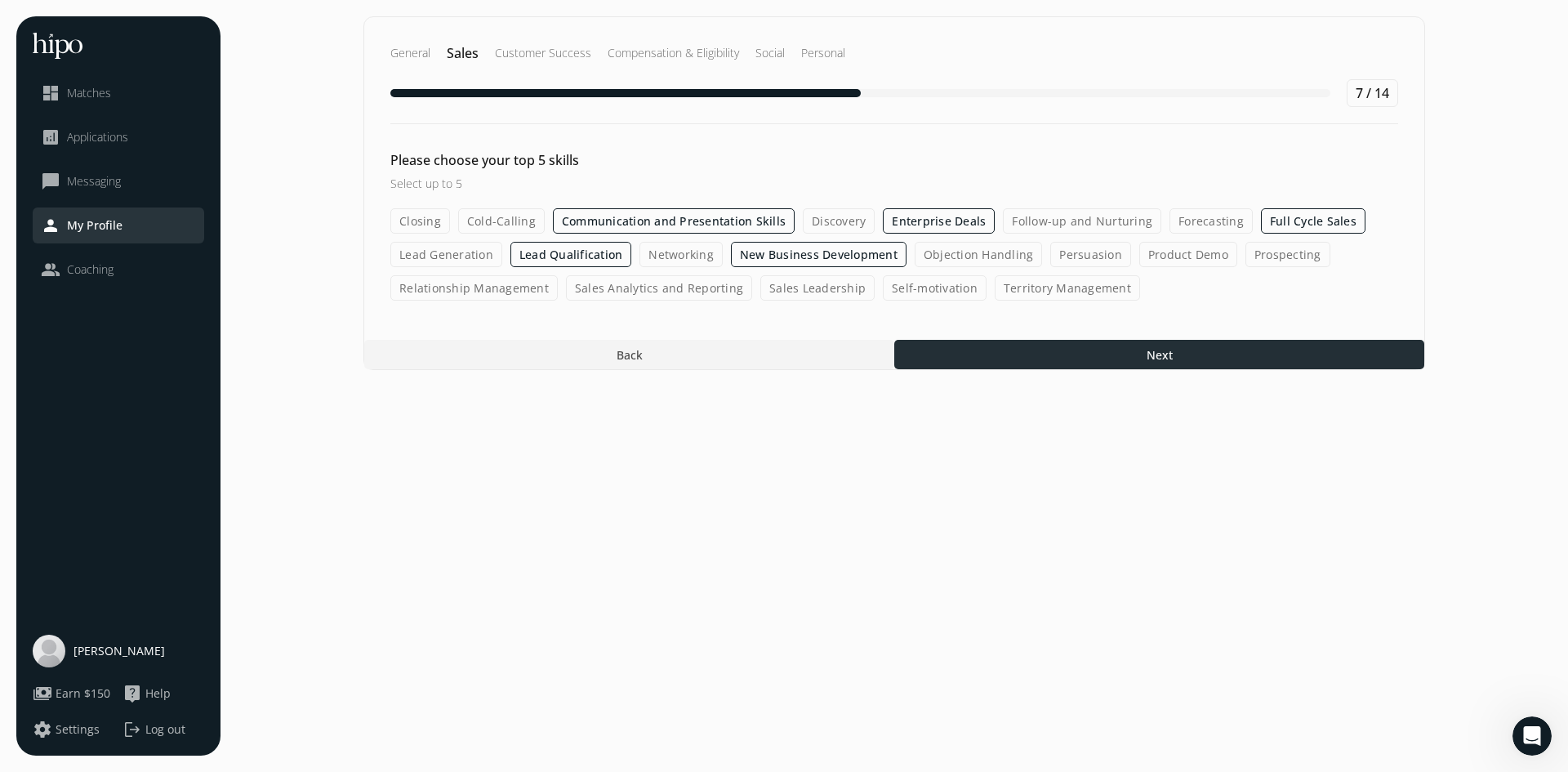
click at [1169, 365] on div at bounding box center [1159, 354] width 530 height 30
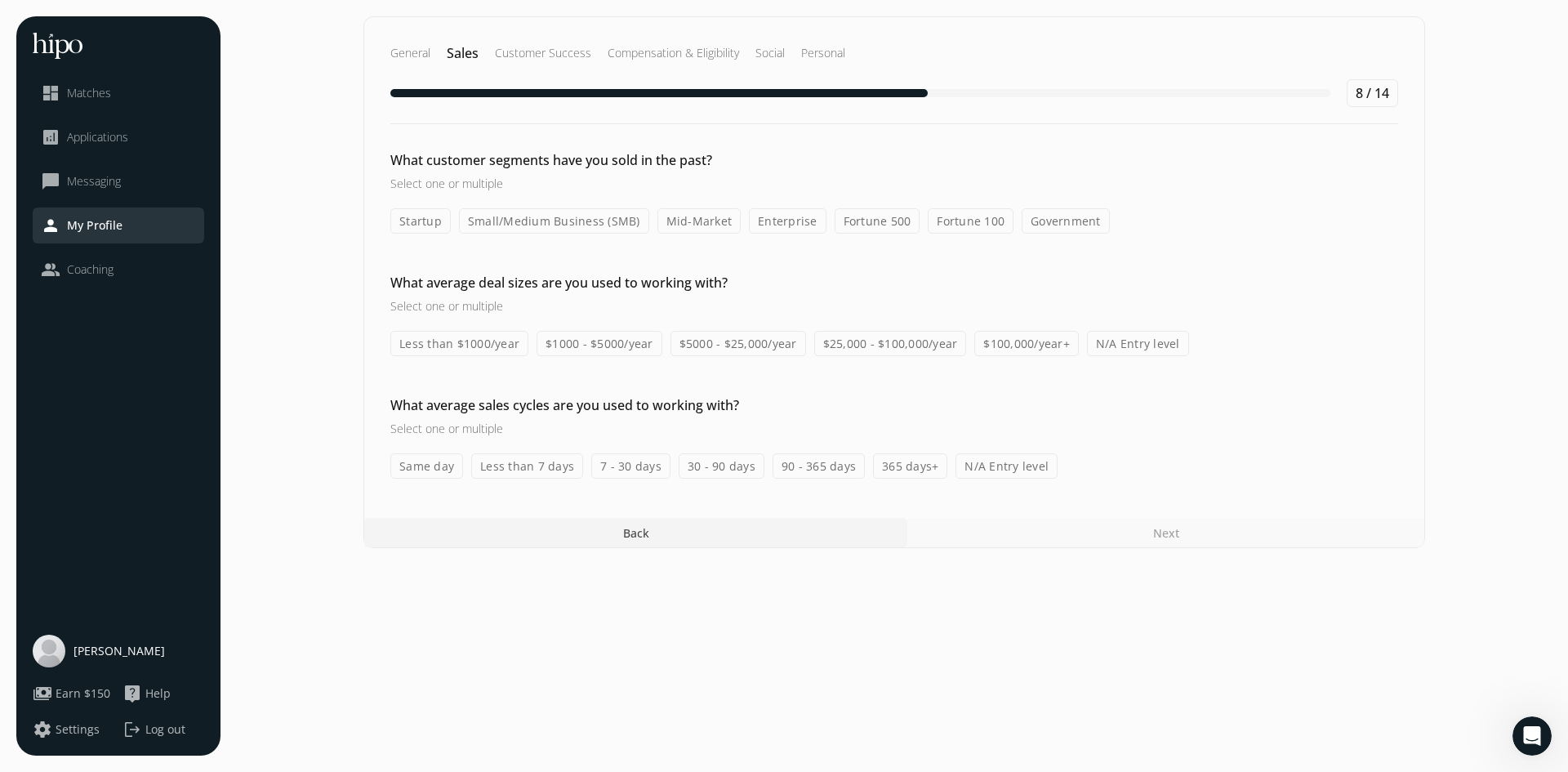
click at [790, 231] on label "Enterprise" at bounding box center [788, 221] width 78 height 25
click at [0, 0] on input "Enterprise" at bounding box center [0, 0] width 0 height 0
click at [886, 229] on label "Fortune 500" at bounding box center [878, 221] width 86 height 25
click at [0, 0] on input "Fortune 500" at bounding box center [0, 0] width 0 height 0
click at [950, 228] on label "Fortune 100" at bounding box center [971, 221] width 86 height 25
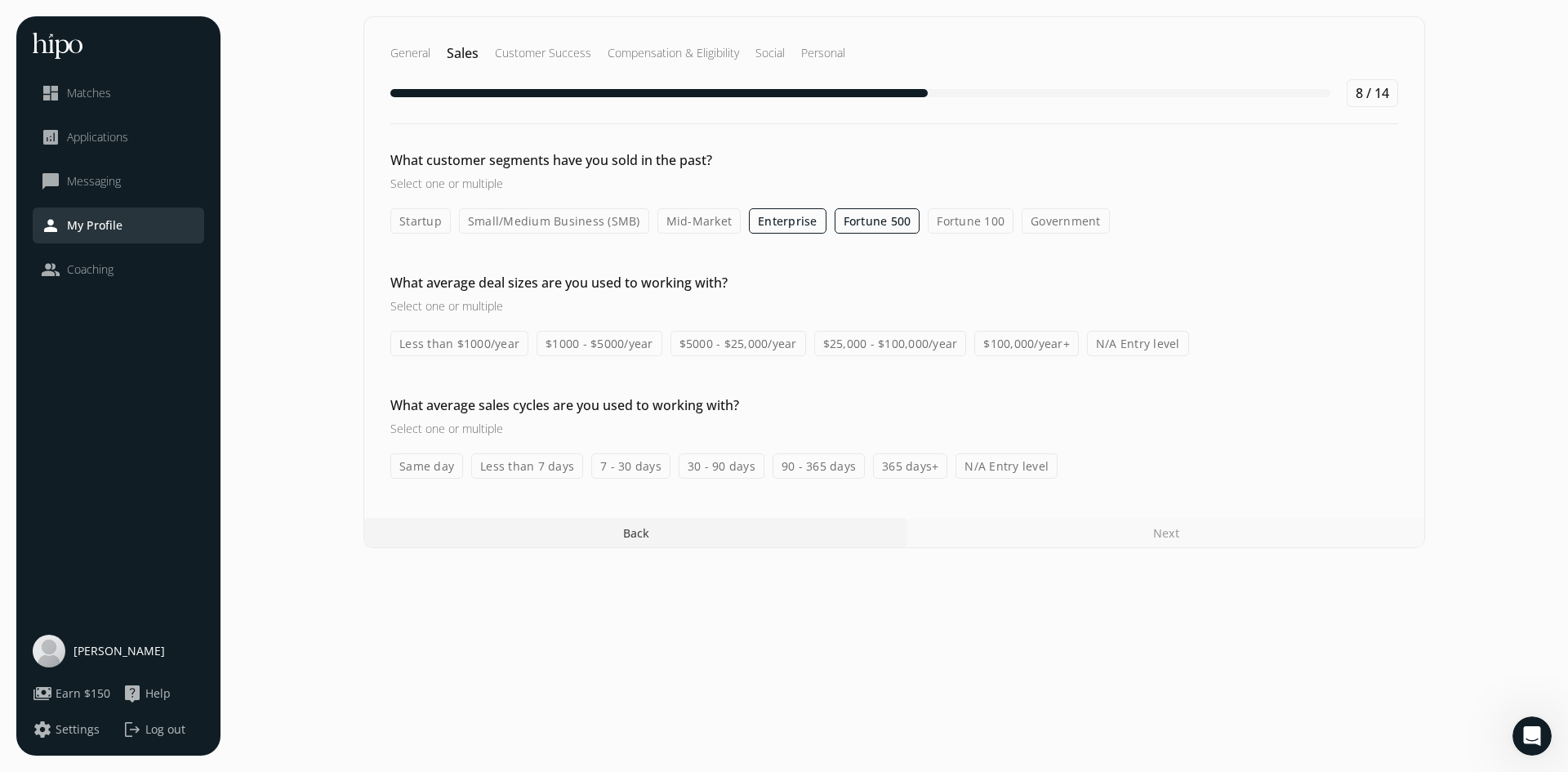
click at [0, 0] on input "Fortune 100" at bounding box center [0, 0] width 0 height 0
click at [701, 518] on div "What customer segments have you sold in the past? Select one or multiple Startu…" at bounding box center [894, 532] width 1060 height 30
click at [702, 226] on label "Mid-Market" at bounding box center [699, 221] width 84 height 25
click at [0, 0] on input "Mid-Market" at bounding box center [0, 0] width 0 height 0
click at [1043, 351] on label "$100,000/year+" at bounding box center [1026, 343] width 105 height 25
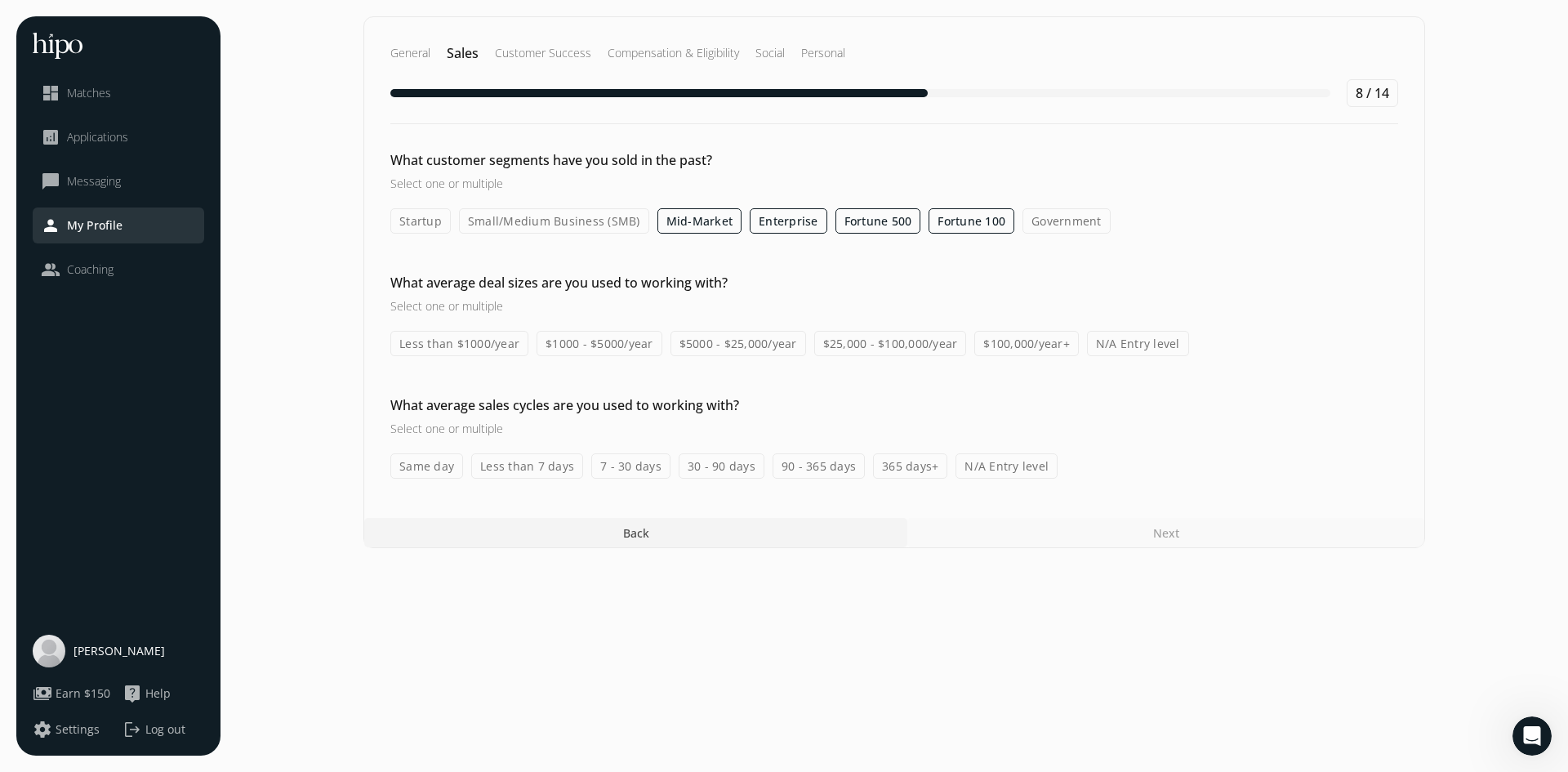
click at [0, 0] on input "$100,000/year+" at bounding box center [0, 0] width 0 height 0
click at [805, 466] on label "90 - 365 days" at bounding box center [818, 466] width 92 height 25
click at [0, 0] on input "90 - 365 days" at bounding box center [0, 0] width 0 height 0
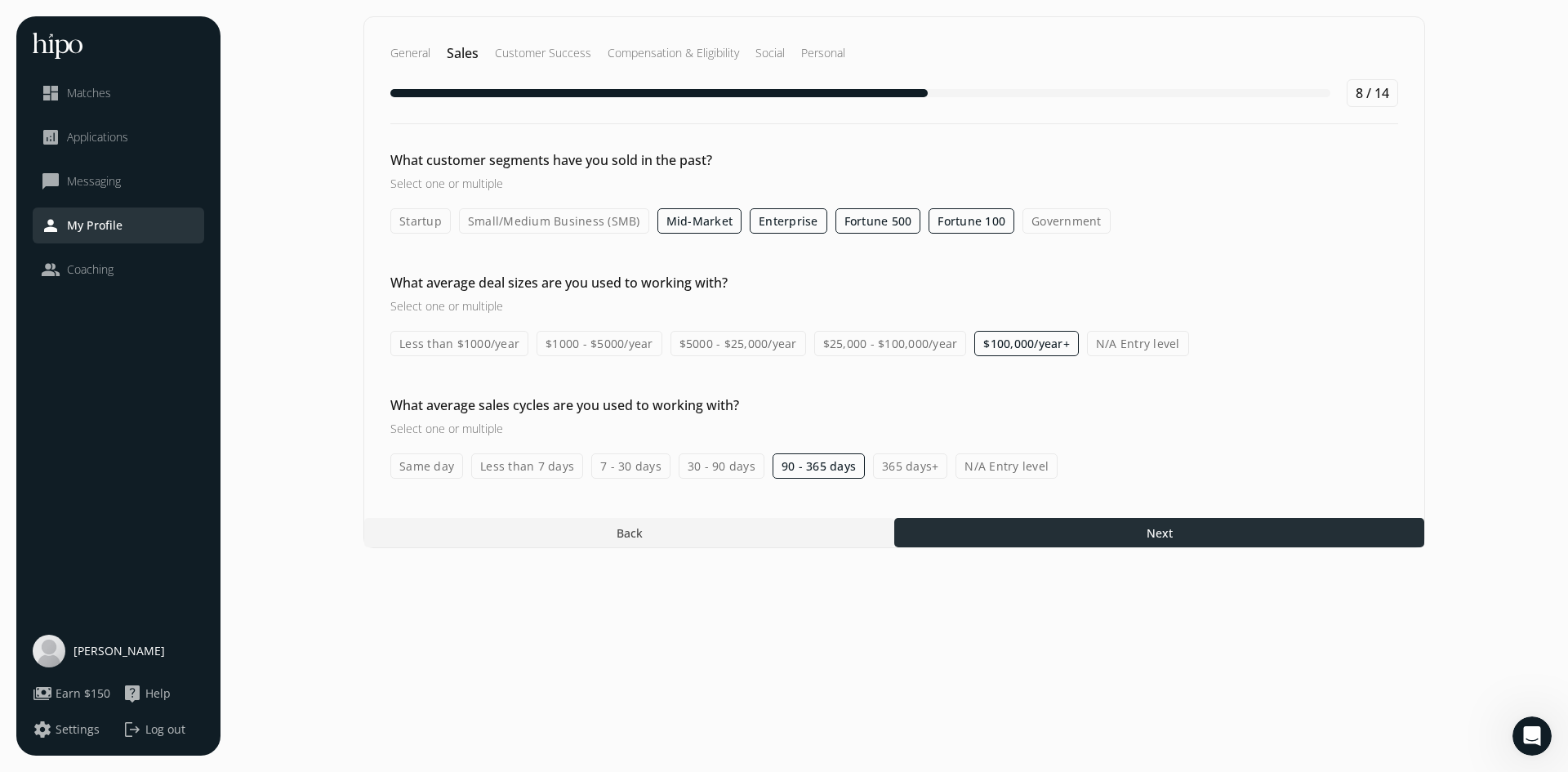
click at [1150, 522] on div at bounding box center [1159, 532] width 530 height 30
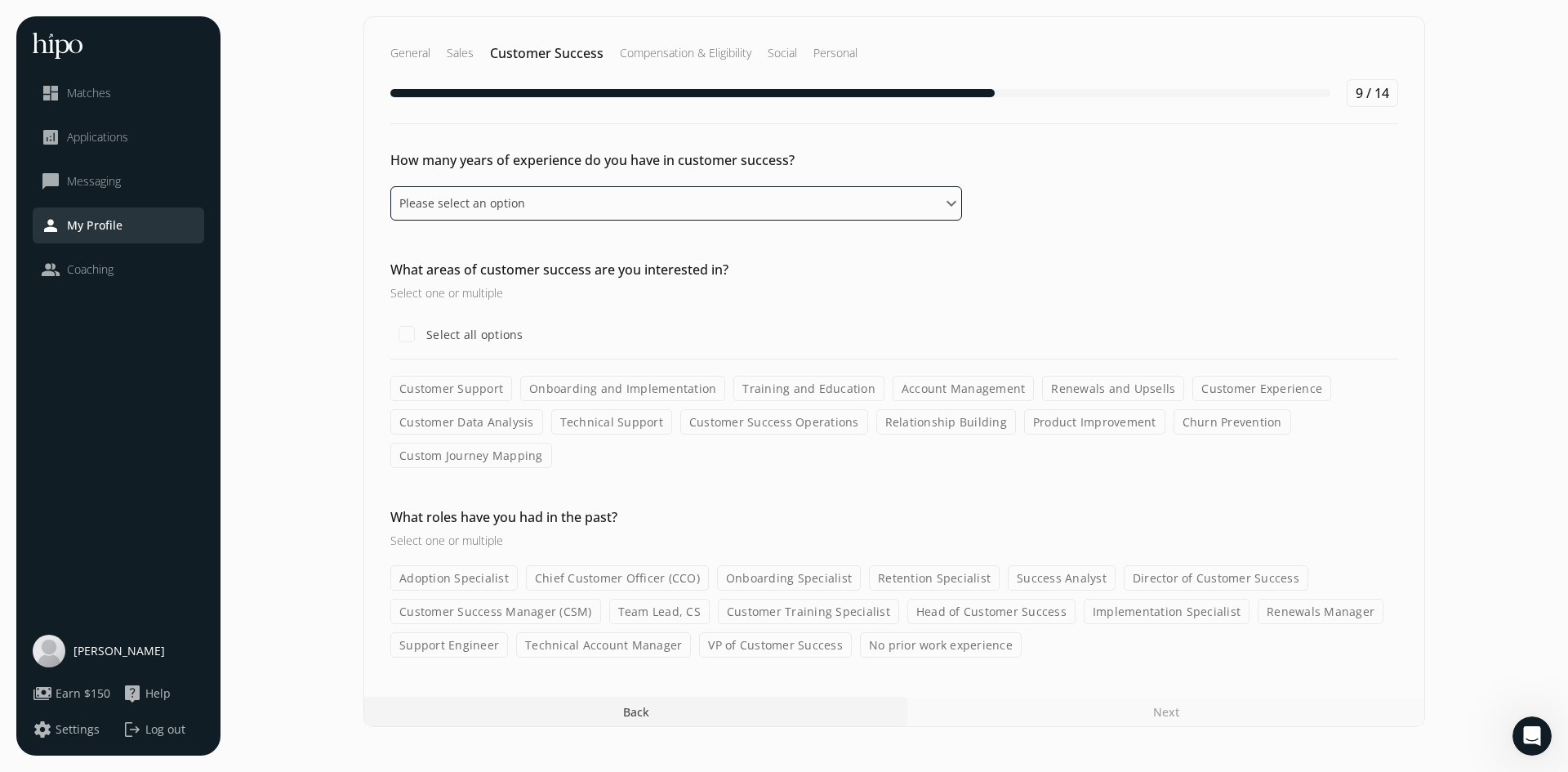
click at [880, 215] on select "Please select an option 0 - 1 years 2 - 3 years 4 - 5 years 6 - 8 years 9+ years" at bounding box center [676, 203] width 572 height 35
select select "four_five_years"
click at [391, 186] on select "Please select an option 0 - 1 years 2 - 3 years 4 - 5 years 6 - 8 years 9+ years" at bounding box center [676, 203] width 572 height 35
click at [960, 386] on label "Account Management" at bounding box center [963, 388] width 142 height 25
click at [0, 0] on input "Account Management" at bounding box center [0, 0] width 0 height 0
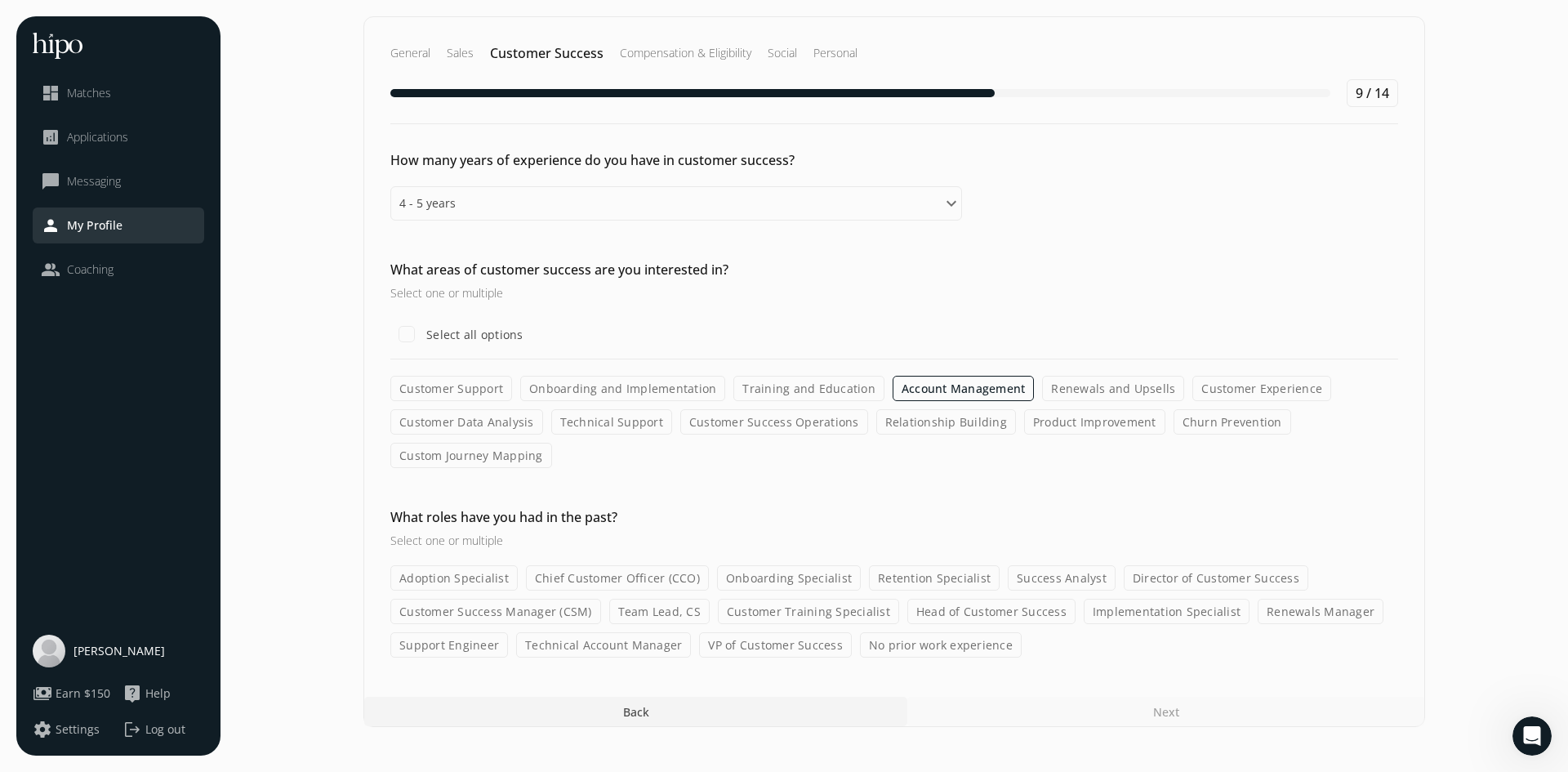
click at [881, 429] on label "Relationship Building" at bounding box center [946, 422] width 140 height 25
click at [0, 0] on input "Relationship Building" at bounding box center [0, 0] width 0 height 0
click at [1118, 427] on label "Product Improvement" at bounding box center [1095, 422] width 142 height 25
click at [0, 0] on input "Product Improvement" at bounding box center [0, 0] width 0 height 0
click at [612, 390] on label "Onboarding and Implementation" at bounding box center [622, 388] width 205 height 25
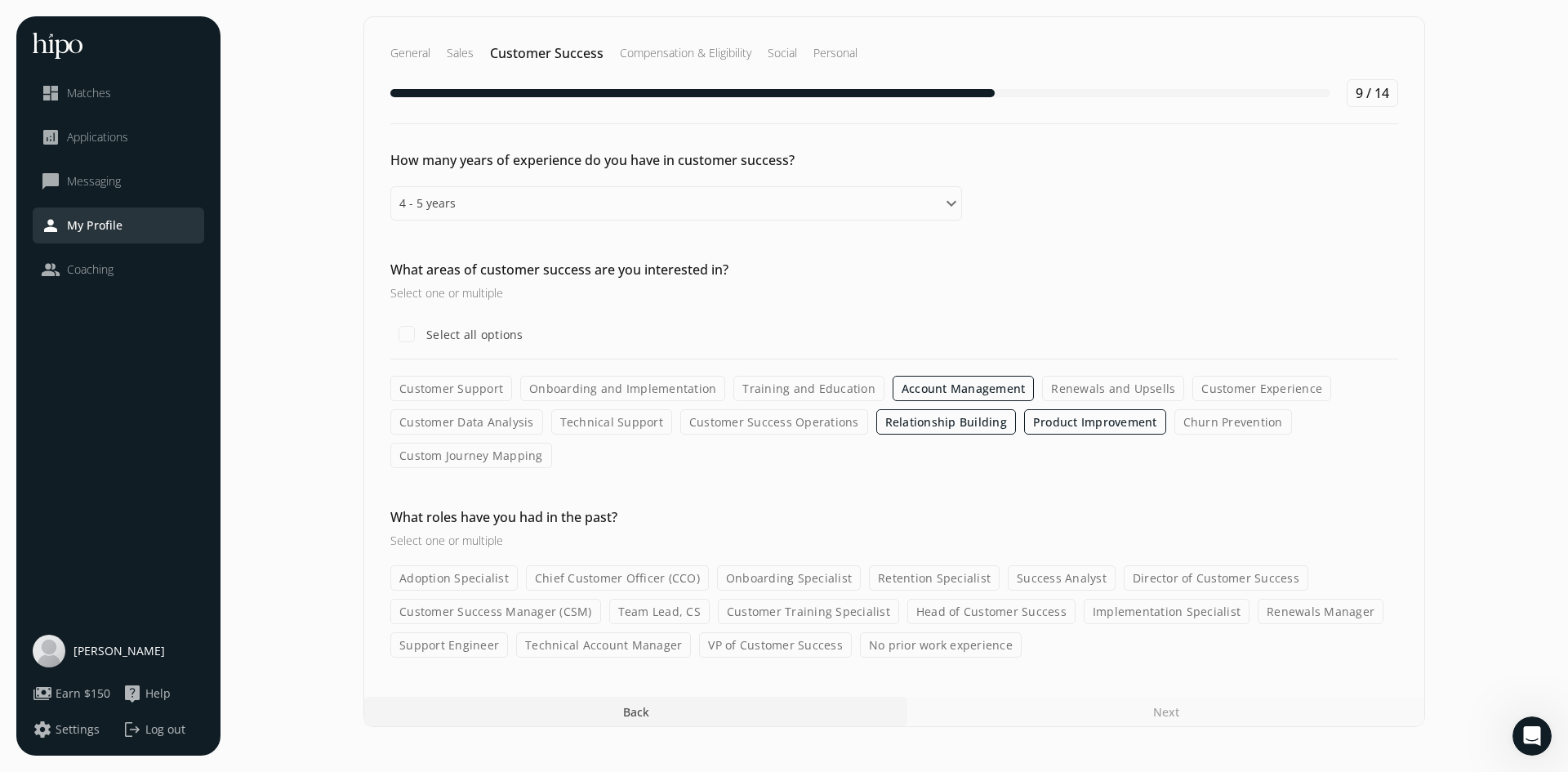
click at [0, 0] on input "Onboarding and Implementation" at bounding box center [0, 0] width 0 height 0
click at [619, 390] on label "Onboarding and Implementation" at bounding box center [622, 388] width 205 height 25
click at [0, 0] on input "Onboarding and Implementation" at bounding box center [0, 0] width 0 height 0
click at [466, 458] on label "Custom Journey Mapping" at bounding box center [471, 456] width 162 height 25
click at [0, 0] on input "Custom Journey Mapping" at bounding box center [0, 0] width 0 height 0
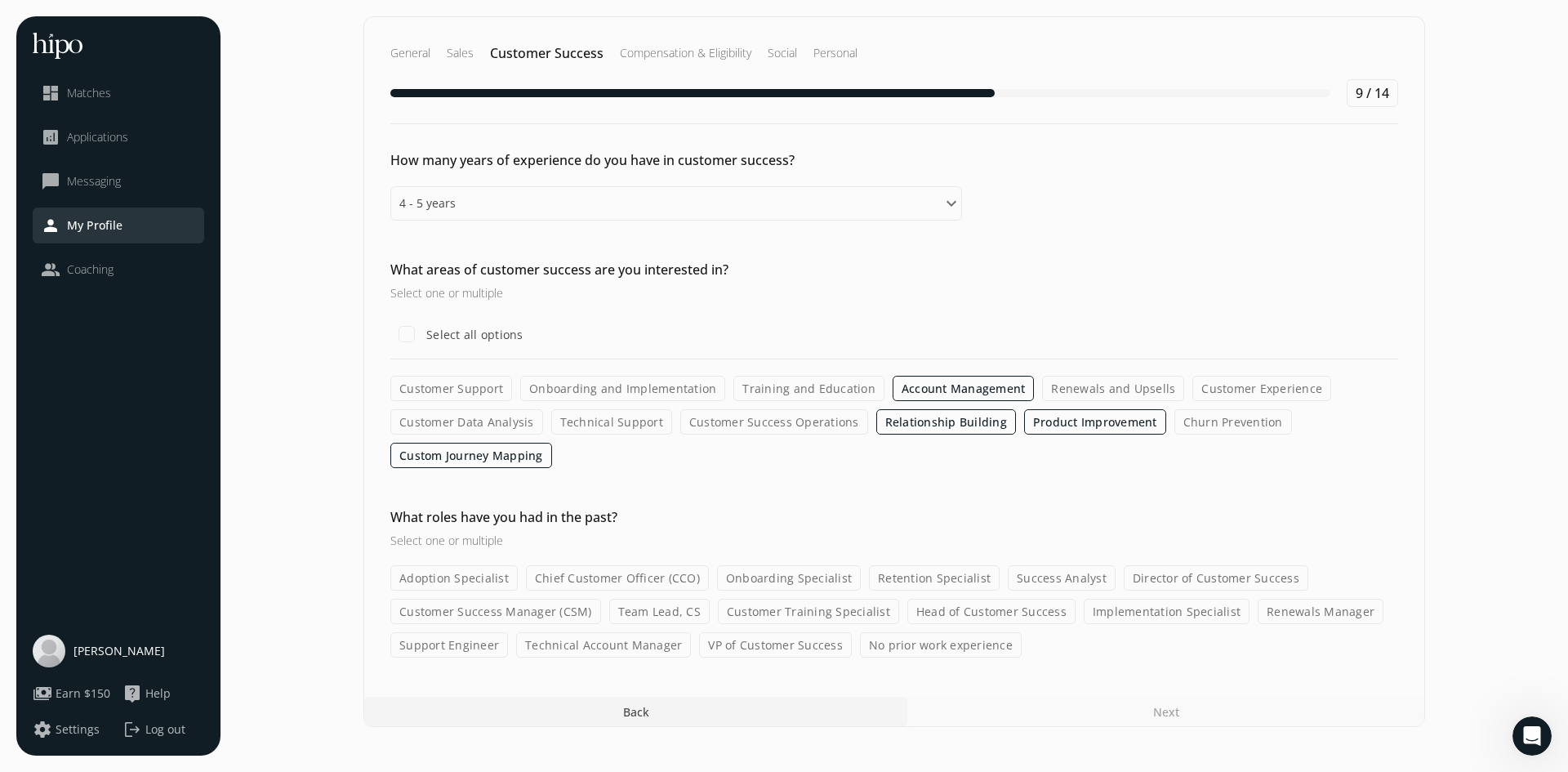
click at [481, 612] on label "Customer Success Manager (CSM)" at bounding box center [496, 612] width 211 height 25
click at [0, 0] on input "Customer Success Manager (CSM)" at bounding box center [0, 0] width 0 height 0
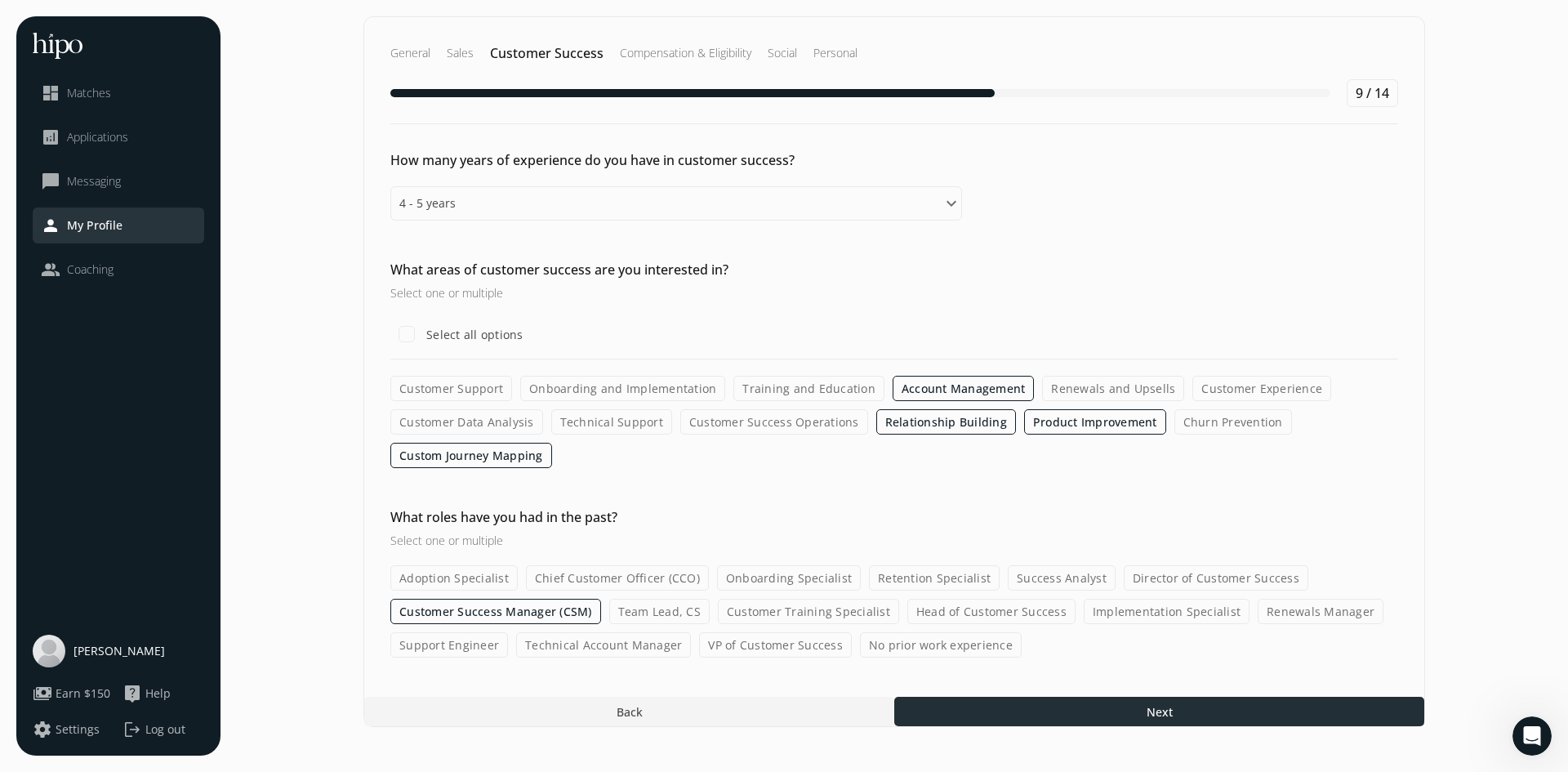
click at [1226, 709] on div at bounding box center [1159, 711] width 530 height 30
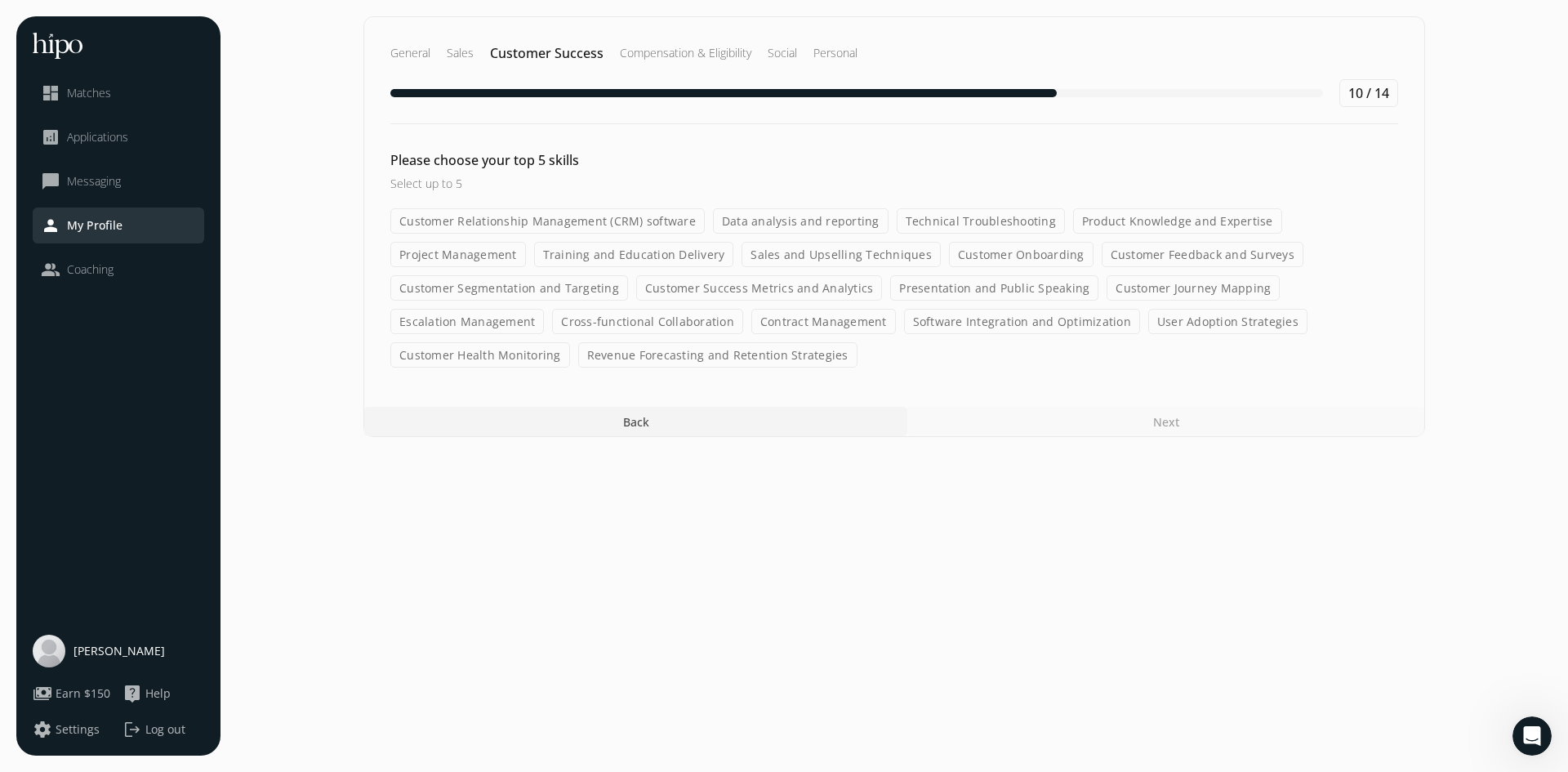
click at [592, 229] on label "Customer Relationship Management (CRM) software" at bounding box center [547, 221] width 315 height 25
click at [0, 0] on input "Customer Relationship Management (CRM) software" at bounding box center [0, 0] width 0 height 0
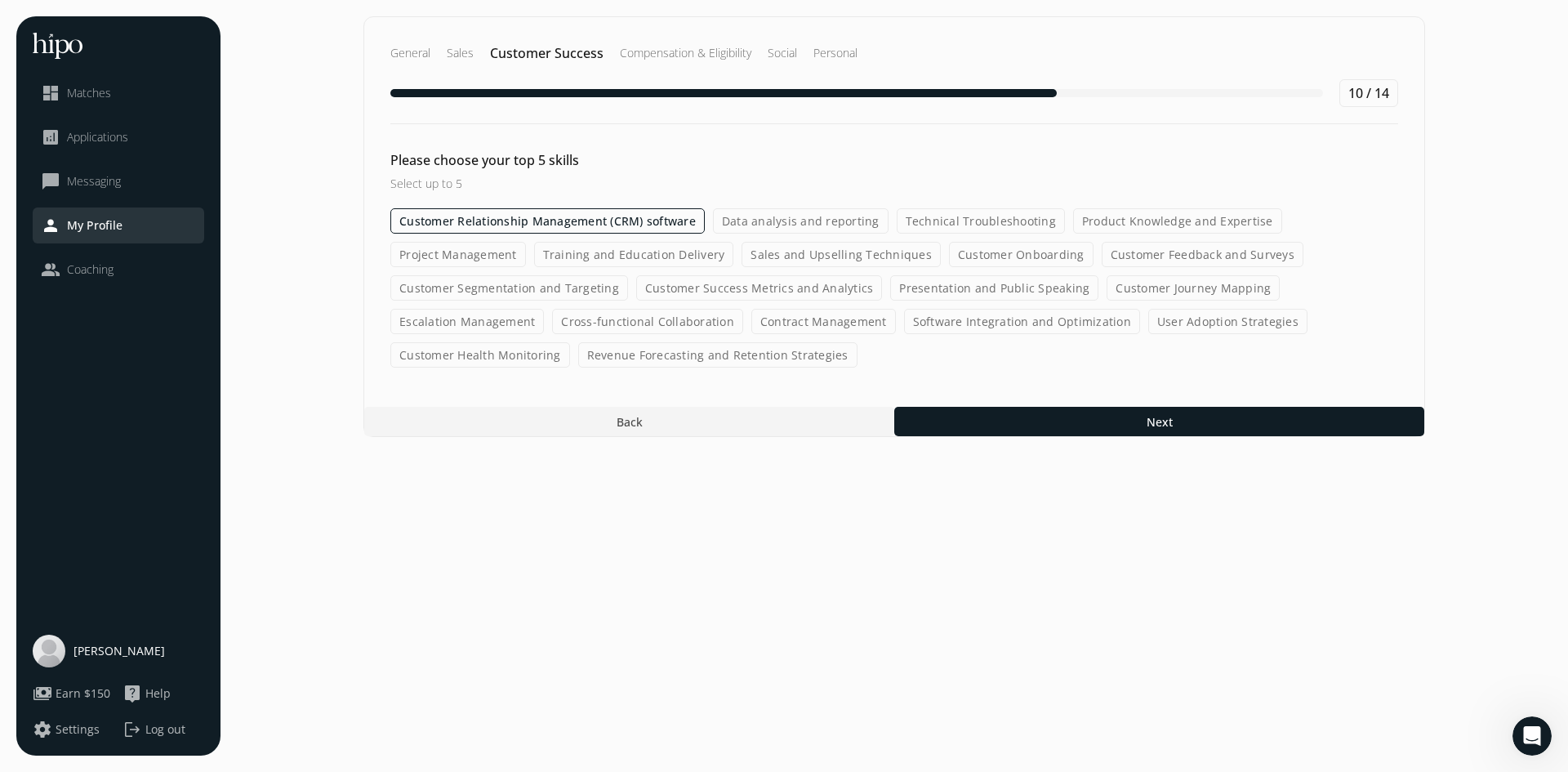
click at [832, 232] on label "Data analysis and reporting" at bounding box center [800, 221] width 175 height 25
click at [0, 0] on input "Data analysis and reporting" at bounding box center [0, 0] width 0 height 0
click at [1193, 230] on label "Product Knowledge and Expertise" at bounding box center [1177, 221] width 209 height 25
click at [0, 0] on input "Product Knowledge and Expertise" at bounding box center [0, 0] width 0 height 0
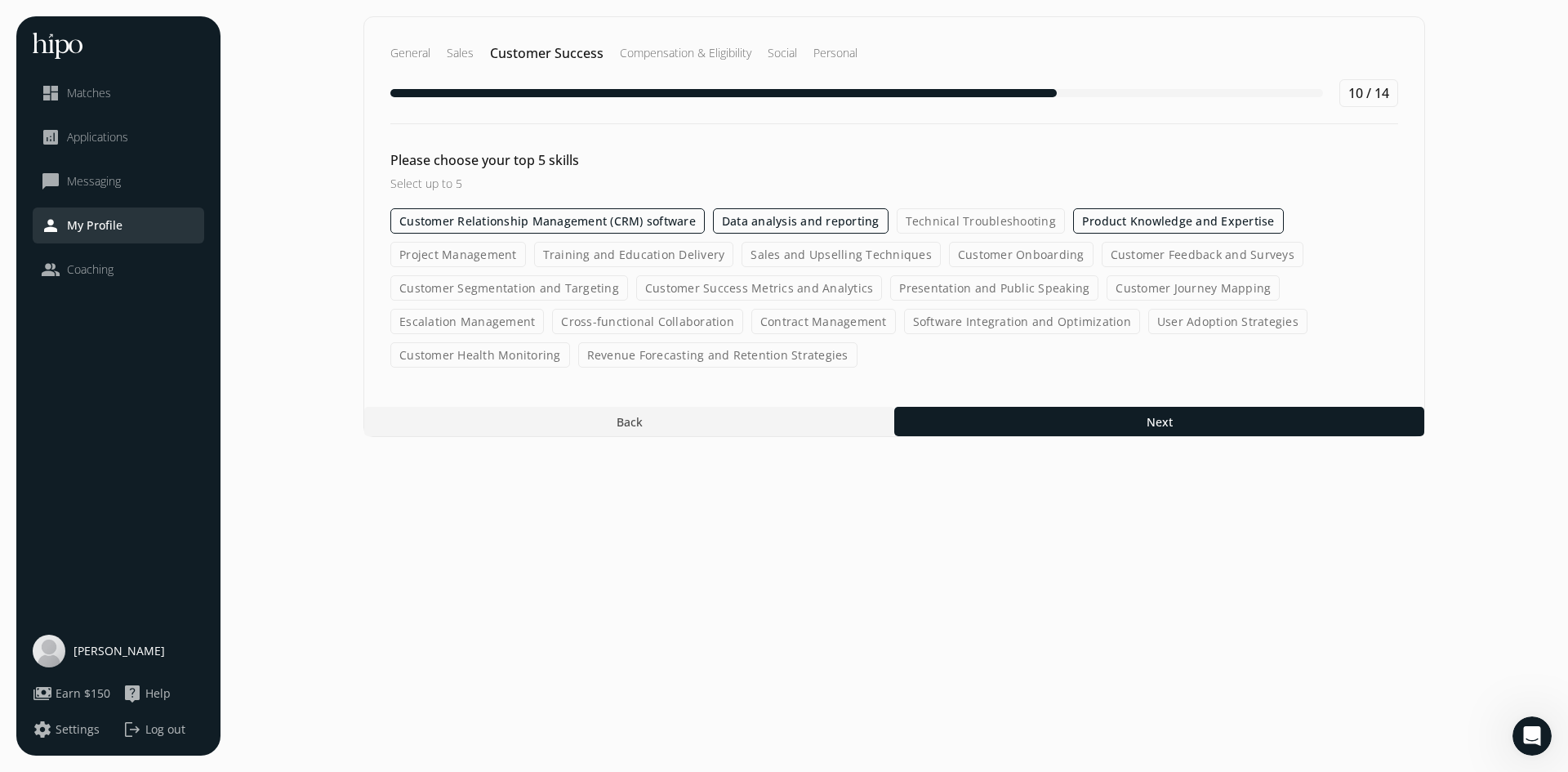
click at [935, 292] on label "Presentation and Public Speaking" at bounding box center [994, 288] width 208 height 25
click at [0, 0] on input "Presentation and Public Speaking" at bounding box center [0, 0] width 0 height 0
click at [518, 294] on label "Customer Segmentation and Targeting" at bounding box center [509, 288] width 238 height 25
click at [0, 0] on input "Customer Segmentation and Targeting" at bounding box center [0, 0] width 0 height 0
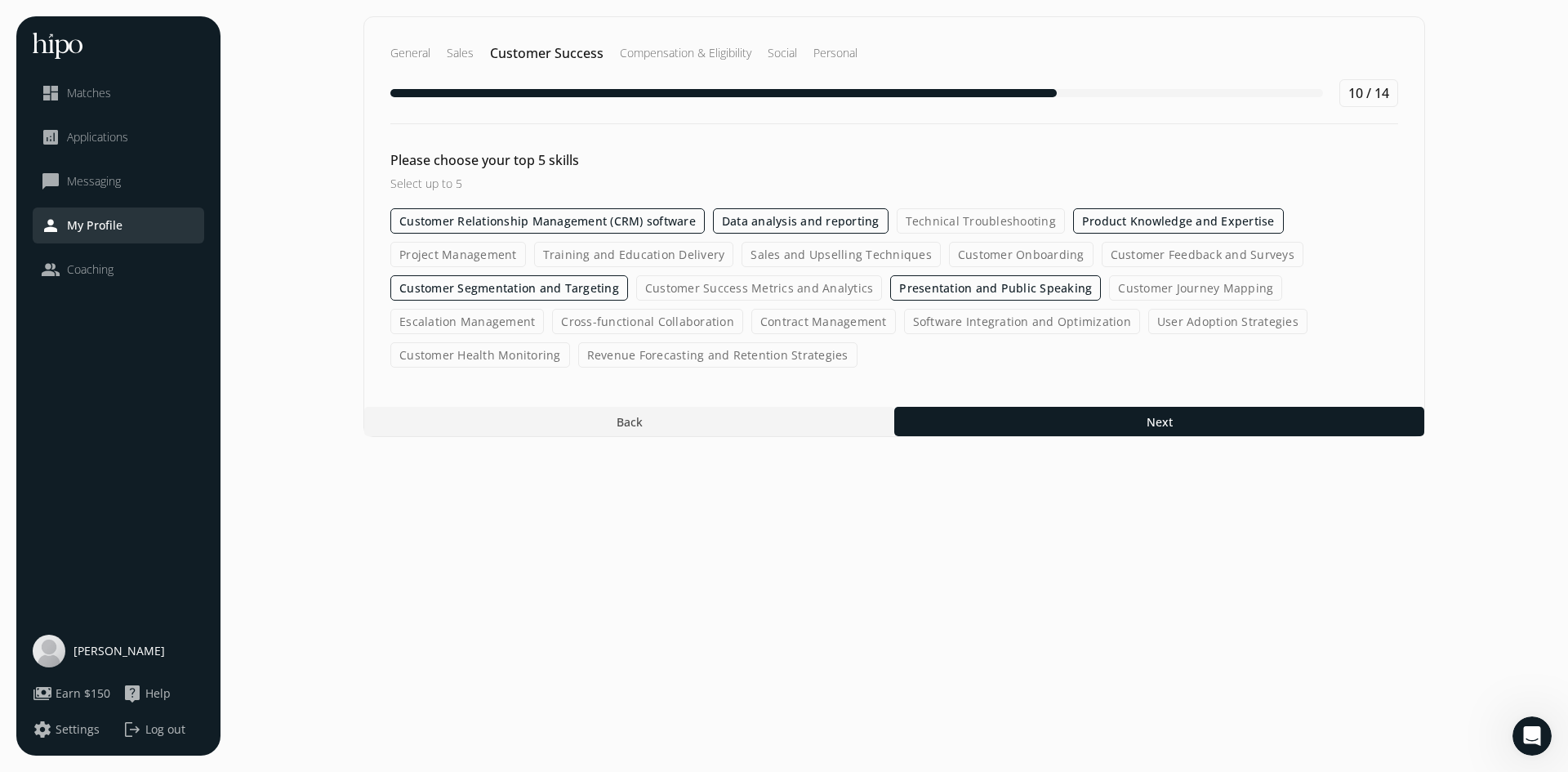
click at [657, 323] on label "Cross-functional Collaboration" at bounding box center [648, 321] width 191 height 25
click at [0, 0] on input "Cross-functional Collaboration" at bounding box center [0, 0] width 0 height 0
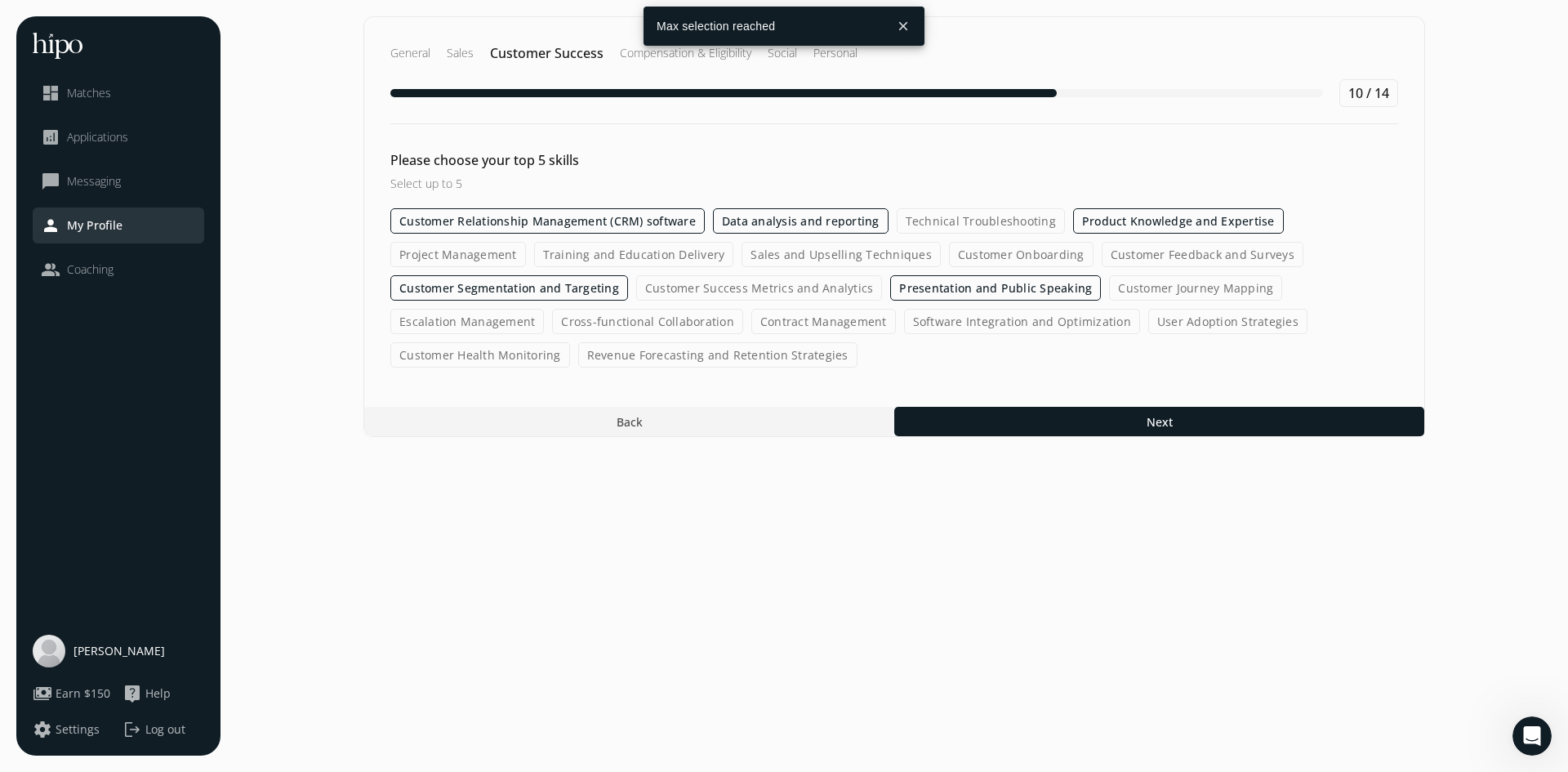
click at [905, 30] on button "close" at bounding box center [903, 26] width 30 height 30
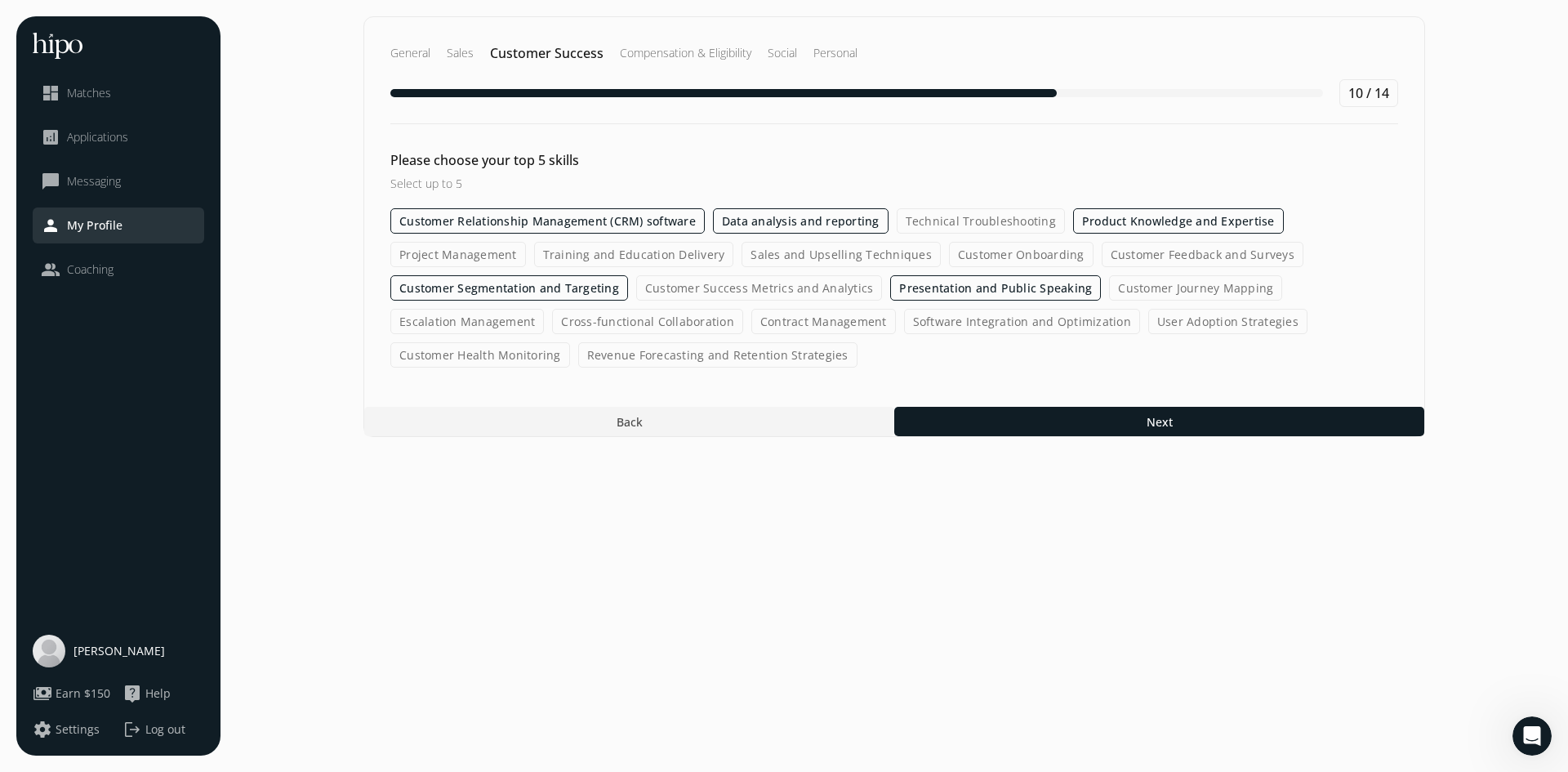
click at [627, 233] on label "Customer Relationship Management (CRM) software" at bounding box center [547, 221] width 315 height 25
click at [0, 0] on input "Customer Relationship Management (CRM) software" at bounding box center [0, 0] width 0 height 0
click at [649, 324] on label "Cross-functional Collaboration" at bounding box center [648, 321] width 191 height 25
click at [0, 0] on input "Cross-functional Collaboration" at bounding box center [0, 0] width 0 height 0
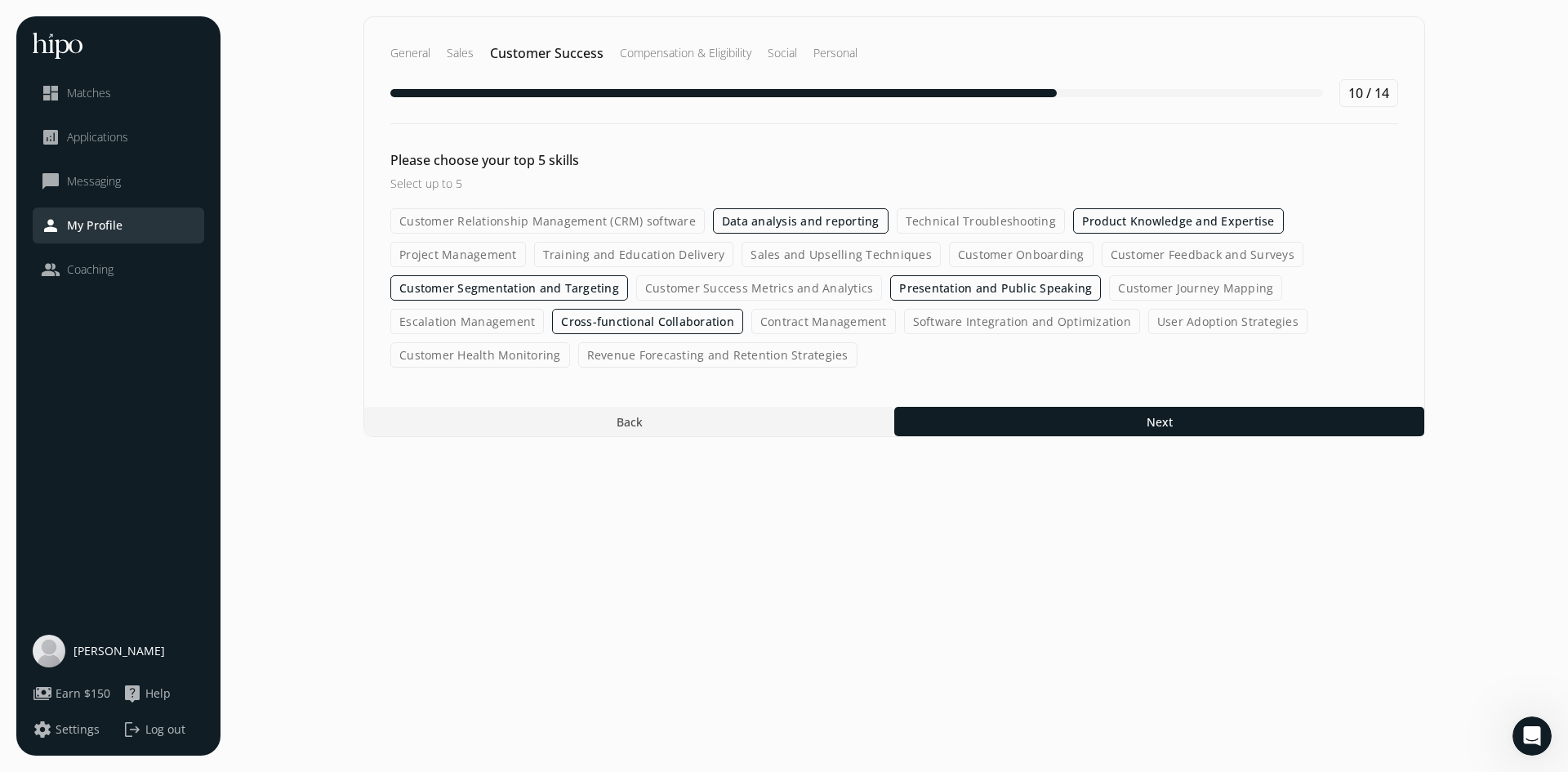
click at [622, 217] on label "Customer Relationship Management (CRM) software" at bounding box center [547, 221] width 315 height 25
click at [0, 0] on input "Customer Relationship Management (CRM) software" at bounding box center [0, 0] width 0 height 0
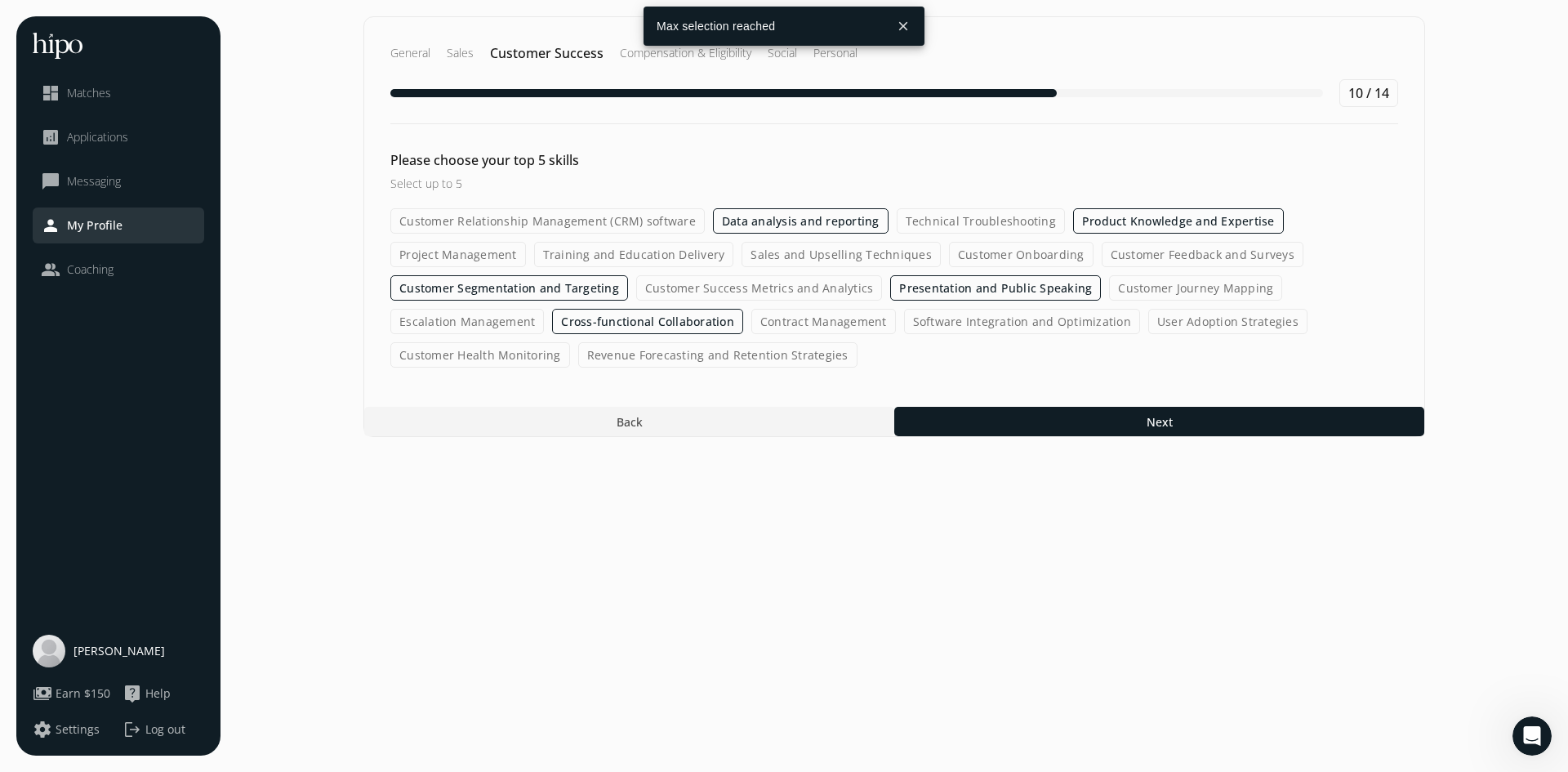
click at [903, 31] on button "close" at bounding box center [903, 26] width 30 height 30
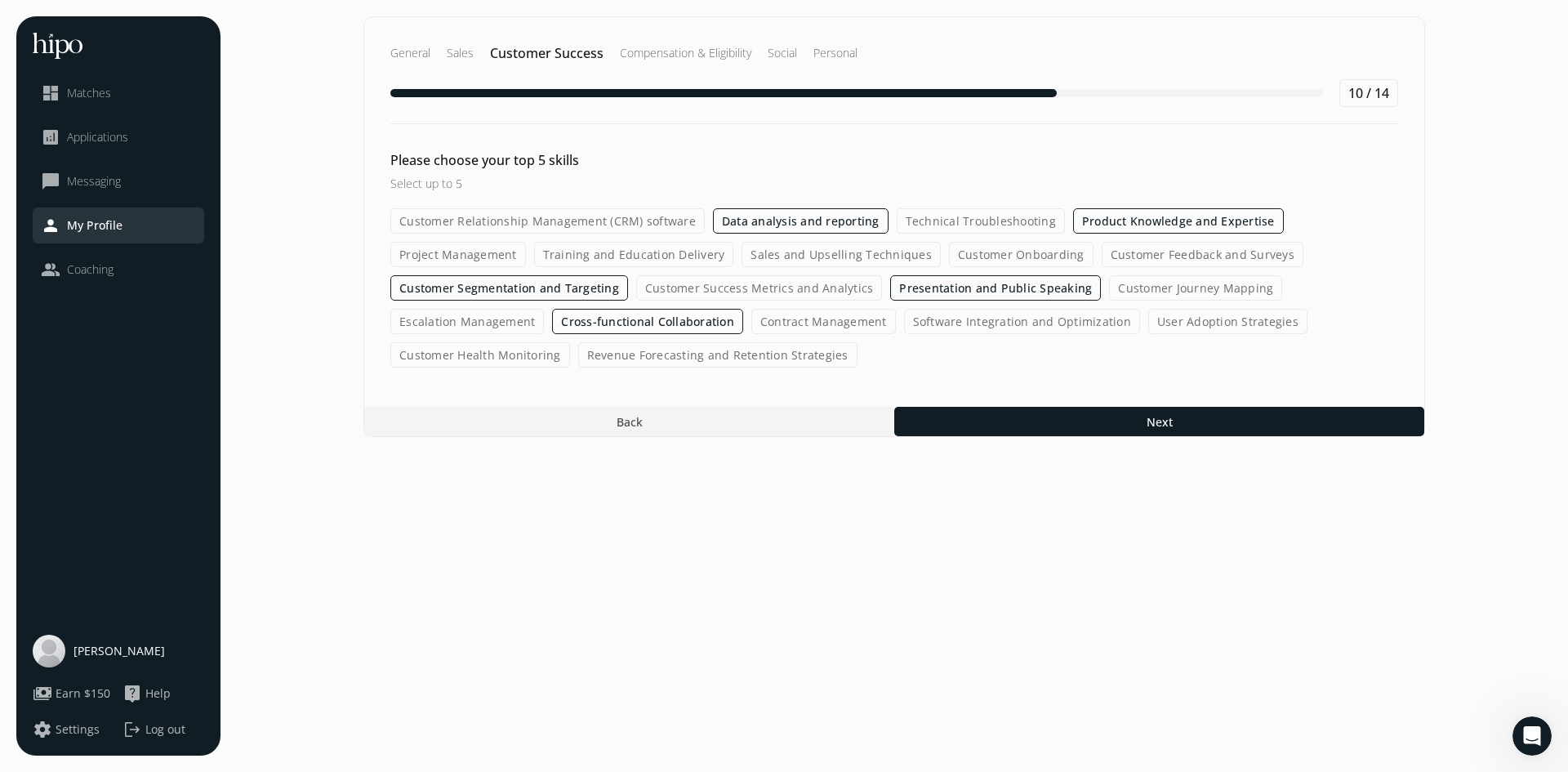
click at [624, 223] on label "Customer Relationship Management (CRM) software" at bounding box center [547, 221] width 315 height 25
click at [0, 0] on input "Customer Relationship Management (CRM) software" at bounding box center [0, 0] width 0 height 0
click at [646, 322] on label "Cross-functional Collaboration" at bounding box center [648, 321] width 191 height 25
click at [0, 0] on input "Cross-functional Collaboration" at bounding box center [0, 0] width 0 height 0
click at [601, 222] on label "Customer Relationship Management (CRM) software" at bounding box center [547, 221] width 315 height 25
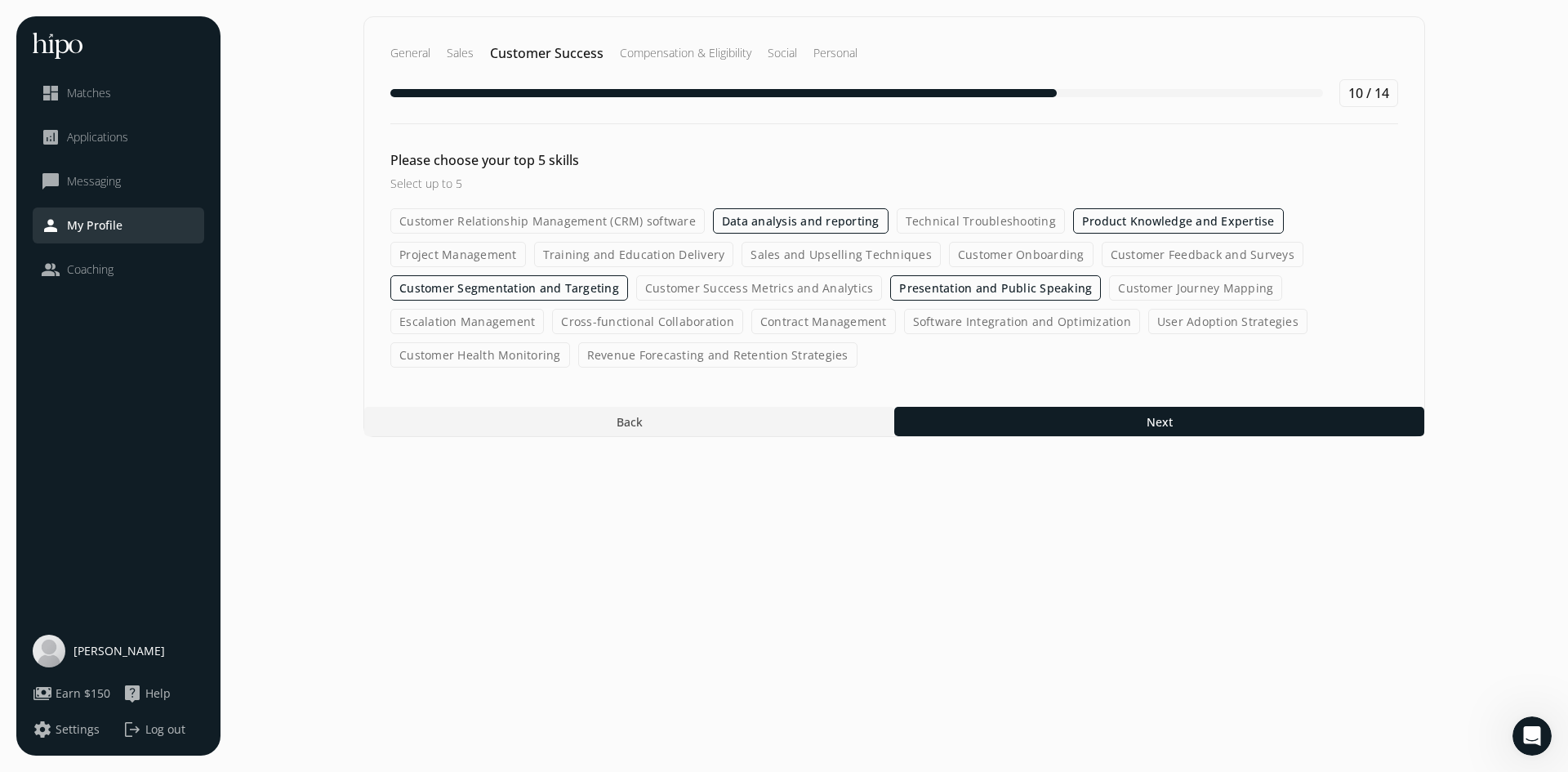
click at [0, 0] on input "Customer Relationship Management (CRM) software" at bounding box center [0, 0] width 0 height 0
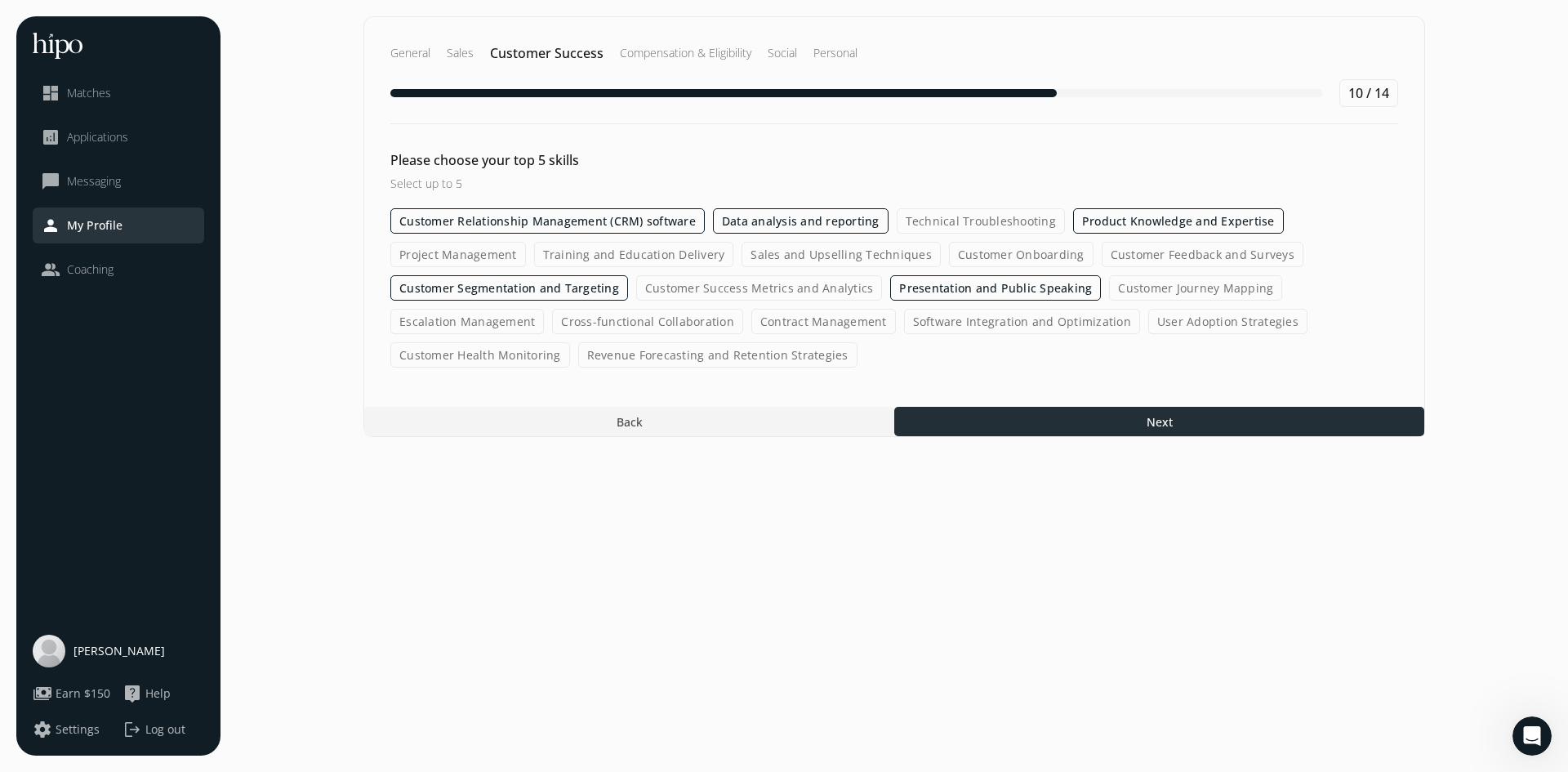
click at [1156, 427] on span "Next" at bounding box center [1159, 422] width 26 height 17
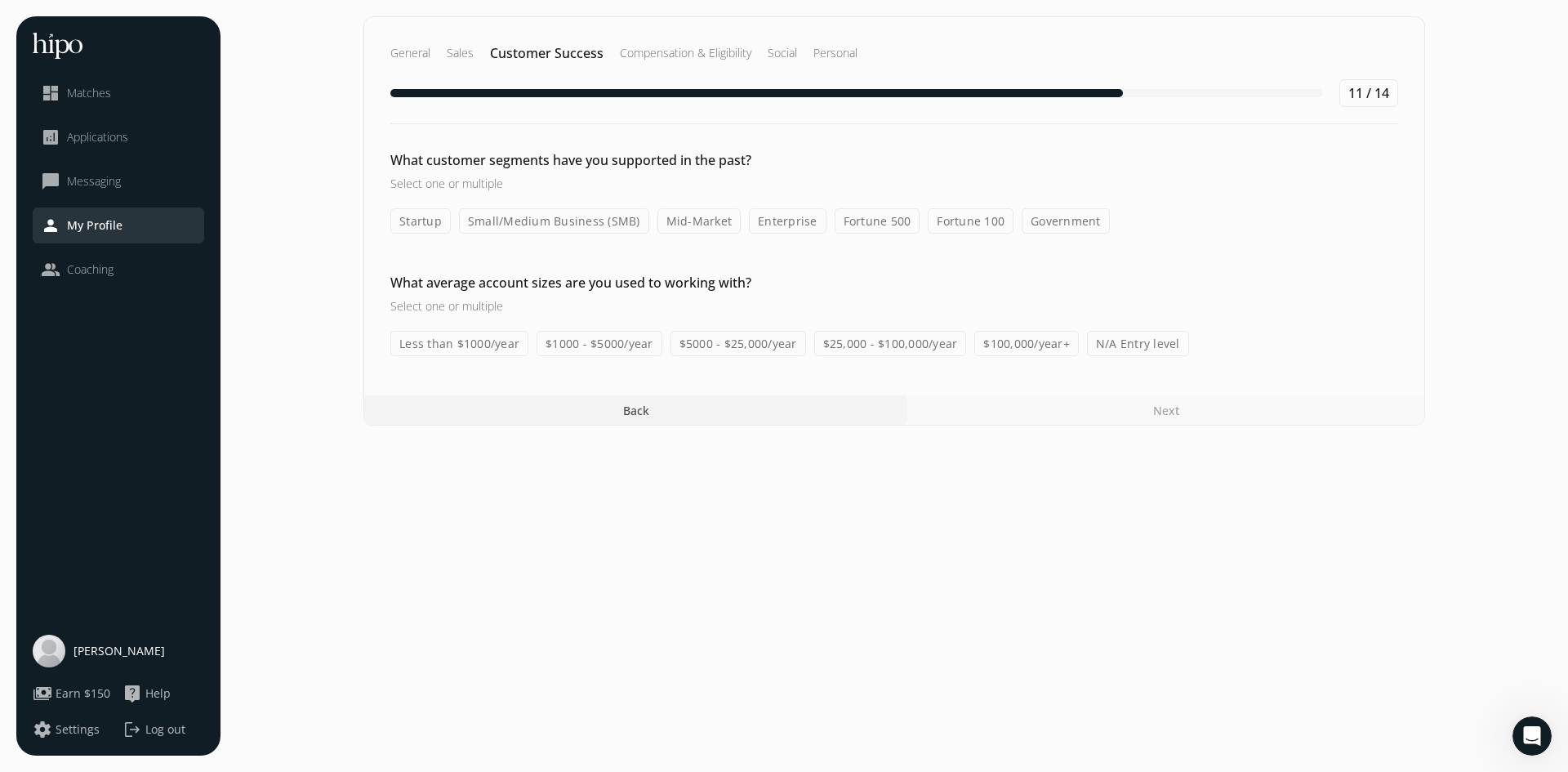
click at [865, 227] on label "Fortune 500" at bounding box center [878, 221] width 86 height 25
click at [0, 0] on input "Fortune 500" at bounding box center [0, 0] width 0 height 0
click at [978, 218] on label "Fortune 100" at bounding box center [971, 221] width 86 height 25
click at [0, 0] on input "Fortune 100" at bounding box center [0, 0] width 0 height 0
click at [774, 219] on label "Enterprise" at bounding box center [788, 221] width 78 height 25
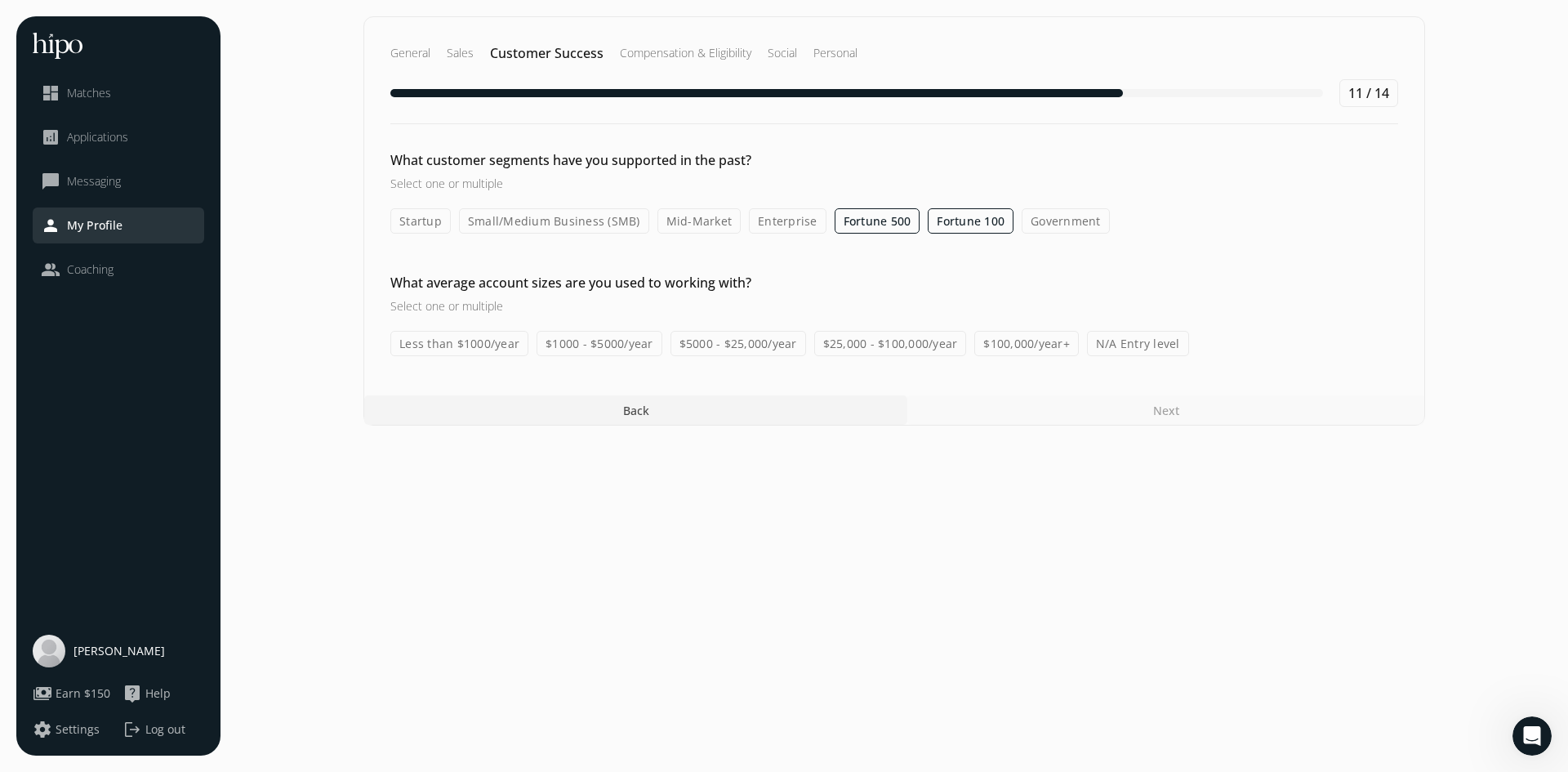
click at [0, 0] on input "Enterprise" at bounding box center [0, 0] width 0 height 0
click at [690, 221] on label "Mid-Market" at bounding box center [699, 221] width 84 height 25
click at [0, 0] on input "Mid-Market" at bounding box center [0, 0] width 0 height 0
click at [1032, 348] on label "$100,000/year+" at bounding box center [1026, 343] width 105 height 25
click at [0, 0] on input "$100,000/year+" at bounding box center [0, 0] width 0 height 0
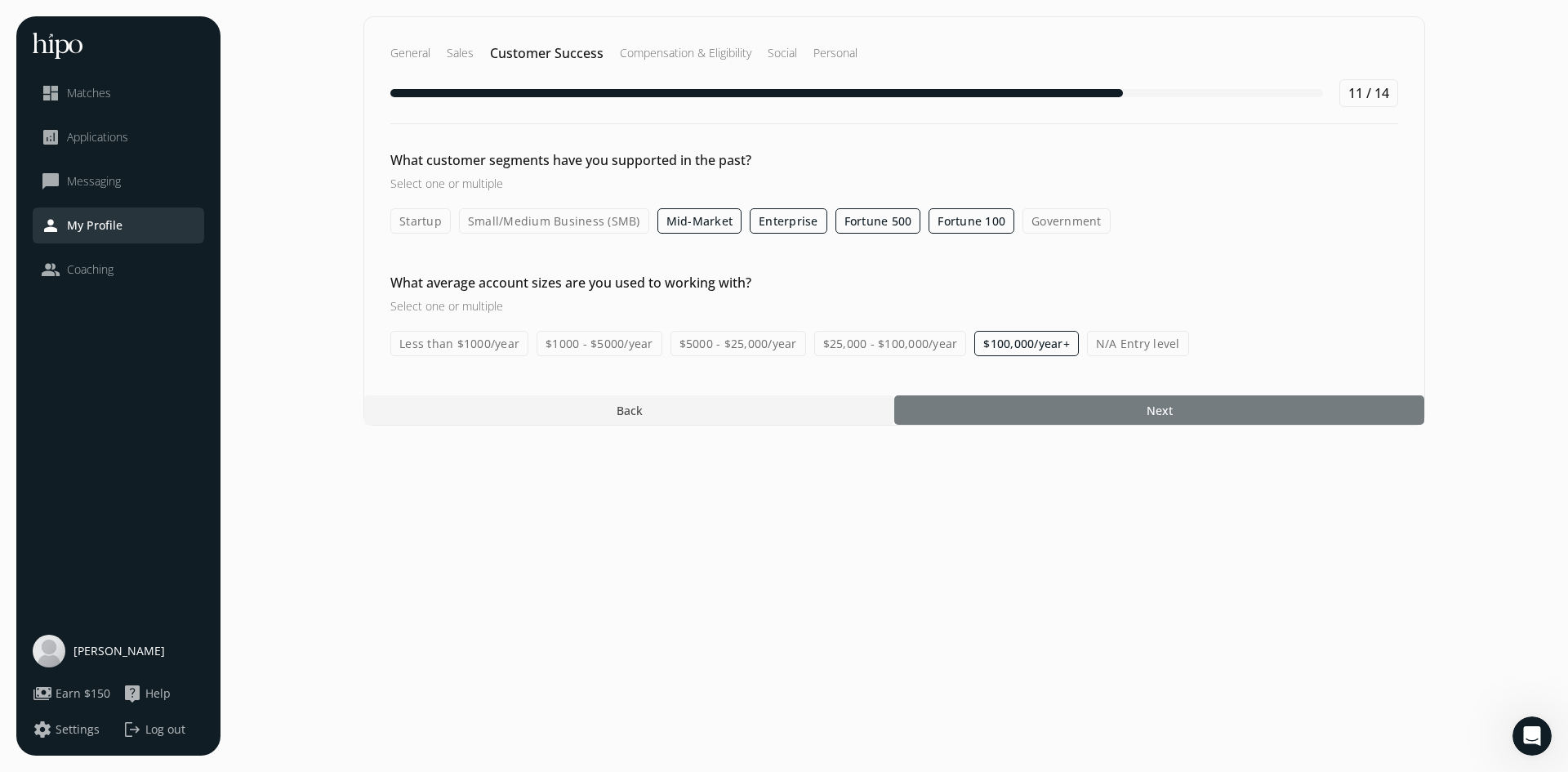
click at [1186, 410] on div at bounding box center [1159, 410] width 530 height 30
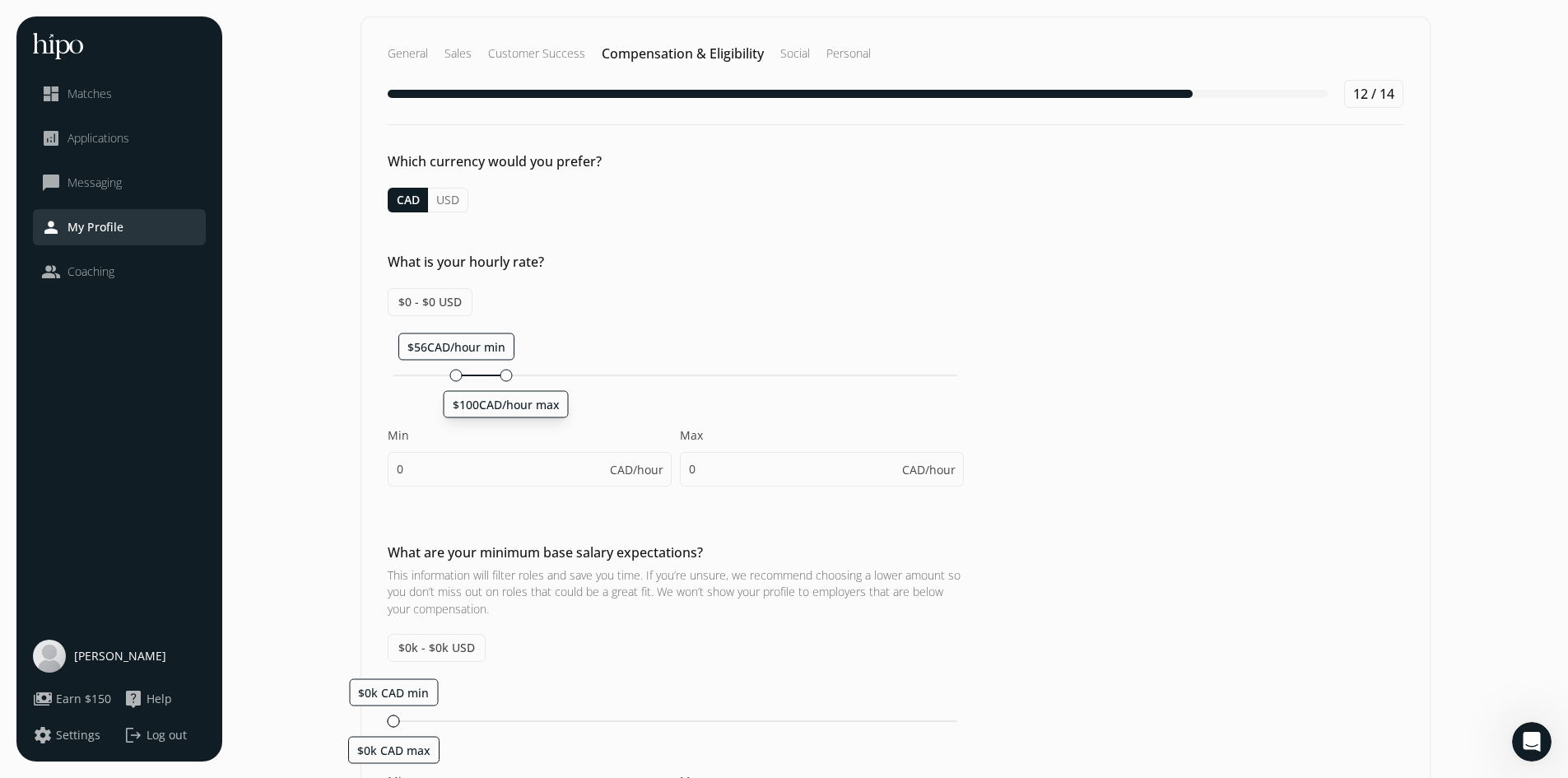
drag, startPoint x: 393, startPoint y: 376, endPoint x: 503, endPoint y: 376, distance: 110.0
click at [503, 376] on div at bounding box center [506, 375] width 13 height 13
type input "56"
type input "100"
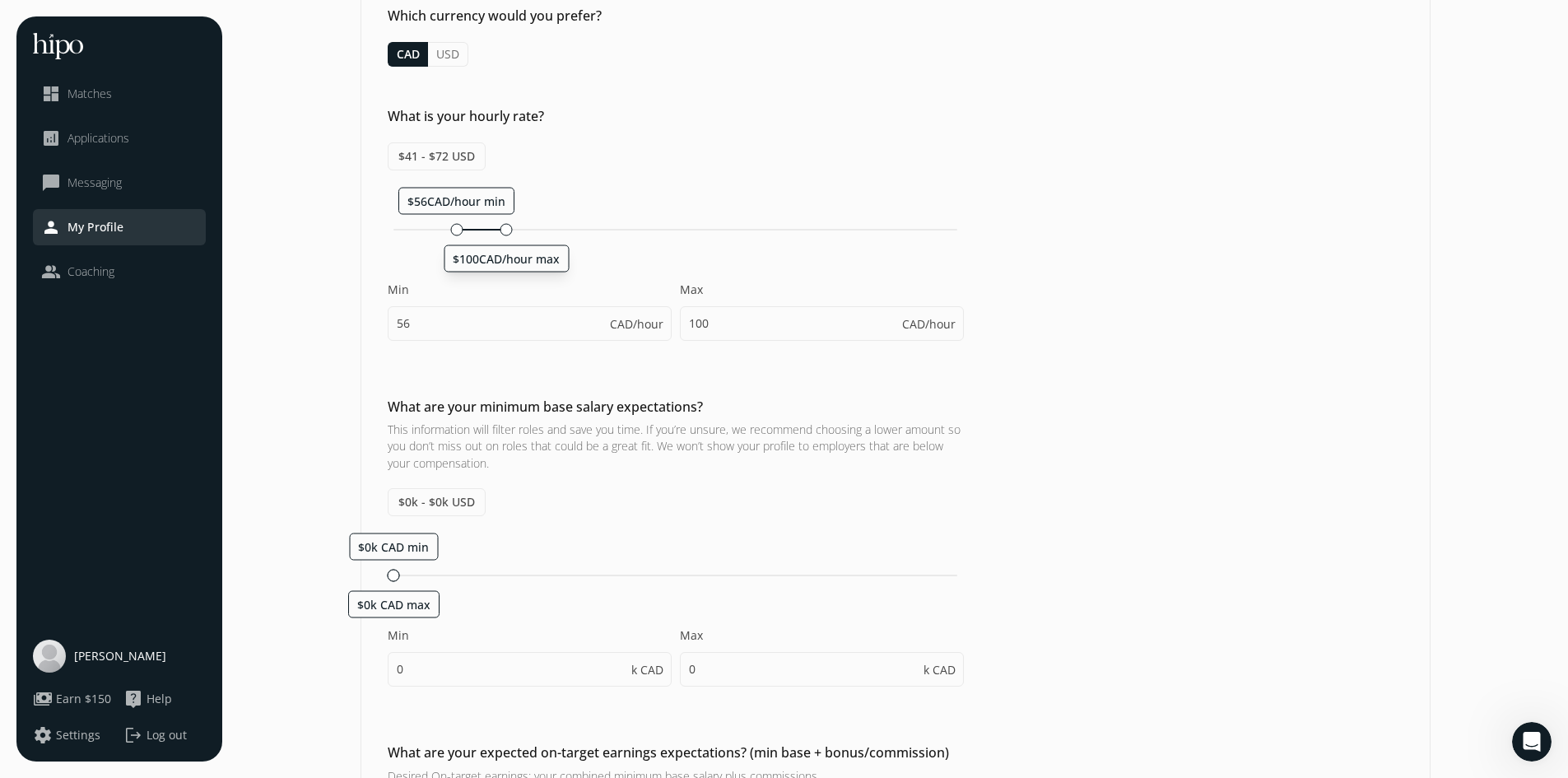
scroll to position [165, 0]
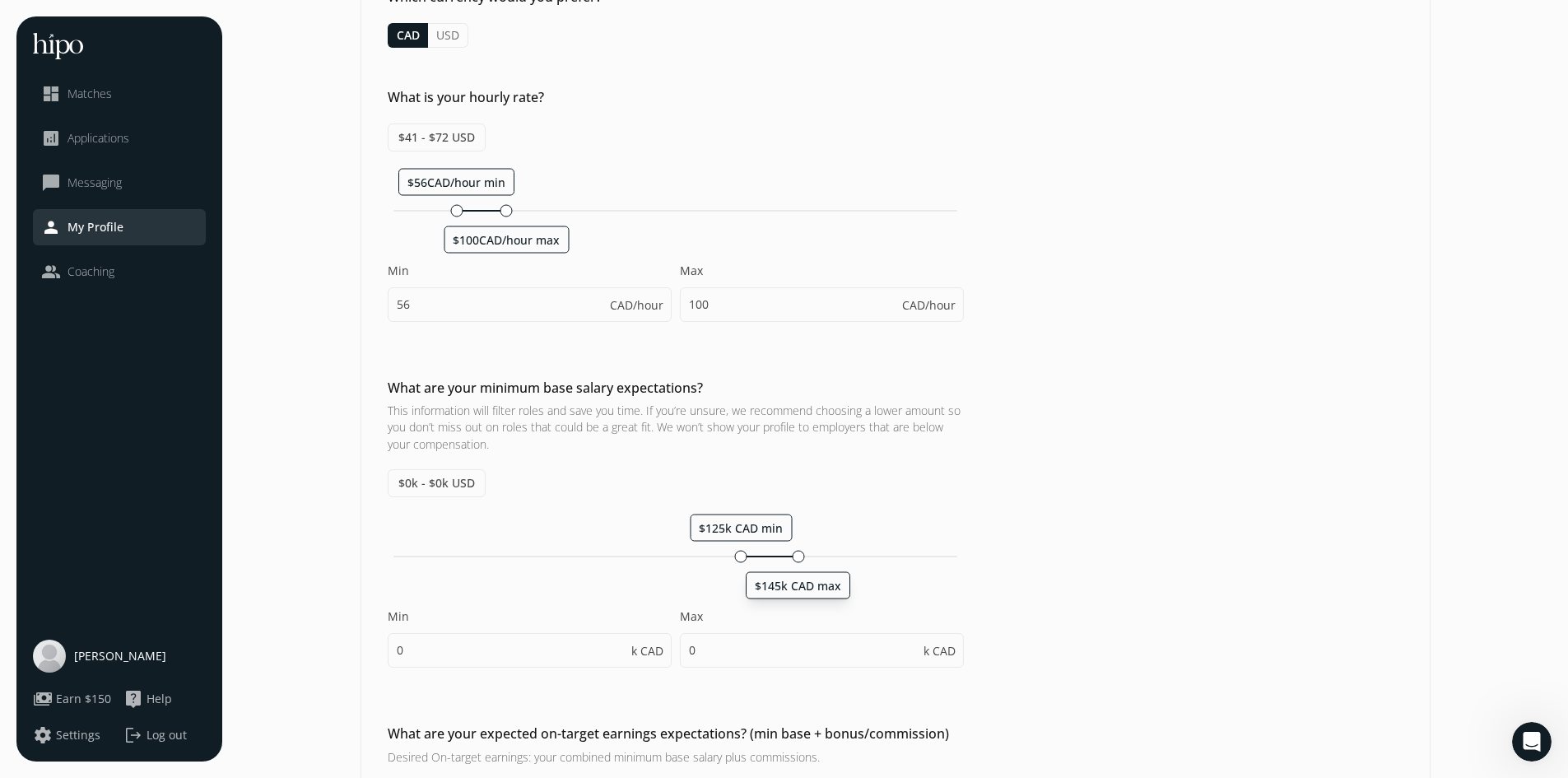
drag, startPoint x: 392, startPoint y: 558, endPoint x: 801, endPoint y: 548, distance: 409.1
click at [801, 548] on div "$125k CAD min $145k CAD max Min 0 k CAD Max 0 k CAD" at bounding box center [676, 599] width 577 height 170
type input "125"
type input "145"
type input "125"
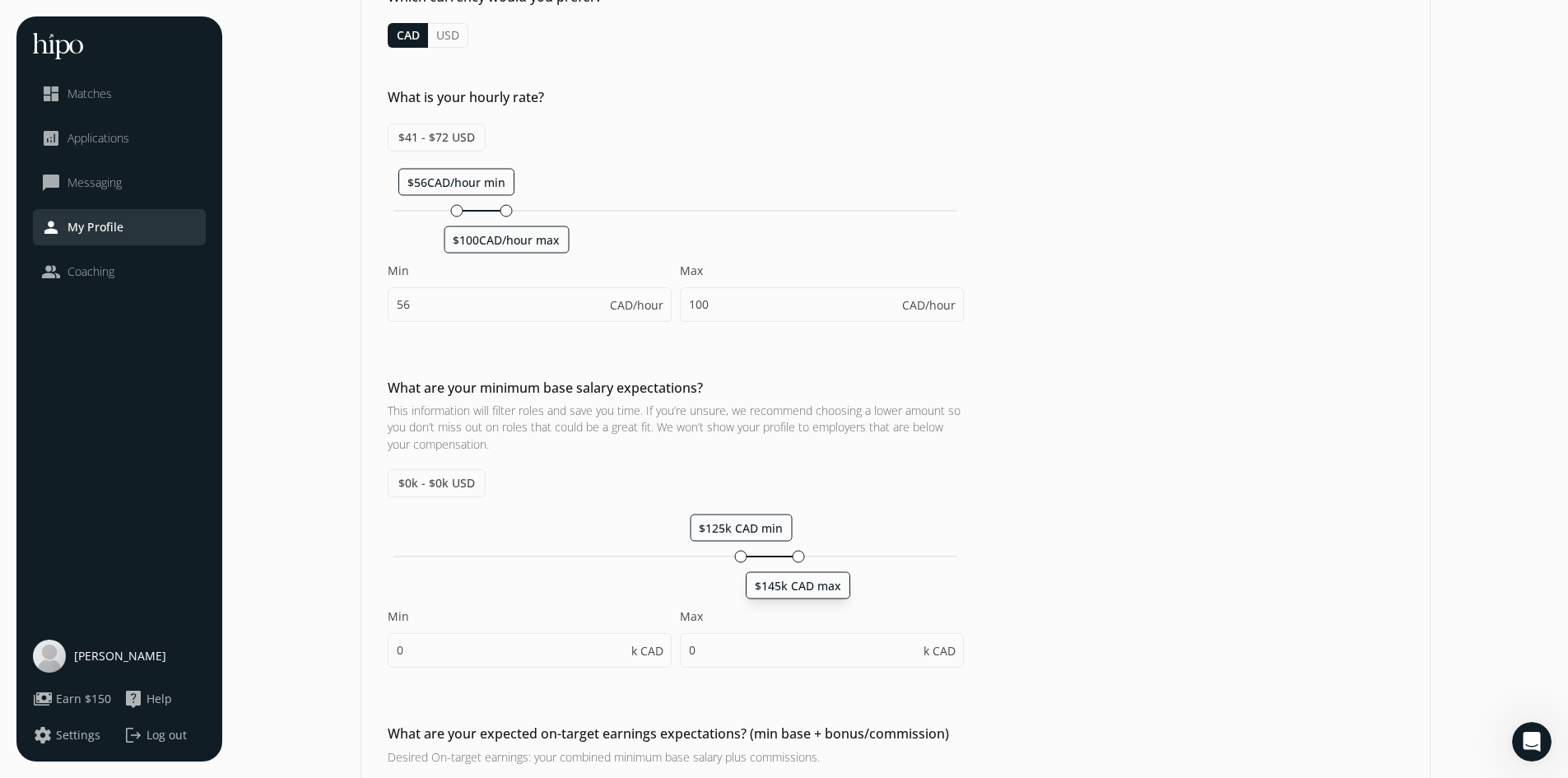
type input "130"
drag, startPoint x: 743, startPoint y: 559, endPoint x: 809, endPoint y: 558, distance: 66.0
click at [809, 558] on div at bounding box center [805, 556] width 13 height 13
type input "145"
type input "150"
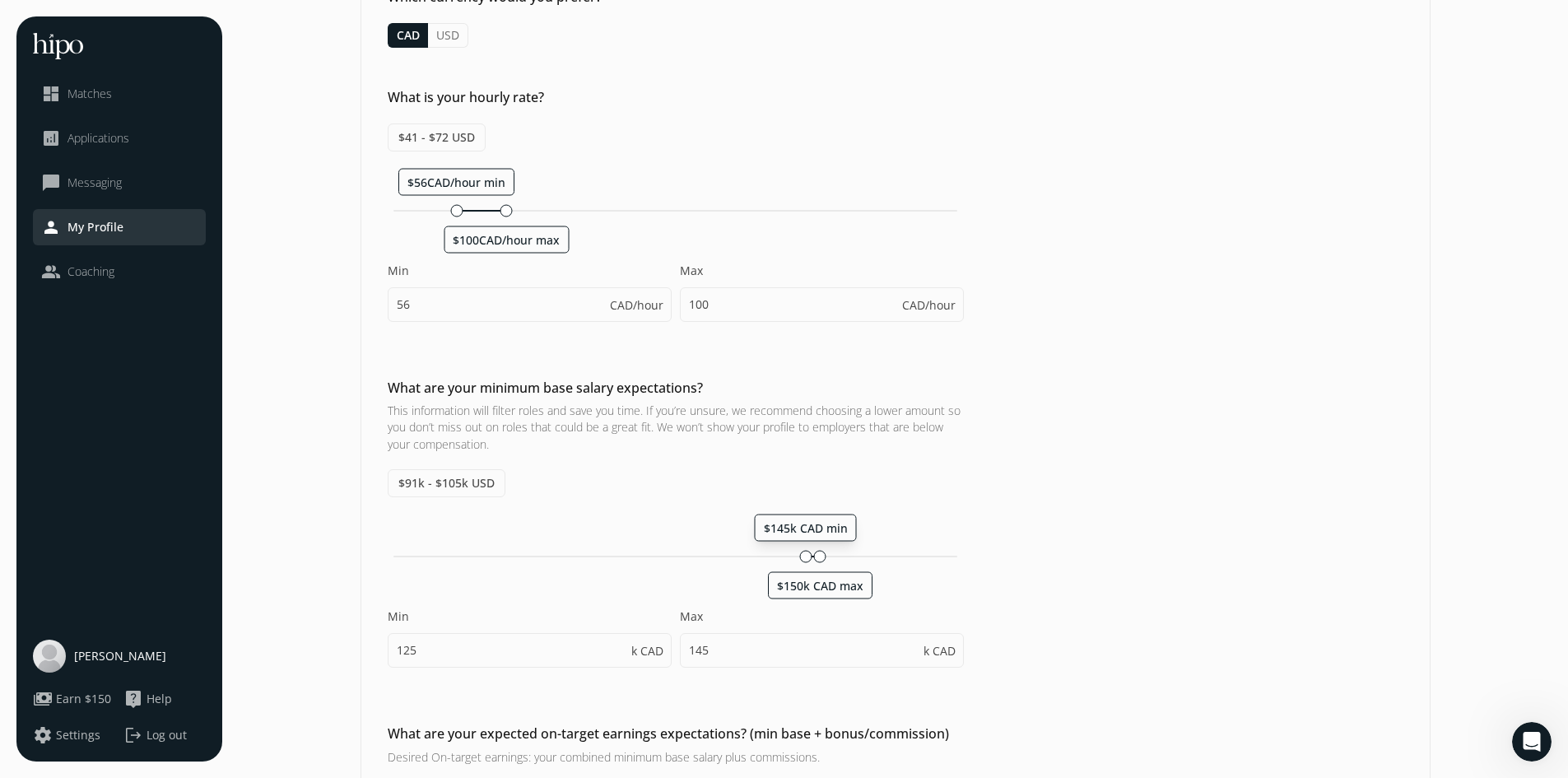
type input "145"
type input "150"
drag, startPoint x: 816, startPoint y: 554, endPoint x: 844, endPoint y: 554, distance: 28.0
click at [844, 554] on div at bounding box center [840, 556] width 13 height 13
type input "160"
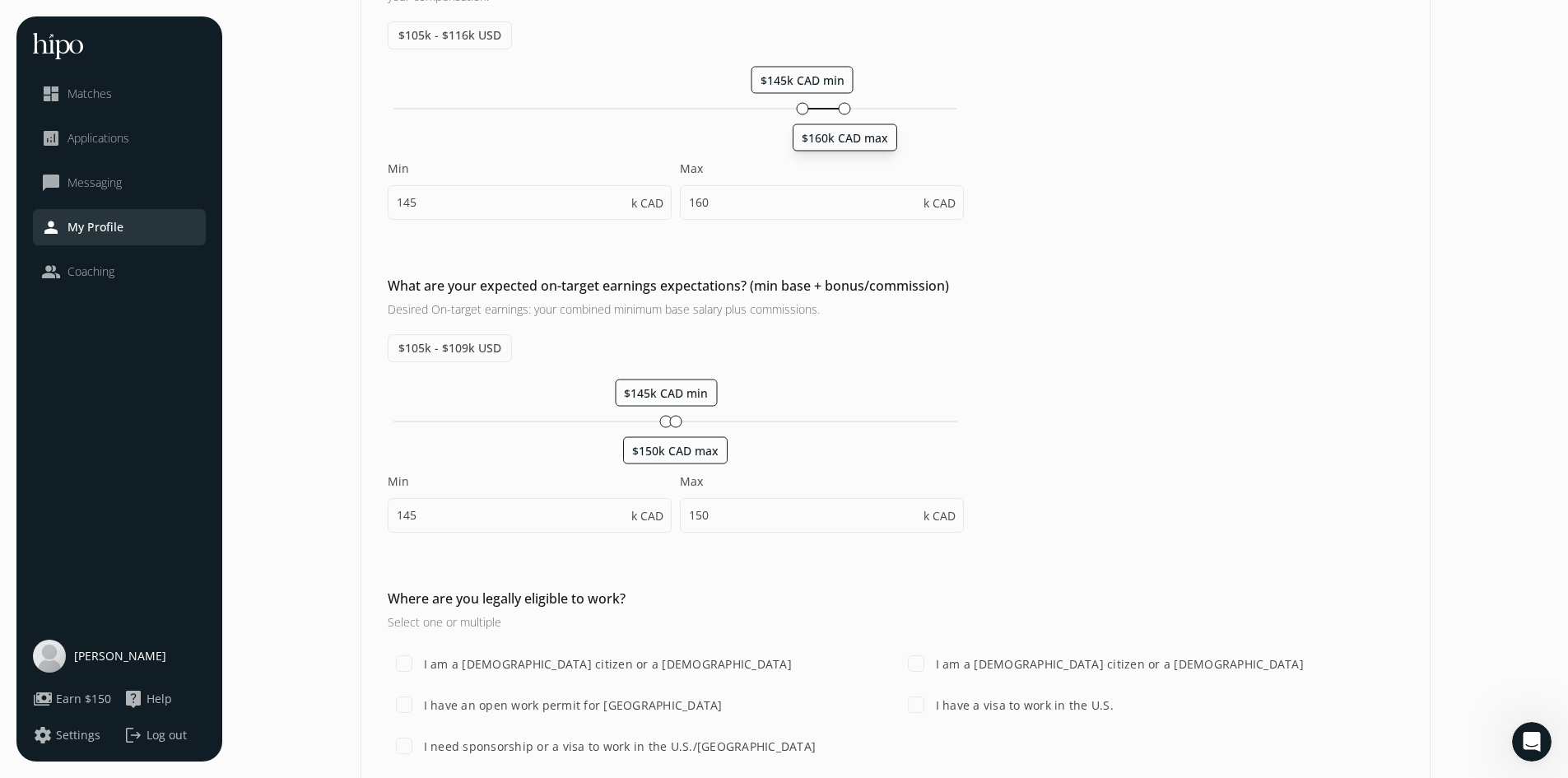
scroll to position [659, 0]
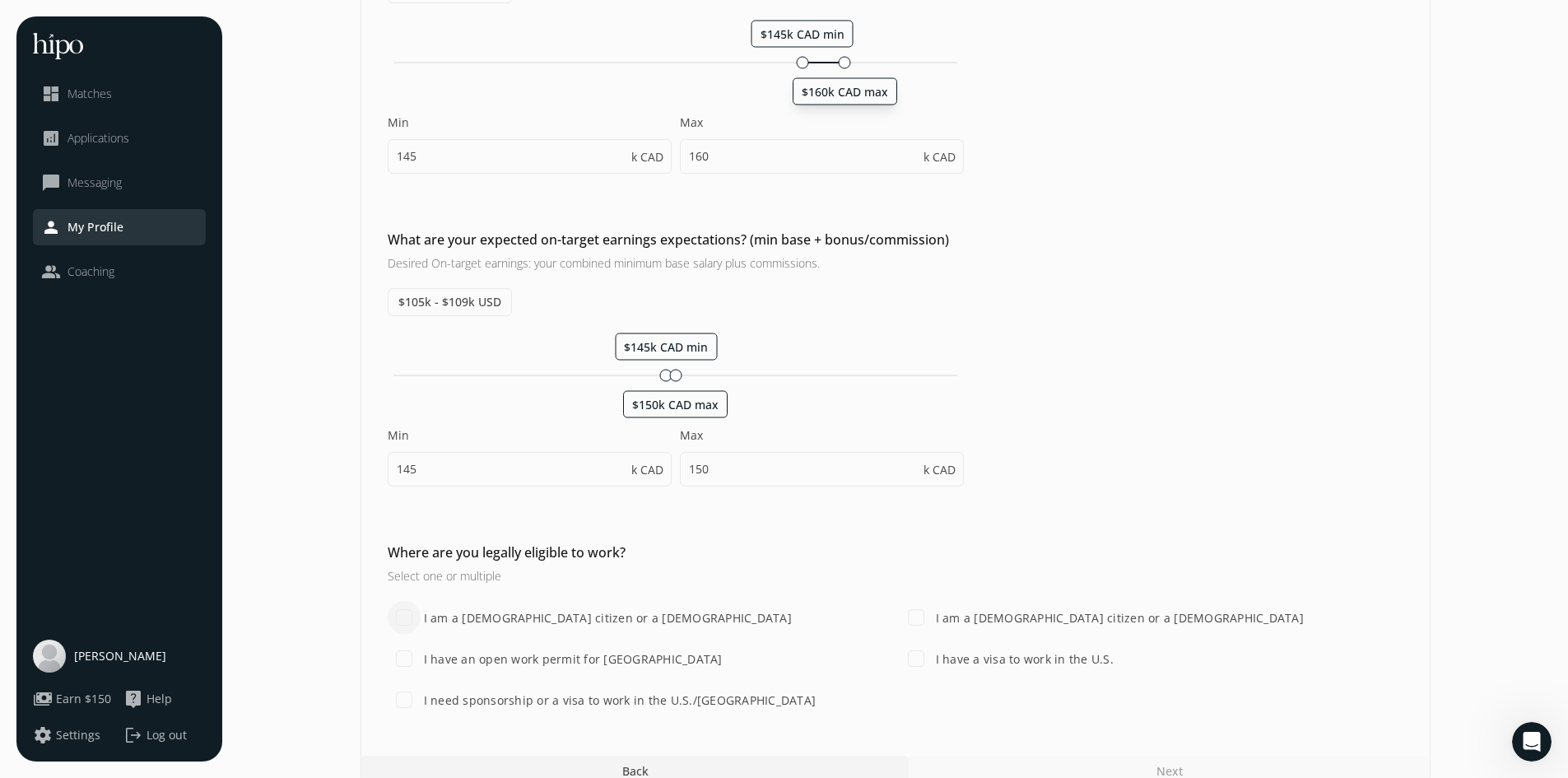
click at [407, 623] on input "I am a [DEMOGRAPHIC_DATA] citizen or a [DEMOGRAPHIC_DATA]" at bounding box center [404, 617] width 33 height 33
checkbox input "true"
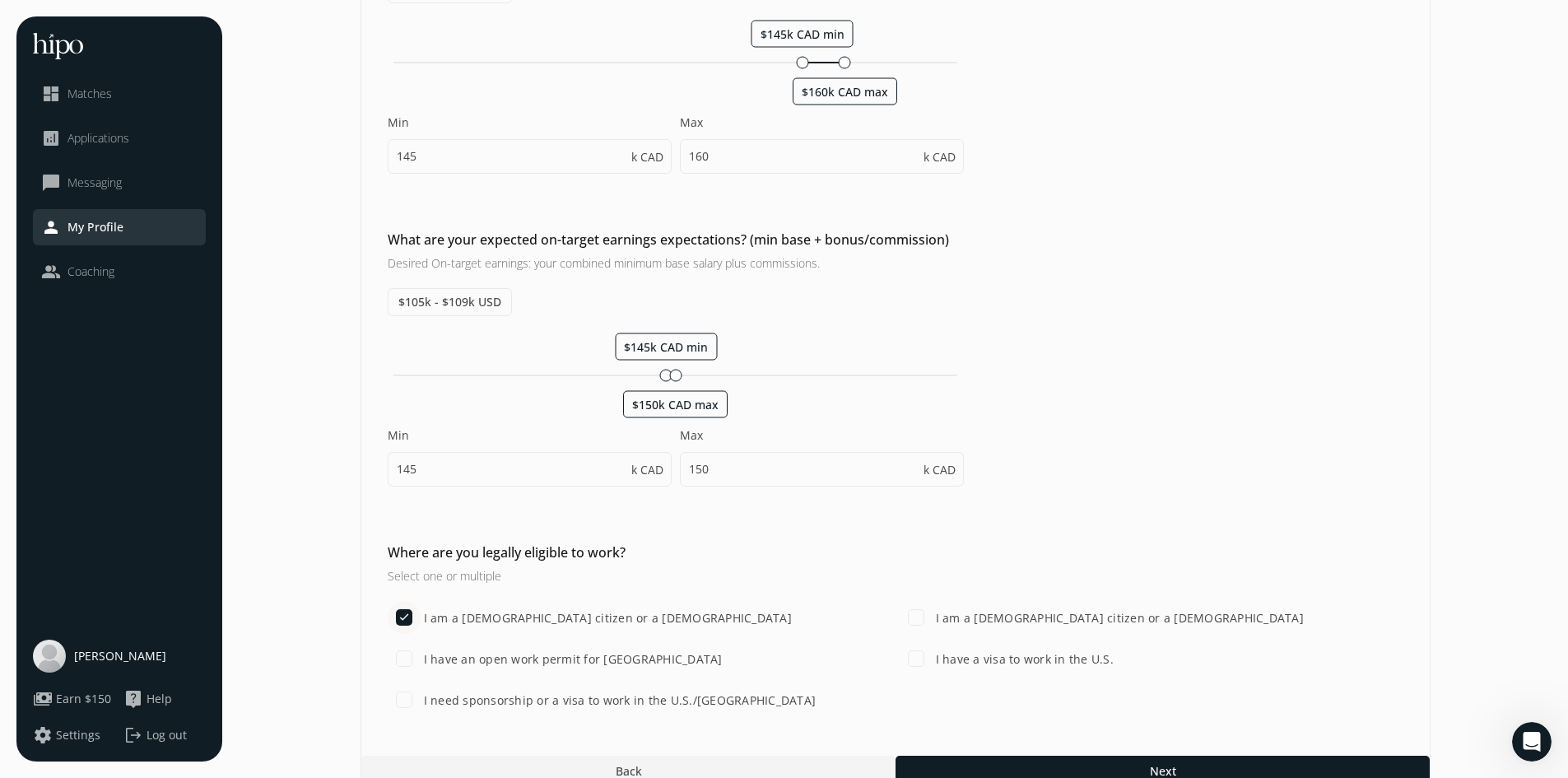
scroll to position [684, 0]
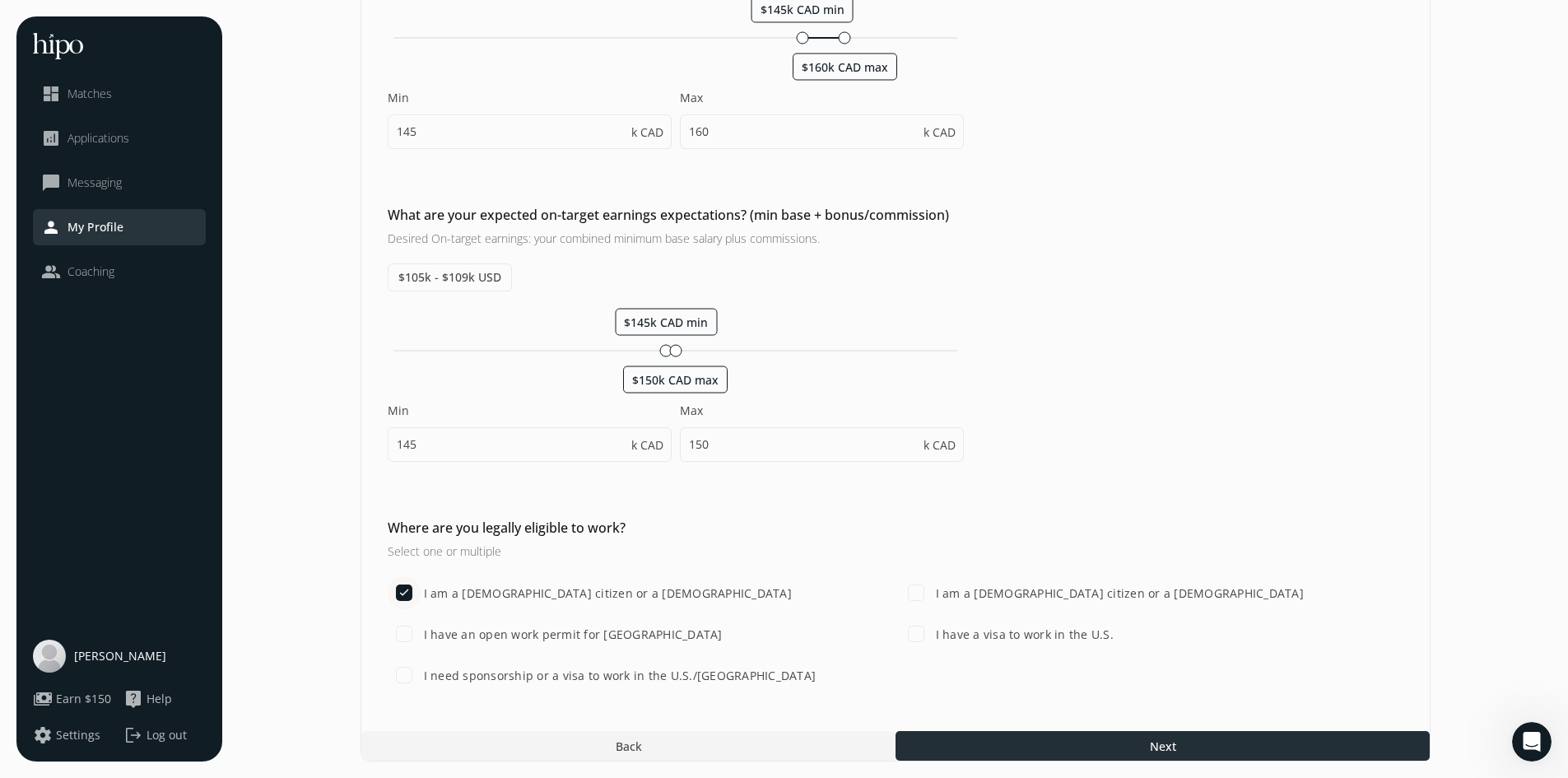
click at [1220, 747] on div at bounding box center [1162, 746] width 534 height 30
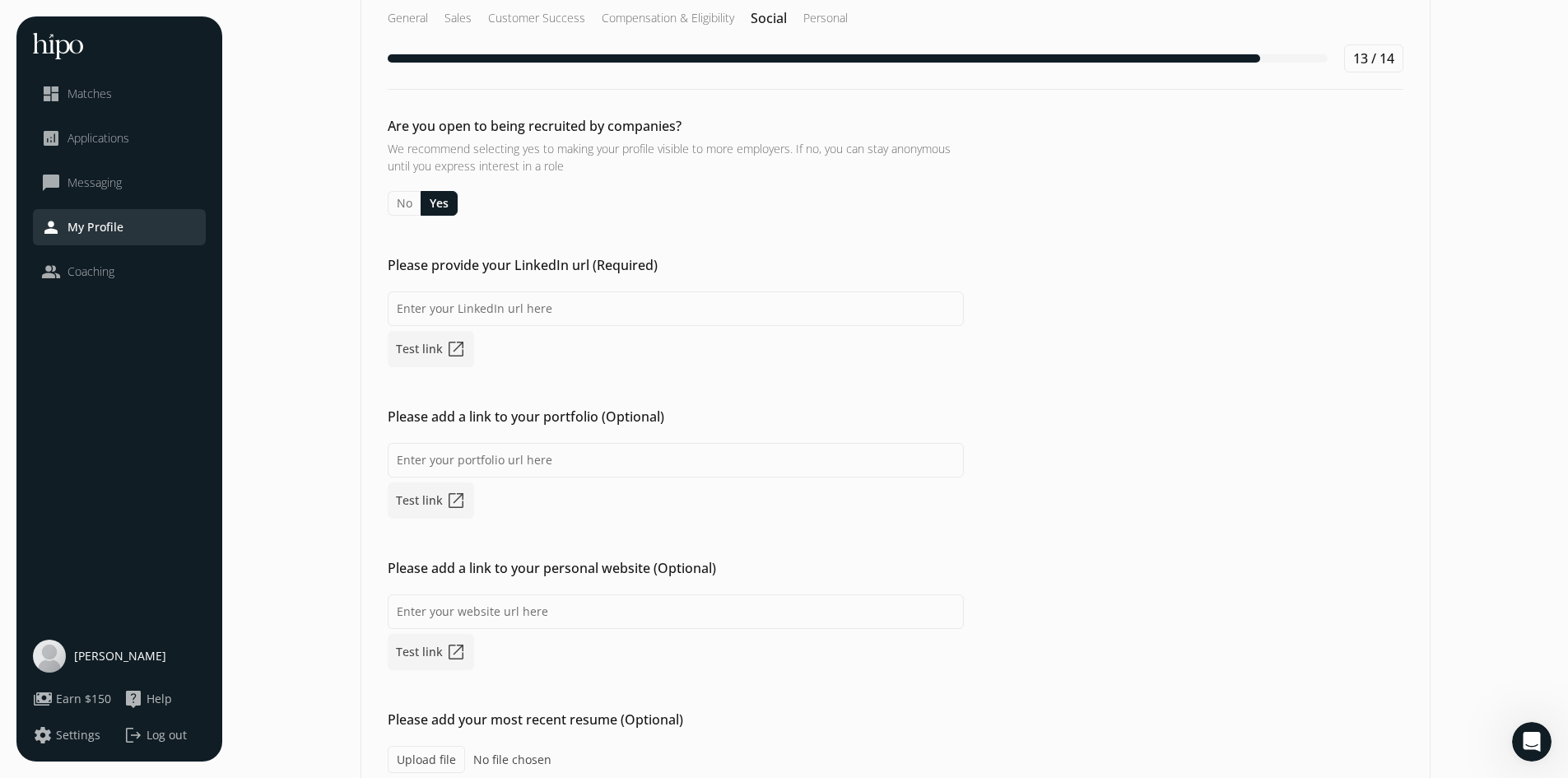
scroll to position [116, 0]
